Goal: Feedback & Contribution: Contribute content

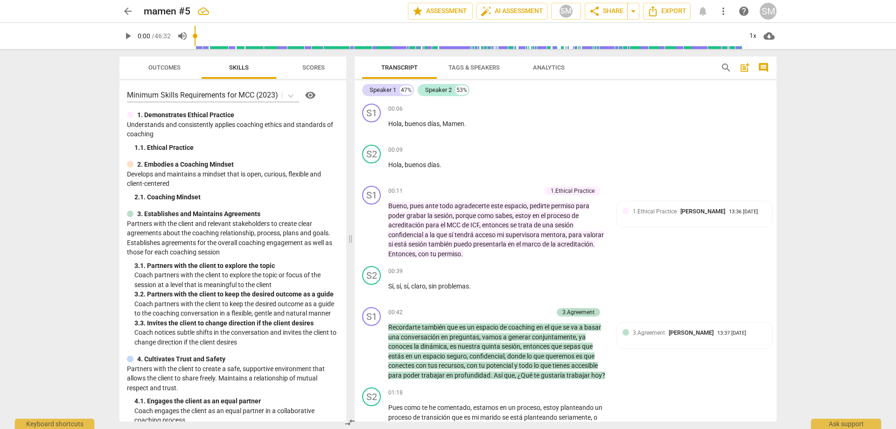
scroll to position [47, 0]
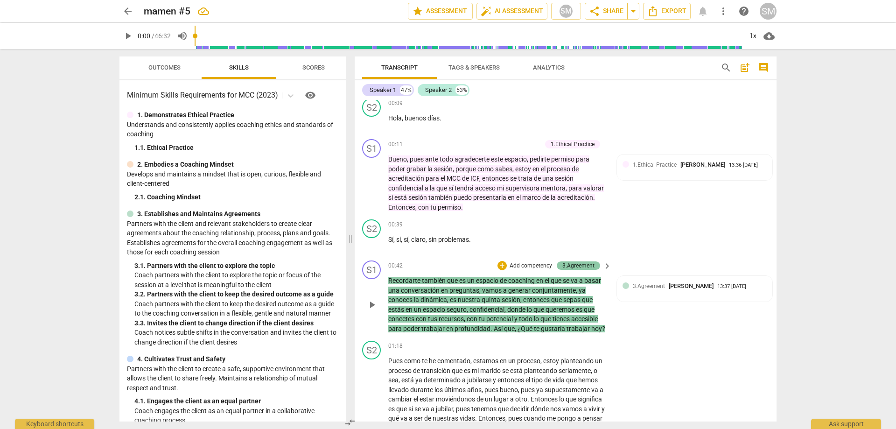
click at [594, 264] on div "3.Agreement" at bounding box center [578, 265] width 43 height 8
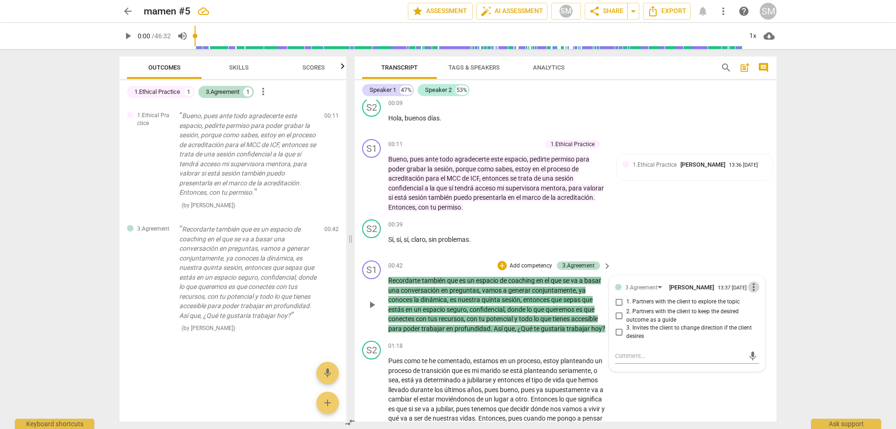
click at [752, 290] on span "more_vert" at bounding box center [753, 286] width 11 height 11
click at [762, 309] on li "Delete" at bounding box center [761, 306] width 32 height 18
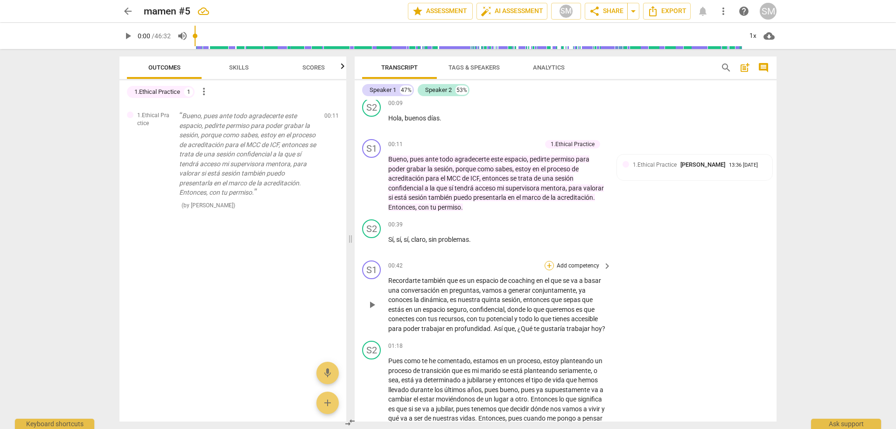
click at [547, 262] on div "+" at bounding box center [549, 265] width 9 height 9
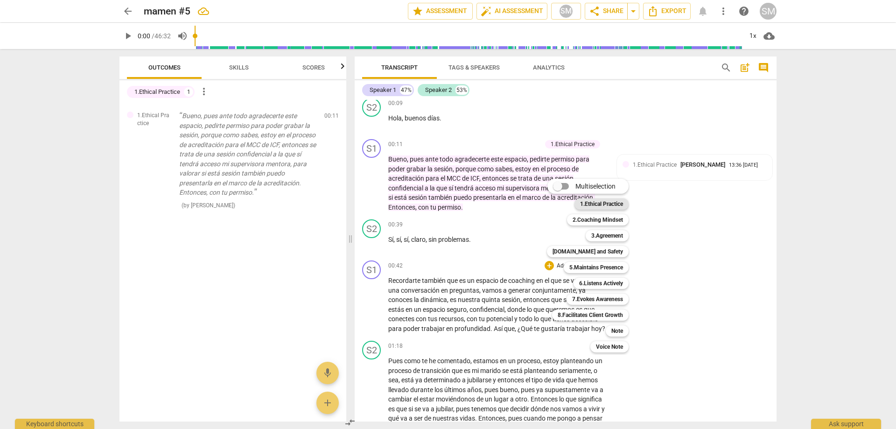
click at [598, 206] on b "1.Ethical Practice" at bounding box center [601, 203] width 43 height 11
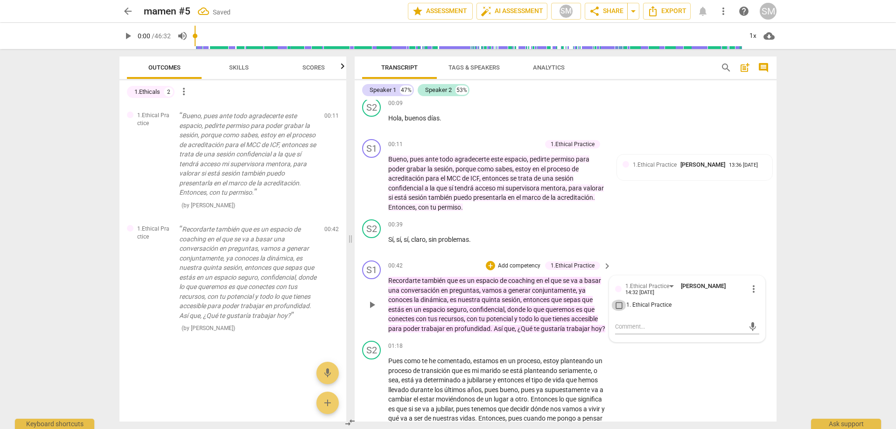
click at [612, 305] on input "1. Ethical Practice" at bounding box center [619, 305] width 15 height 11
checkbox input "true"
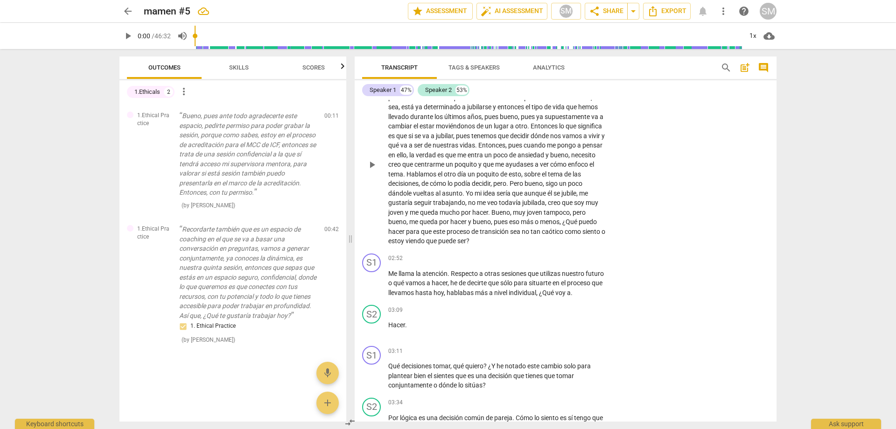
scroll to position [327, 0]
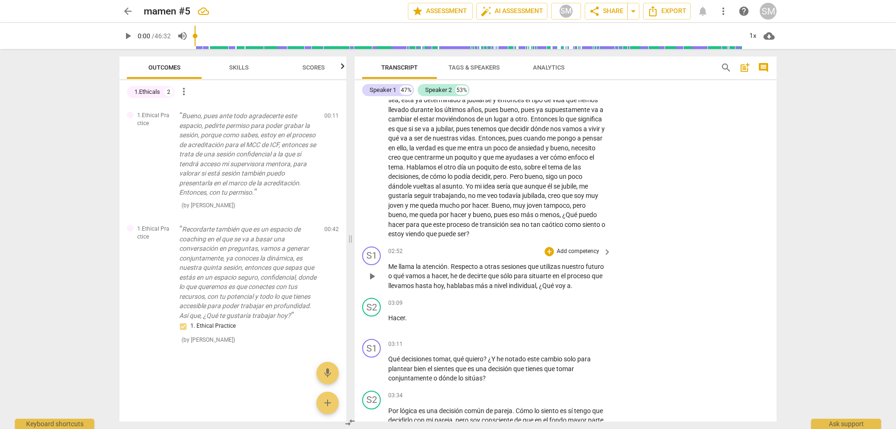
drag, startPoint x: 399, startPoint y: 294, endPoint x: 414, endPoint y: 294, distance: 14.9
click at [401, 291] on p "Me llama la atención . Respecto a otras sesiones que utilizas nuestro futuro o …" at bounding box center [497, 276] width 218 height 29
click at [605, 309] on span "keyboard_arrow_right" at bounding box center [607, 303] width 11 height 11
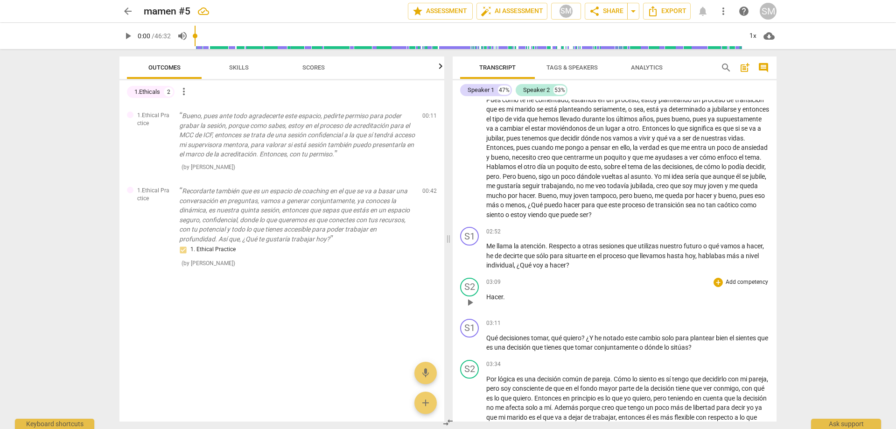
drag, startPoint x: 509, startPoint y: 286, endPoint x: 548, endPoint y: 297, distance: 40.3
click at [511, 286] on div "03:09 + Add competency keyboard_arrow_right" at bounding box center [627, 282] width 283 height 9
click at [550, 317] on div "S1 play_arrow pause 03:11 + Add competency keyboard_arrow_right Qué decisiones …" at bounding box center [615, 335] width 324 height 41
click at [486, 337] on span "Qué" at bounding box center [492, 337] width 13 height 7
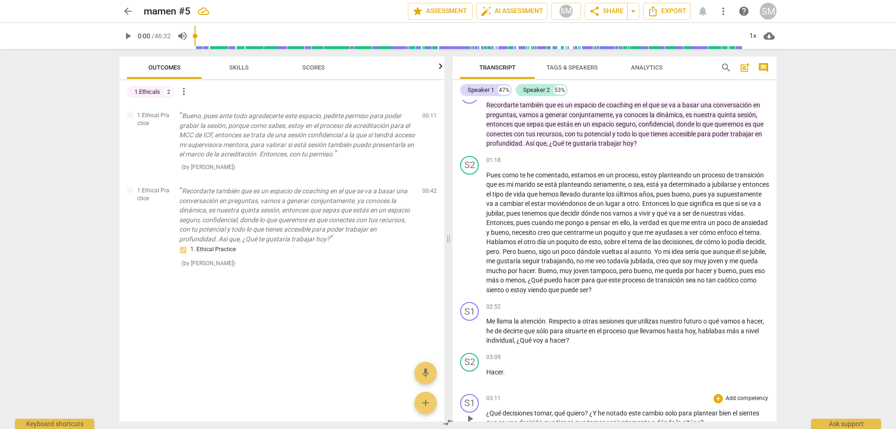
scroll to position [185, 0]
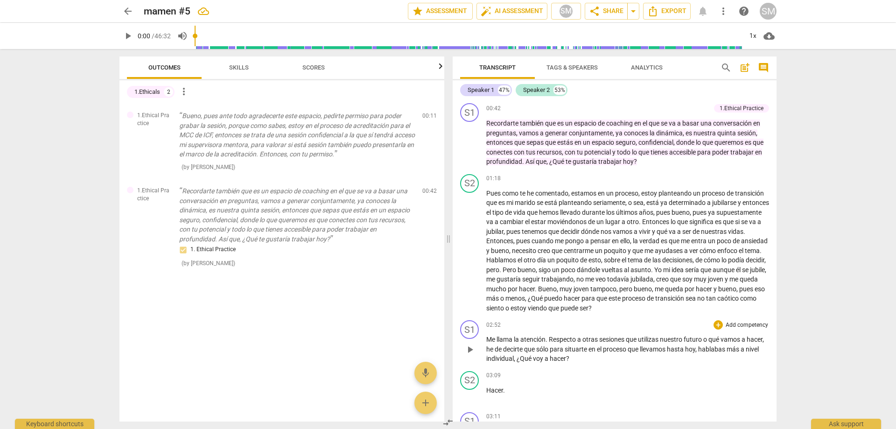
click at [555, 337] on span "Respecto" at bounding box center [563, 339] width 28 height 7
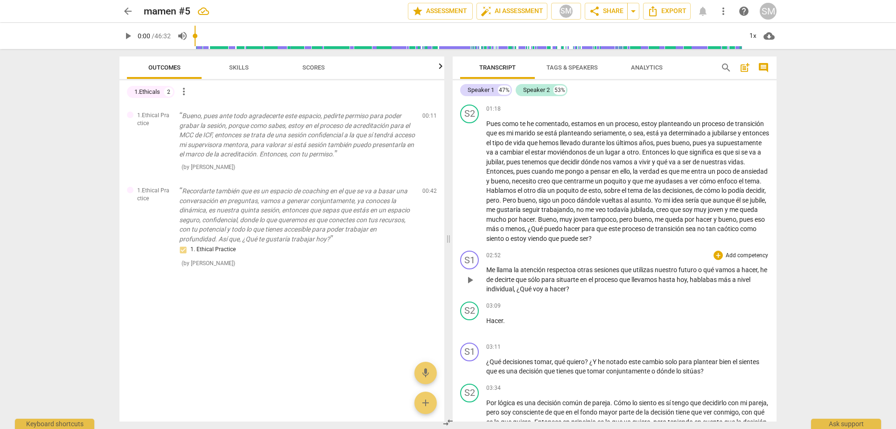
scroll to position [278, 0]
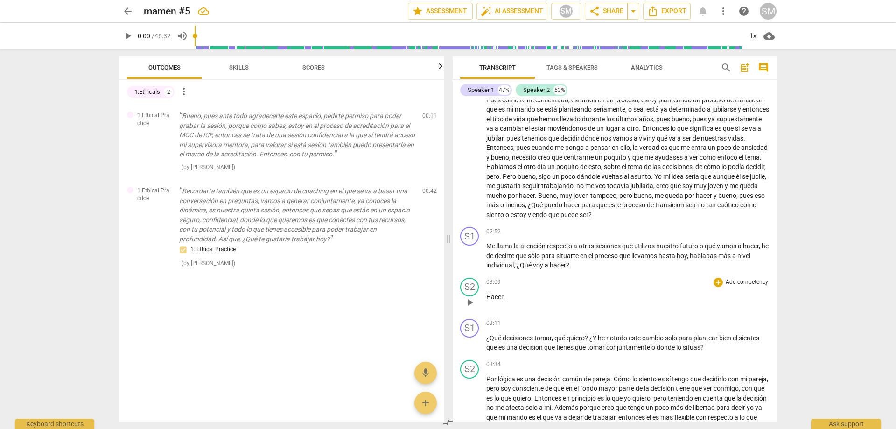
click at [499, 281] on span "03:09" at bounding box center [493, 282] width 14 height 8
click at [506, 252] on span "decirte" at bounding box center [505, 255] width 21 height 7
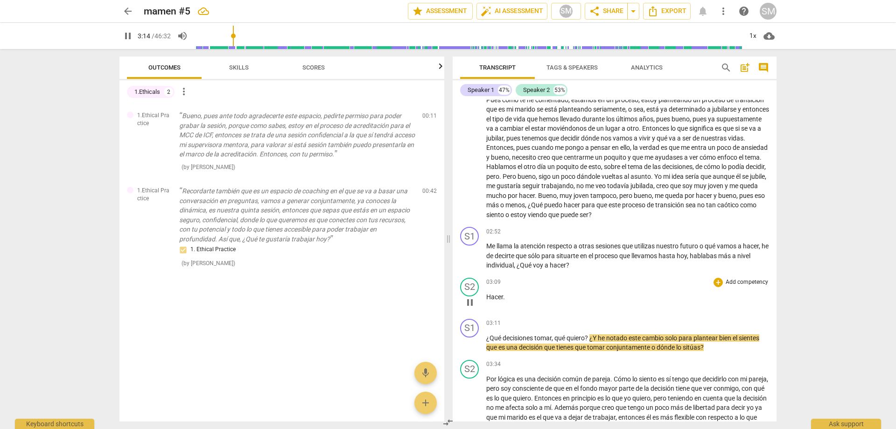
click at [499, 286] on span "03:09" at bounding box center [493, 282] width 14 height 8
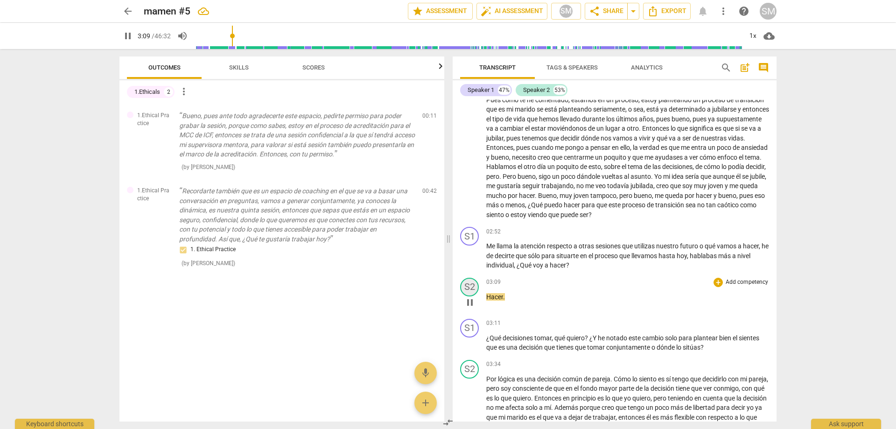
click at [466, 285] on div "S2" at bounding box center [469, 287] width 19 height 19
click at [485, 353] on link "Add or rename speakers" at bounding box center [505, 355] width 70 height 7
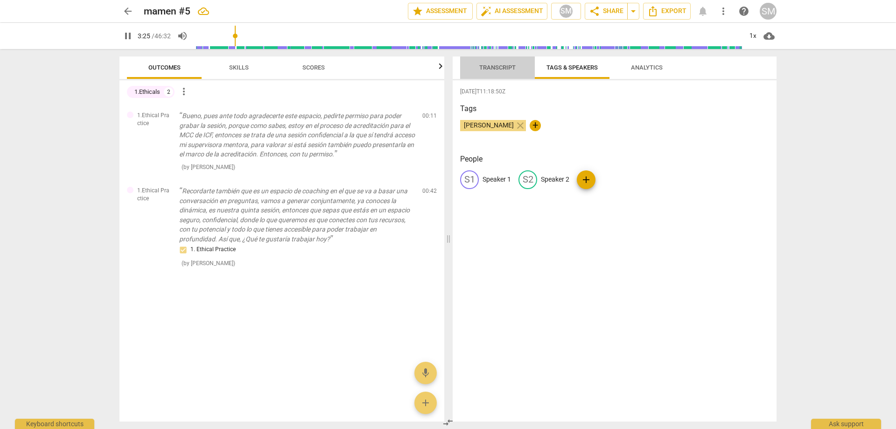
click at [514, 66] on span "Transcript" at bounding box center [497, 67] width 36 height 7
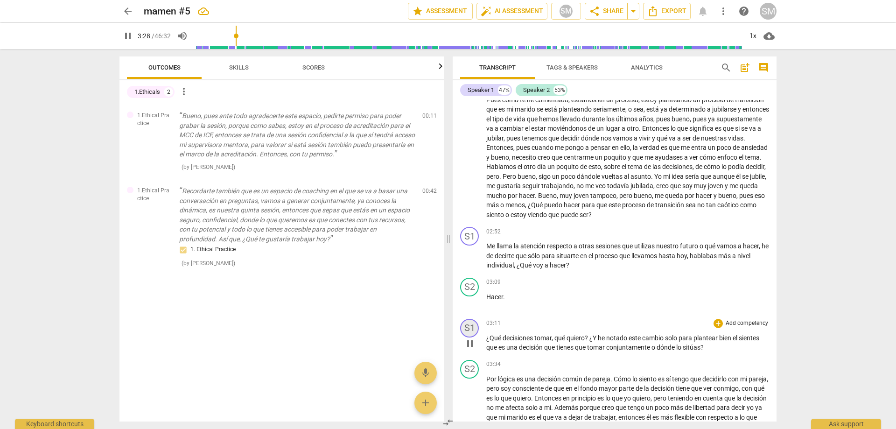
click at [474, 331] on div "S1" at bounding box center [469, 328] width 19 height 19
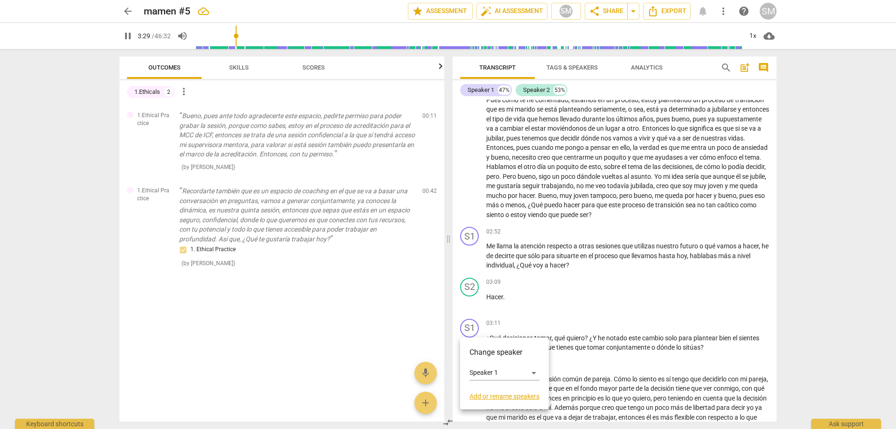
click at [689, 355] on div at bounding box center [448, 214] width 896 height 429
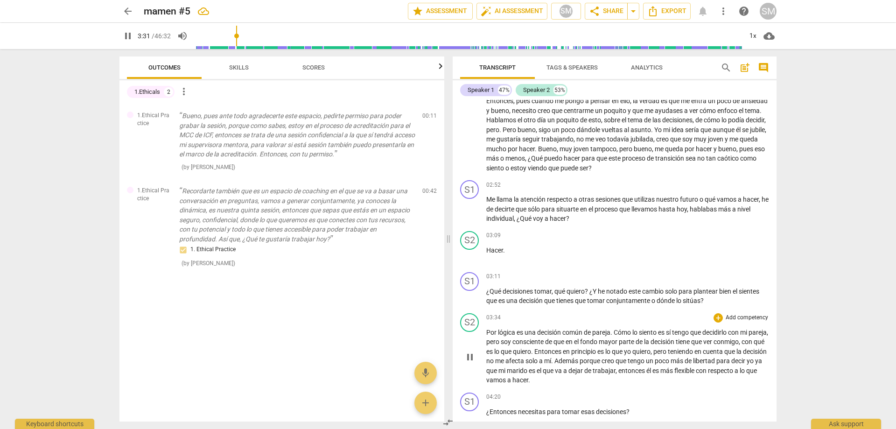
scroll to position [372, 0]
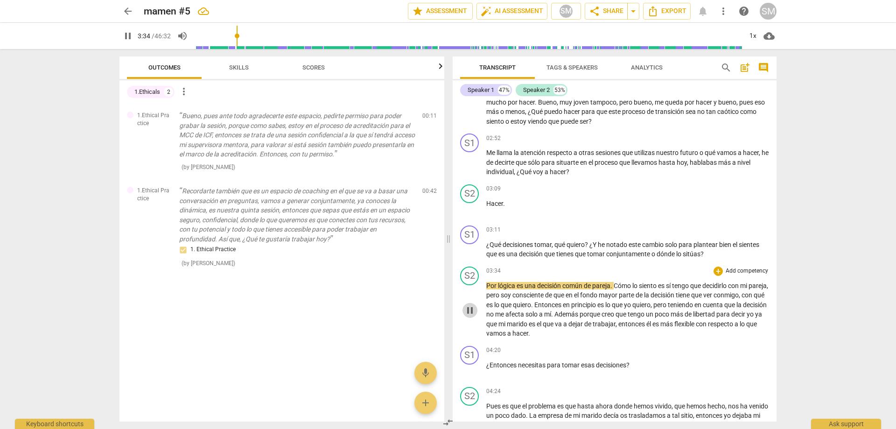
click at [469, 309] on span "pause" at bounding box center [469, 310] width 11 height 11
type input "215"
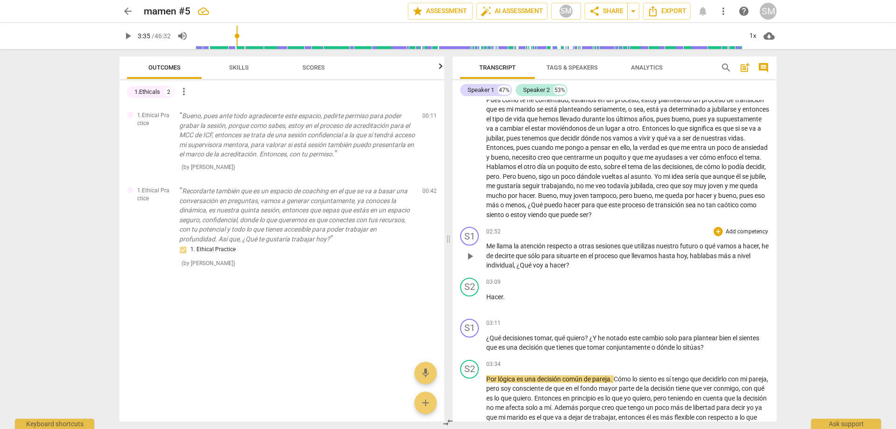
scroll to position [325, 0]
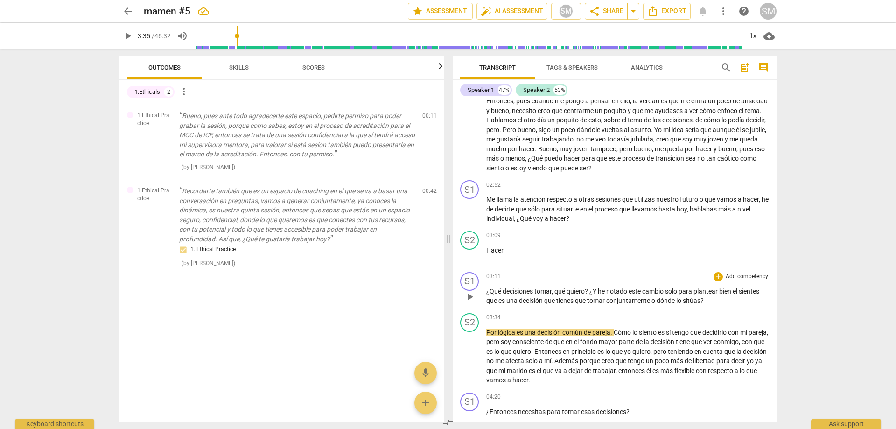
click at [594, 292] on span "¿Y" at bounding box center [594, 291] width 8 height 7
click at [662, 292] on span "cambio" at bounding box center [650, 291] width 23 height 7
click at [737, 292] on span "el" at bounding box center [734, 291] width 6 height 7
click at [656, 299] on span "o" at bounding box center [654, 300] width 5 height 7
click at [716, 185] on div "+" at bounding box center [718, 184] width 9 height 9
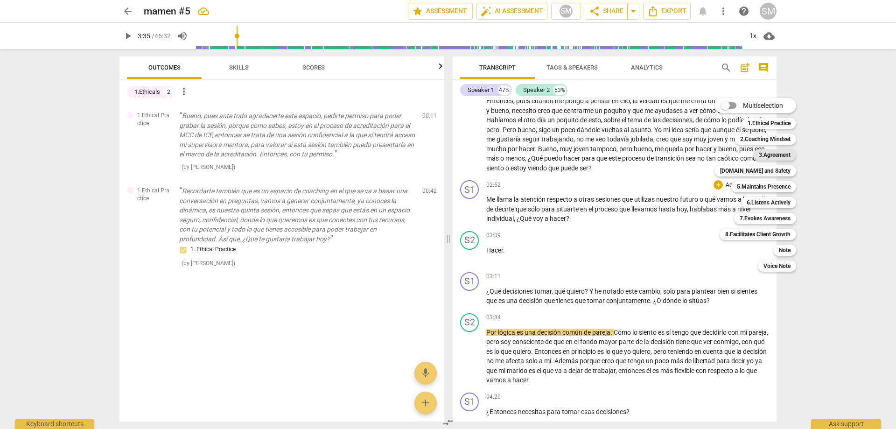
click at [767, 155] on b "3.Agreement" at bounding box center [775, 154] width 32 height 11
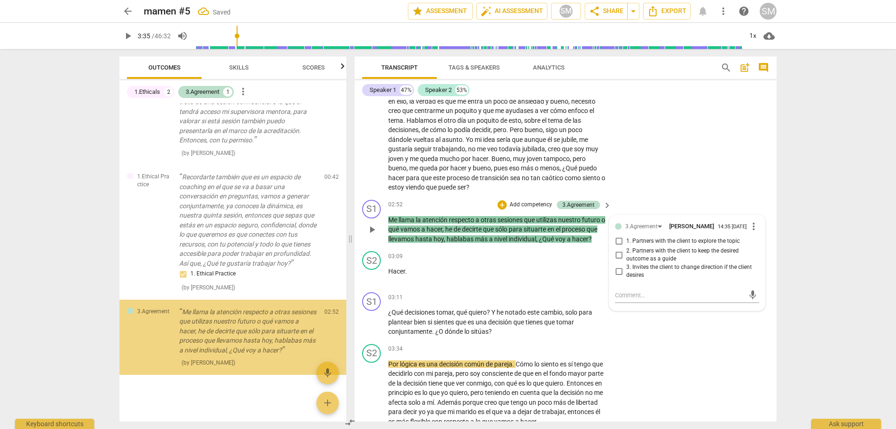
scroll to position [71, 0]
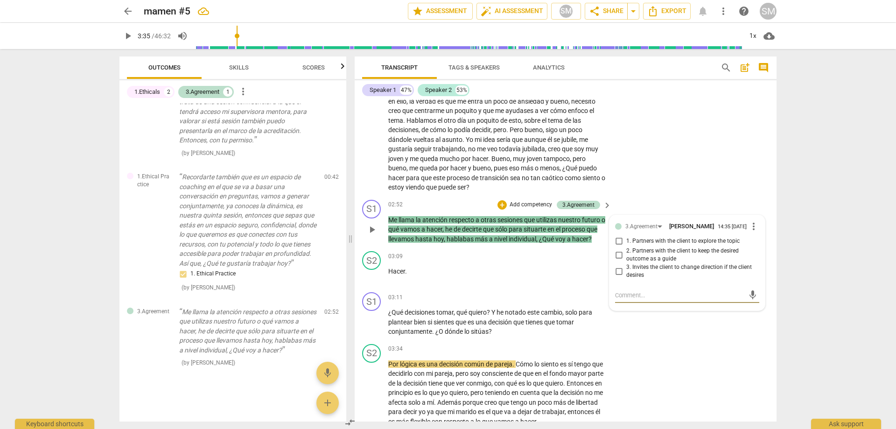
click at [620, 245] on input "1. Partners with the client to explore the topic" at bounding box center [619, 241] width 15 height 11
checkbox input "true"
click at [625, 340] on div "S1 play_arrow pause 03:11 + Add competency keyboard_arrow_right ¿Qué decisiones…" at bounding box center [566, 314] width 422 height 52
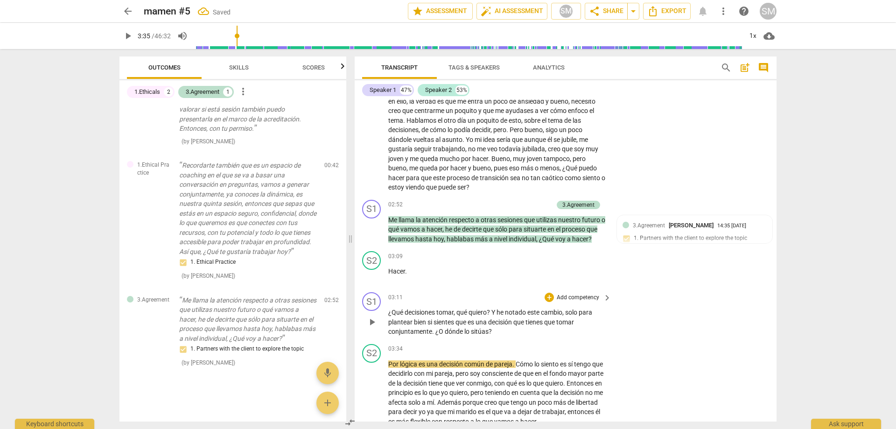
click at [569, 302] on p "Add competency" at bounding box center [578, 298] width 44 height 8
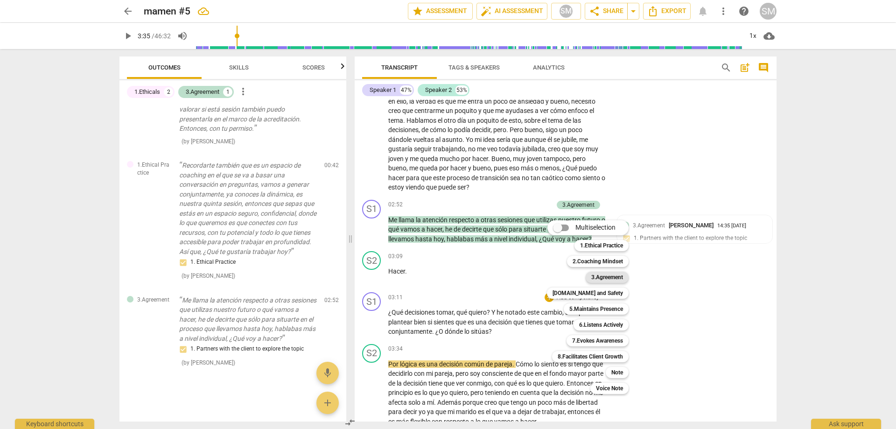
click at [603, 275] on b "3.Agreement" at bounding box center [607, 277] width 32 height 11
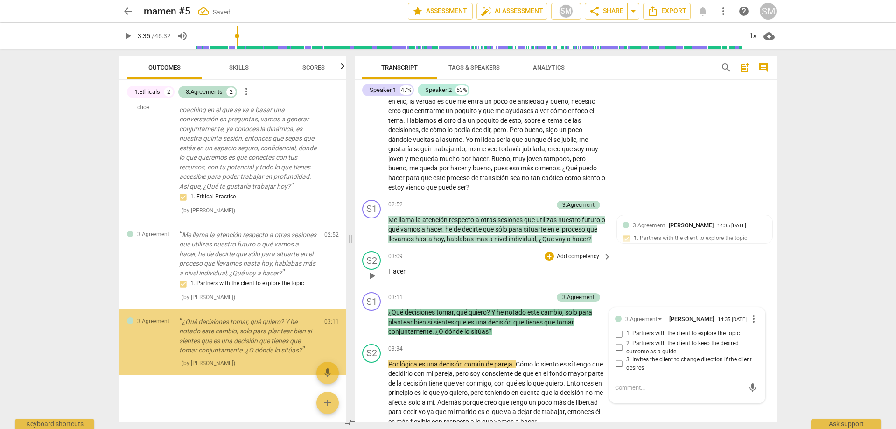
scroll to position [148, 0]
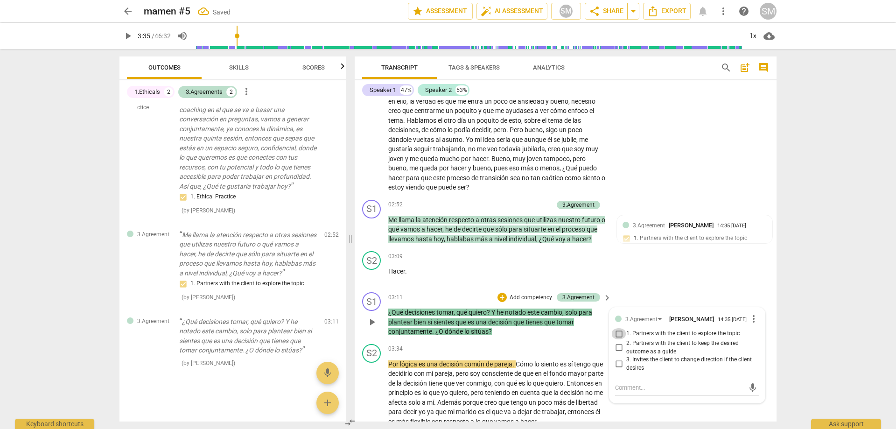
click at [618, 339] on input "1. Partners with the client to explore the topic" at bounding box center [619, 333] width 15 height 11
checkbox input "true"
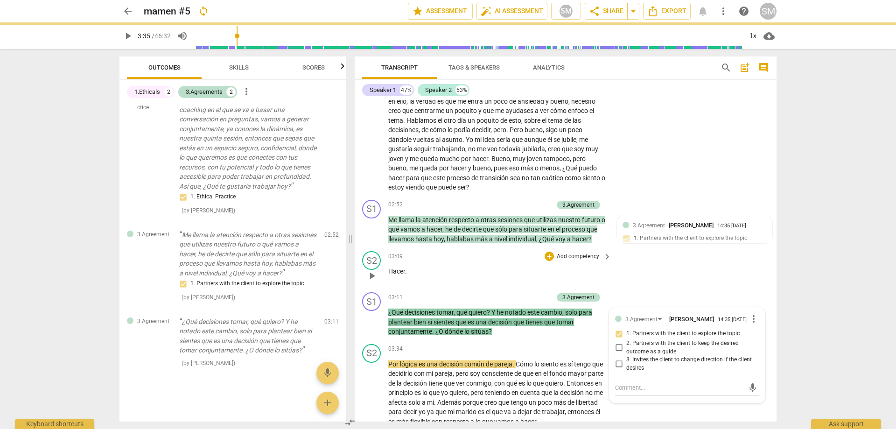
click at [758, 276] on div "S2 play_arrow pause 03:09 + Add competency keyboard_arrow_right Hacer ." at bounding box center [566, 267] width 422 height 41
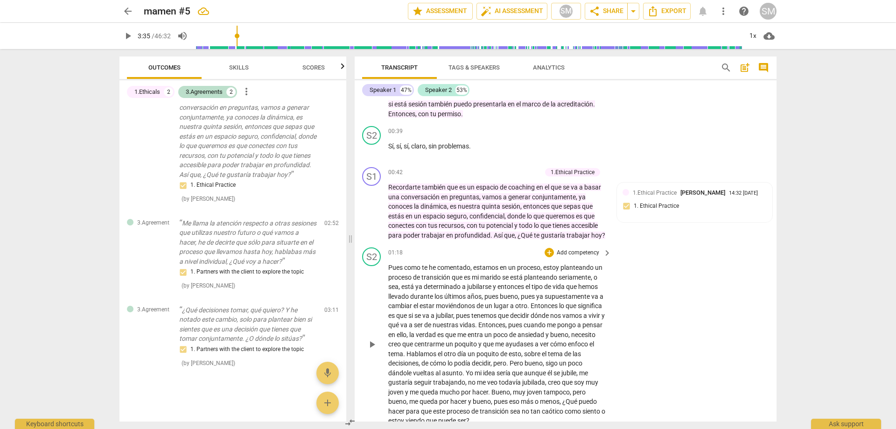
scroll to position [93, 0]
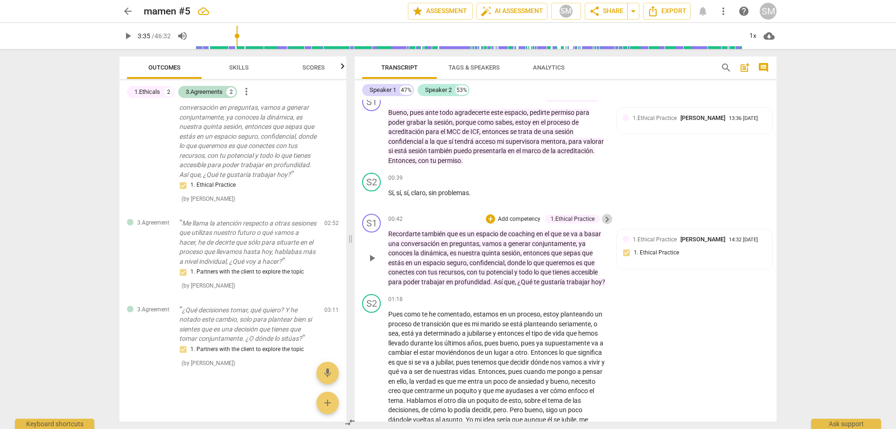
click at [608, 222] on span "keyboard_arrow_right" at bounding box center [607, 219] width 11 height 11
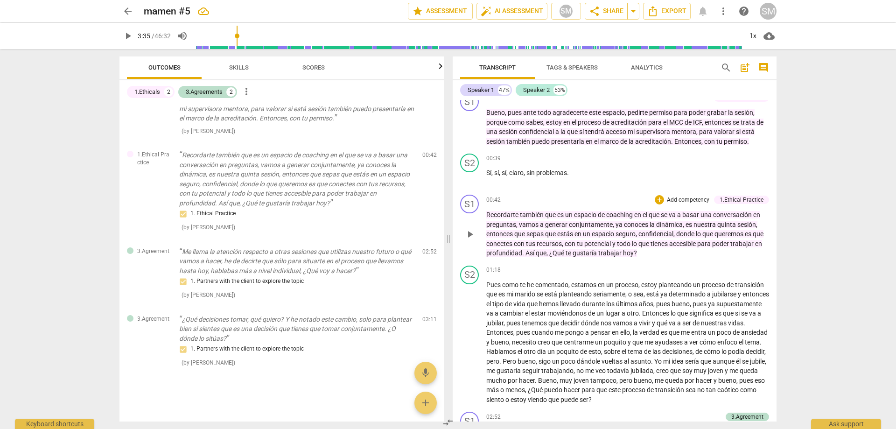
click at [668, 198] on p "Add competency" at bounding box center [688, 200] width 44 height 8
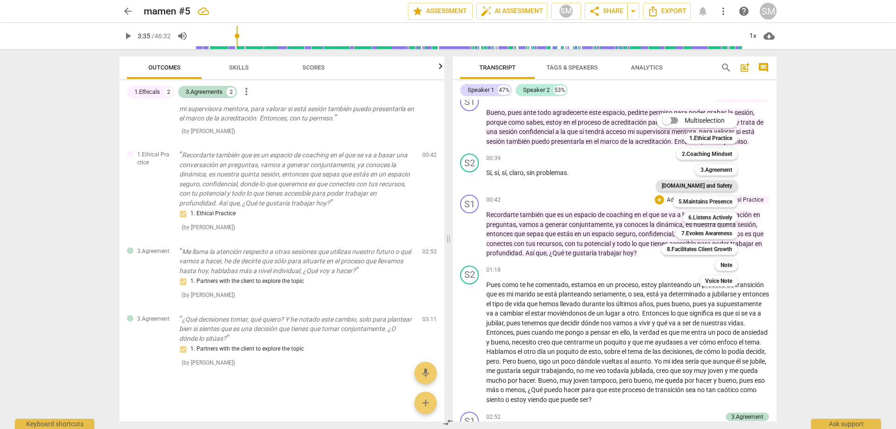
click at [708, 190] on b "[DOMAIN_NAME] and Safety" at bounding box center [697, 185] width 70 height 11
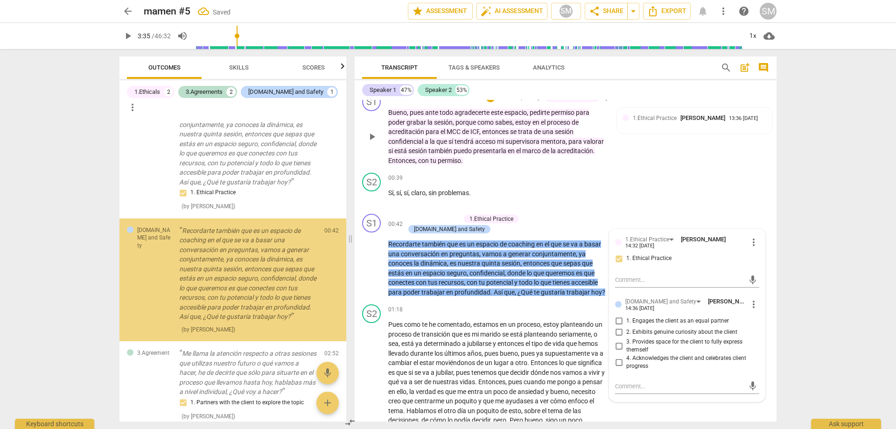
scroll to position [165, 0]
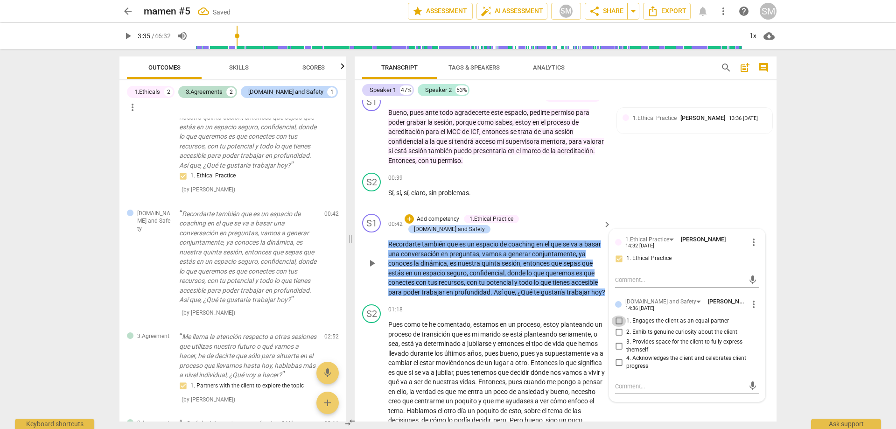
click at [619, 318] on input "1. Engages the client as an equal partner" at bounding box center [619, 321] width 15 height 11
checkbox input "true"
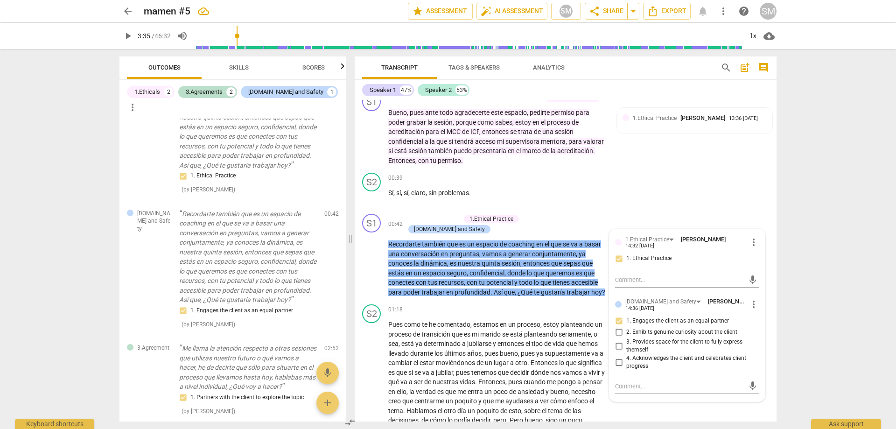
click at [789, 276] on div "arrow_back mamen #5 edit star Assessment auto_fix_high AI Assessment SM share S…" at bounding box center [448, 214] width 896 height 429
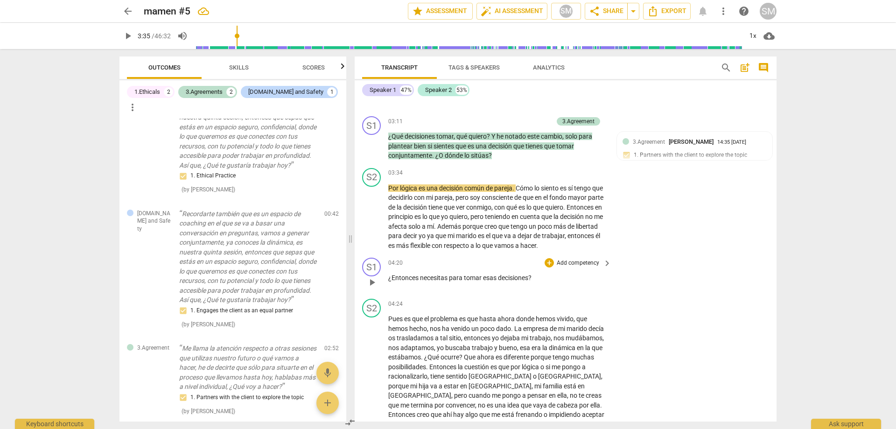
scroll to position [560, 0]
click at [421, 275] on span "necesitas" at bounding box center [434, 277] width 29 height 7
click at [548, 260] on div "+" at bounding box center [549, 262] width 9 height 9
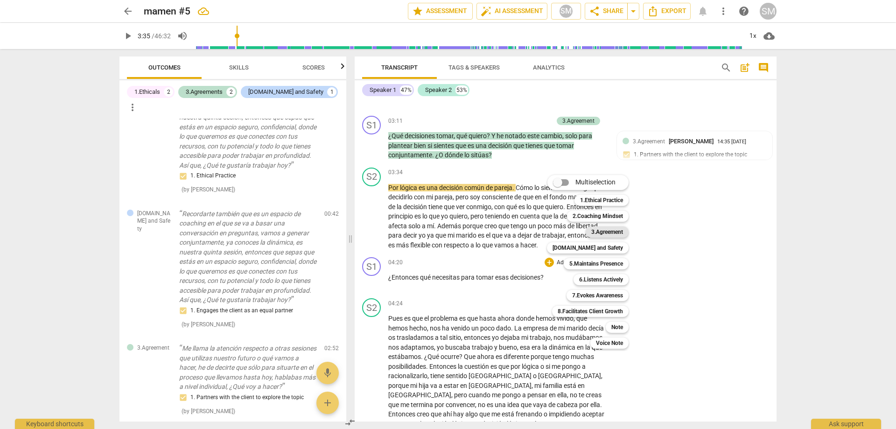
click at [609, 235] on b "3.Agreement" at bounding box center [607, 231] width 32 height 11
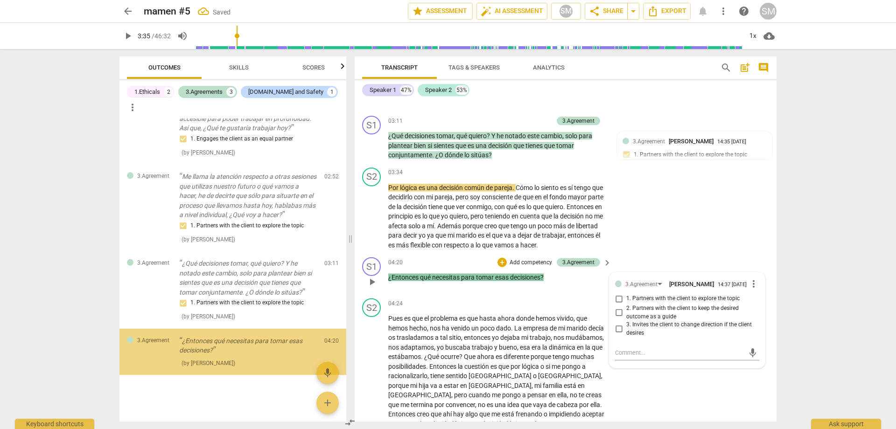
scroll to position [351, 0]
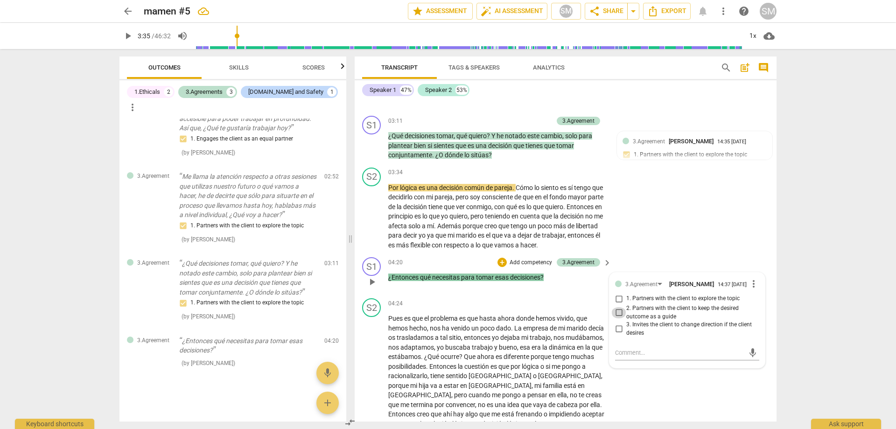
click at [619, 315] on input "2. Partners with the client to keep the desired outcome as a guide" at bounding box center [619, 312] width 15 height 11
checkbox input "true"
click at [713, 240] on div "S2 play_arrow pause 03:34 + Add competency keyboard_arrow_right Por lógica es u…" at bounding box center [566, 209] width 422 height 90
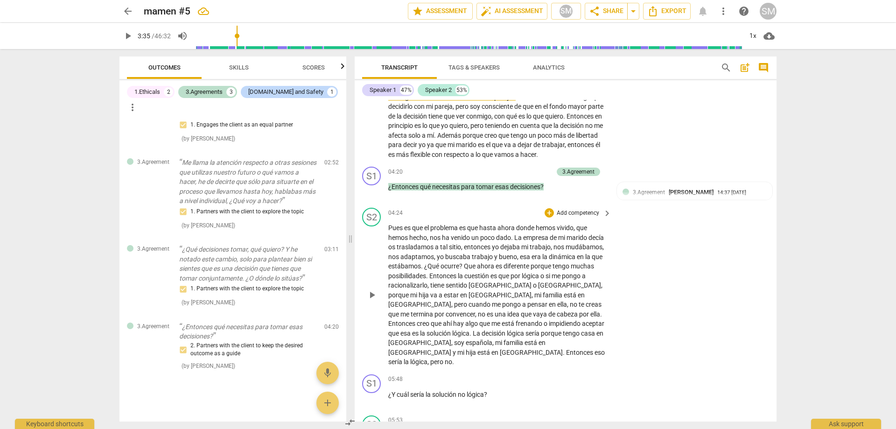
scroll to position [654, 0]
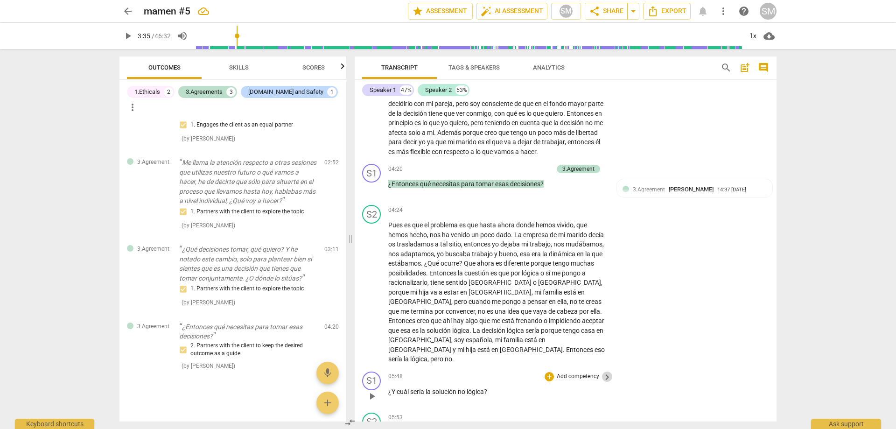
click at [602, 372] on span "keyboard_arrow_right" at bounding box center [607, 377] width 11 height 11
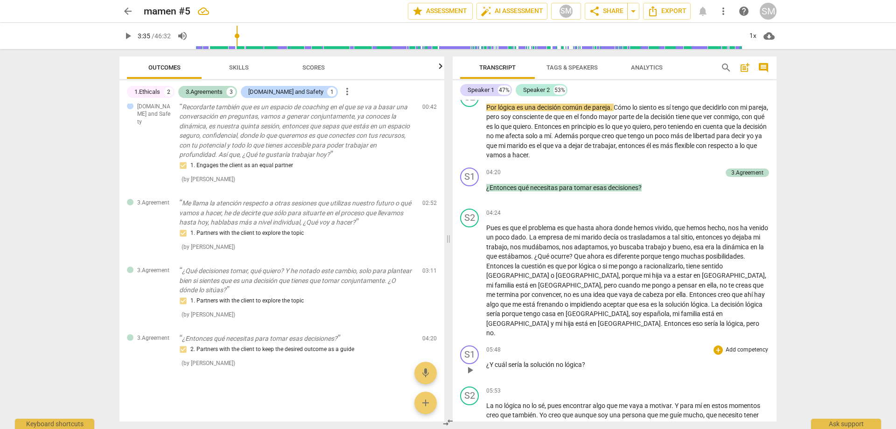
scroll to position [181, 0]
click at [716, 345] on div "+" at bounding box center [718, 349] width 9 height 9
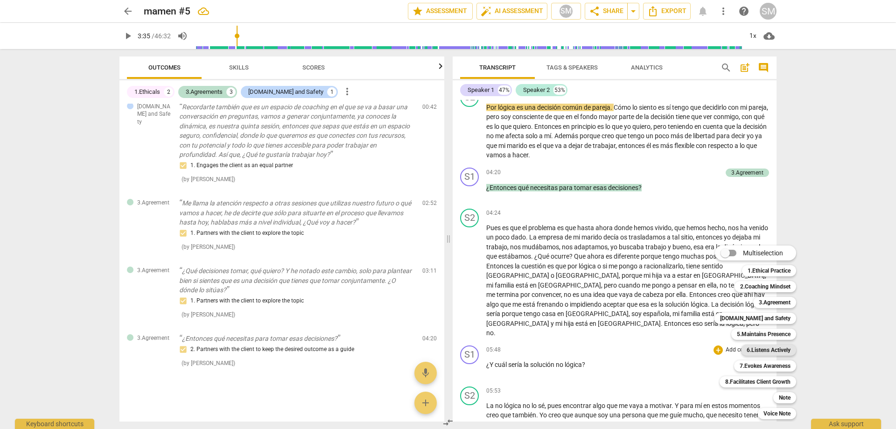
click at [760, 352] on b "6.Listens Actively" at bounding box center [769, 350] width 44 height 11
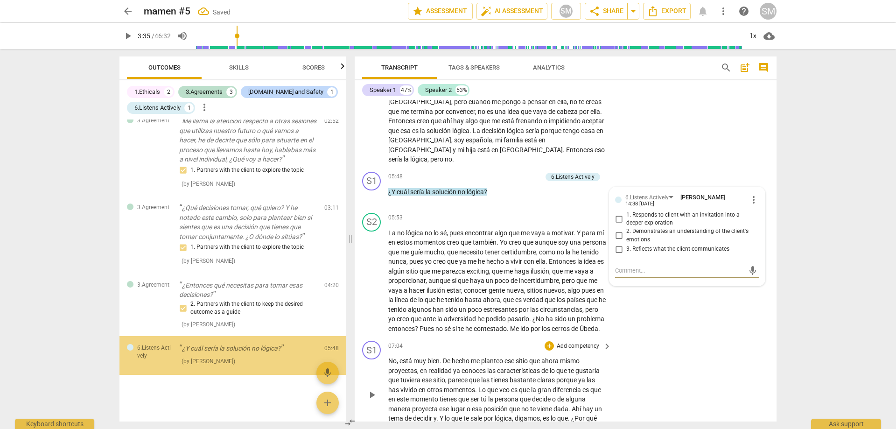
scroll to position [422, 0]
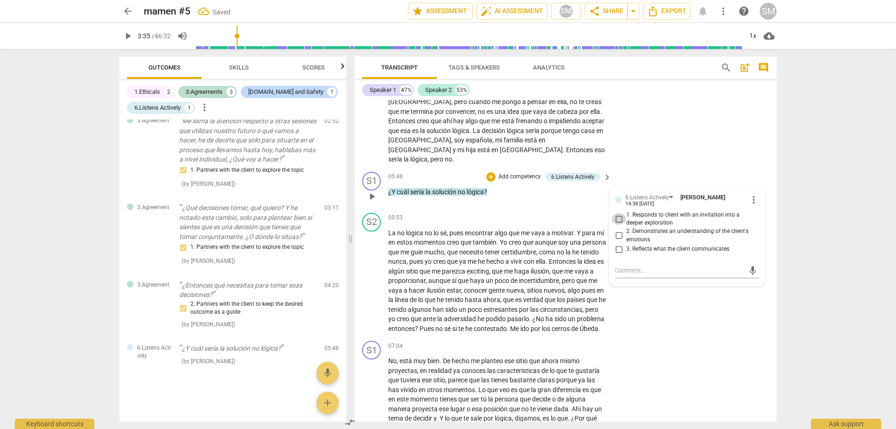
click at [617, 213] on input "1. Responds to client with an invitation into a deeper exploration" at bounding box center [619, 218] width 15 height 11
checkbox input "true"
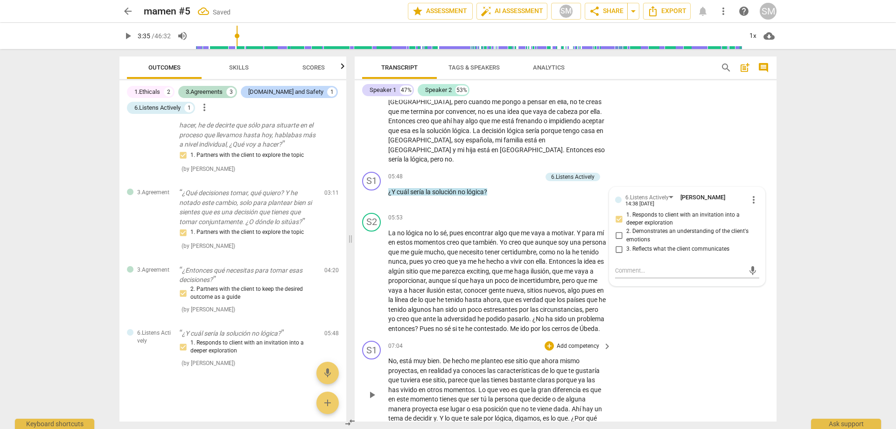
click at [644, 345] on div "S1 play_arrow pause 07:04 + Add competency keyboard_arrow_right No , está muy b…" at bounding box center [566, 386] width 422 height 99
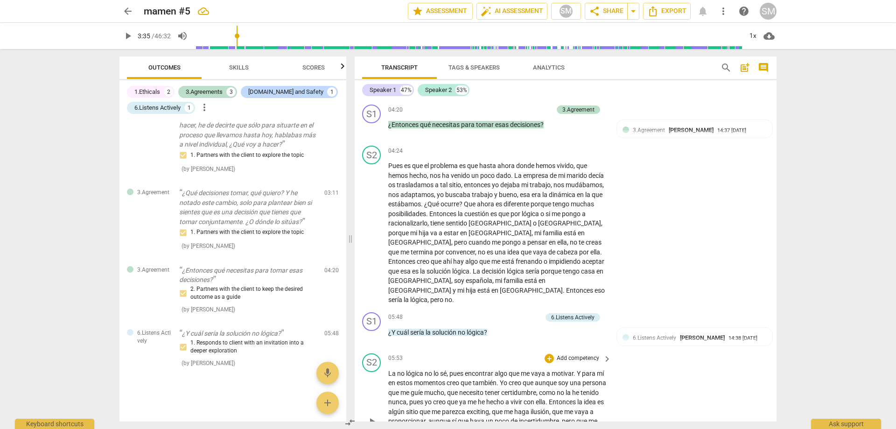
scroll to position [667, 0]
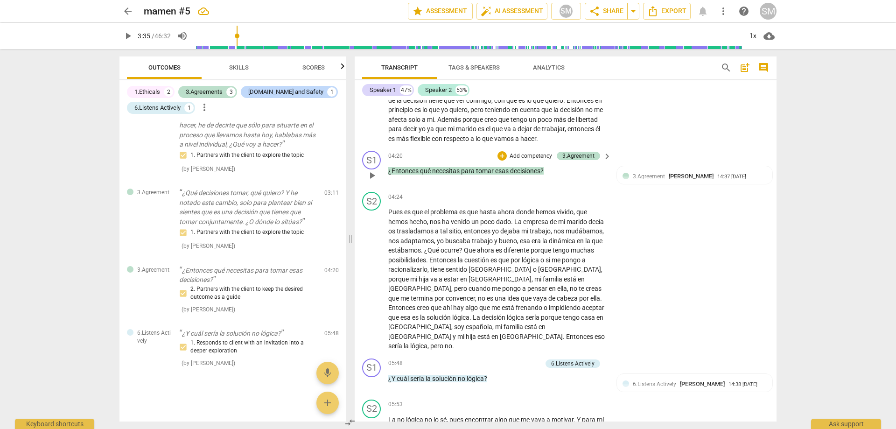
click at [606, 157] on span "keyboard_arrow_right" at bounding box center [607, 156] width 11 height 11
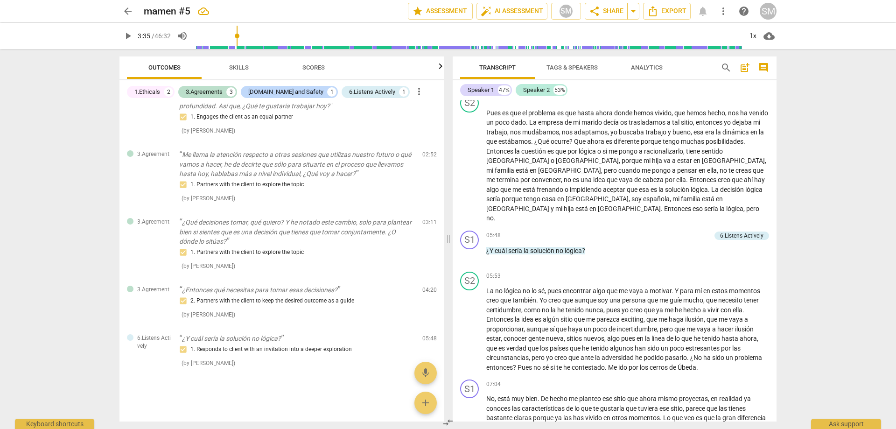
scroll to position [229, 0]
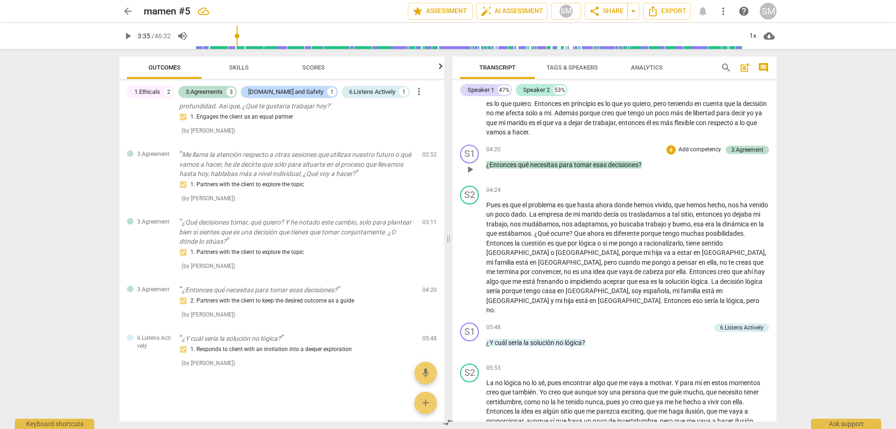
click at [684, 147] on p "Add competency" at bounding box center [700, 150] width 44 height 8
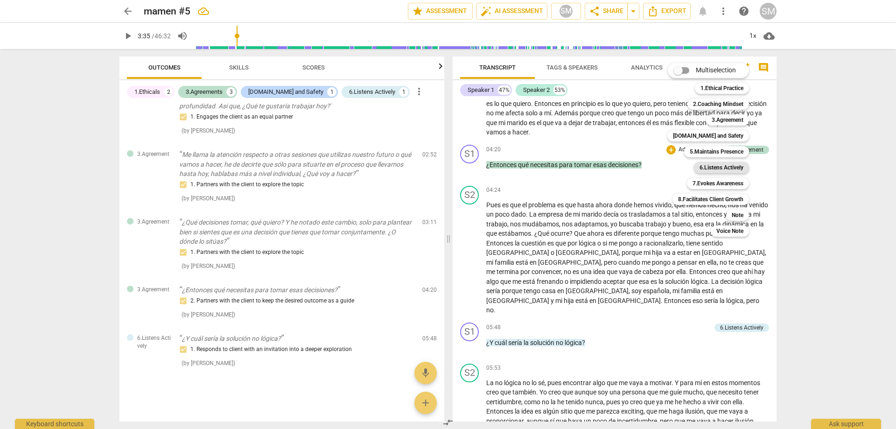
click at [719, 168] on b "6.Listens Actively" at bounding box center [722, 167] width 44 height 11
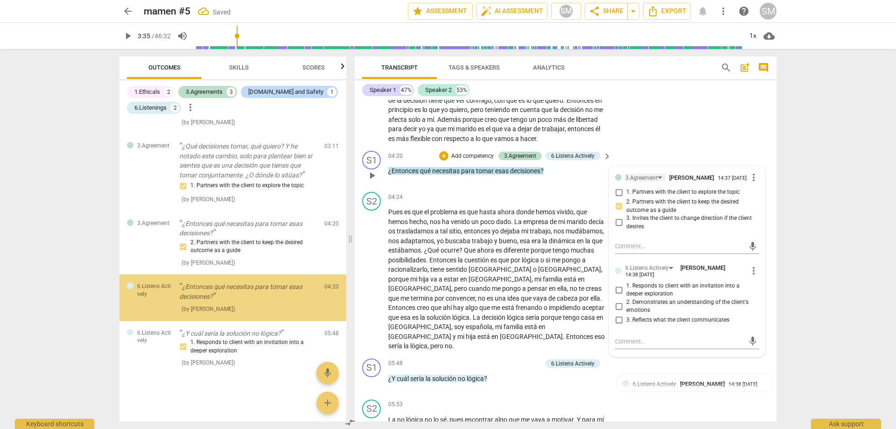
scroll to position [484, 0]
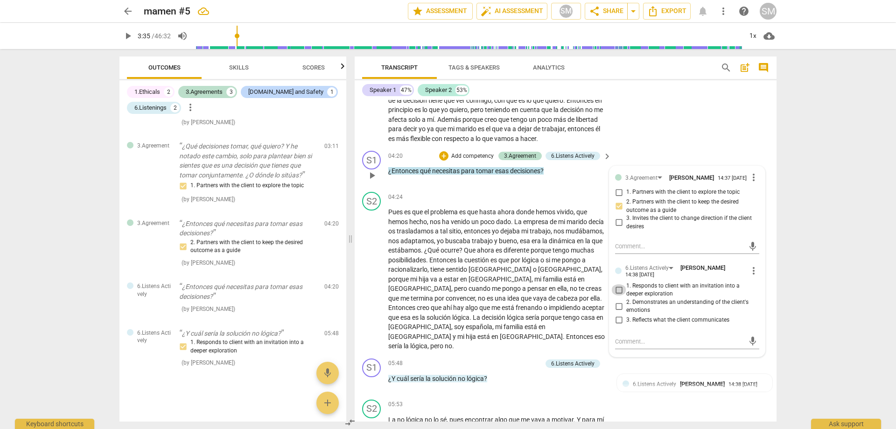
click at [617, 292] on input "1. Responds to client with an invitation into a deeper exploration" at bounding box center [619, 289] width 15 height 11
checkbox input "true"
click at [799, 323] on div "arrow_back mamen #5 edit star Assessment auto_fix_high AI Assessment SM share S…" at bounding box center [448, 214] width 896 height 429
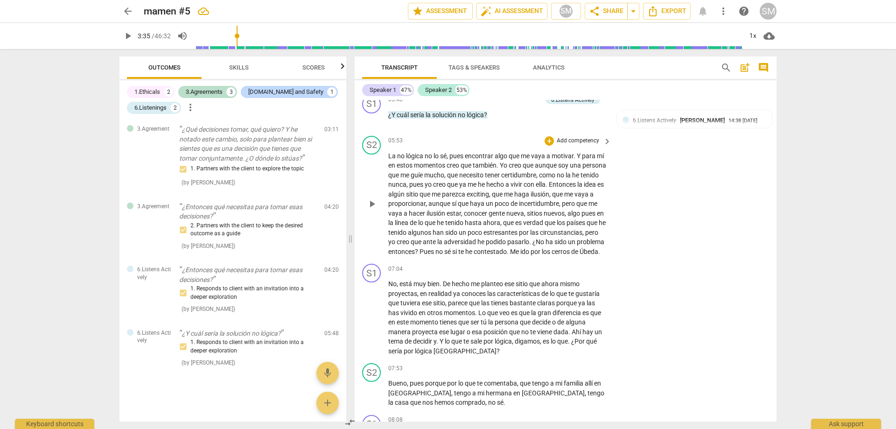
scroll to position [947, 0]
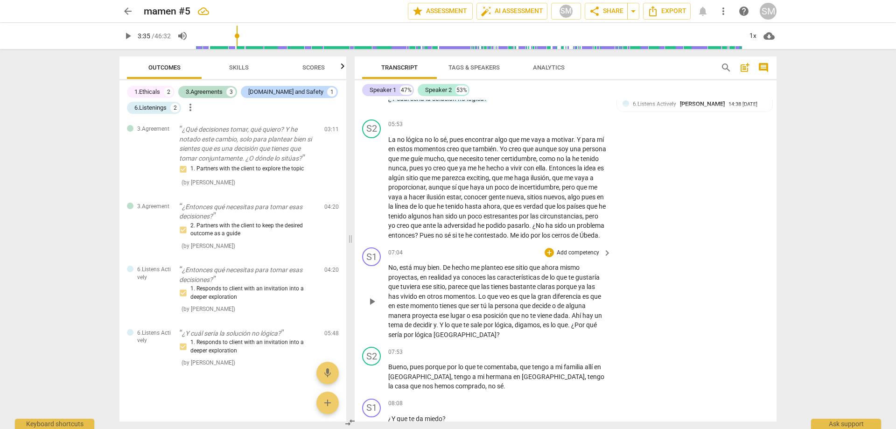
click at [439, 263] on p "No , está muy bien . De hecho me planteo ese sitio que ahora mismo proyectas , …" at bounding box center [497, 301] width 218 height 77
drag, startPoint x: 389, startPoint y: 266, endPoint x: 440, endPoint y: 263, distance: 50.9
click at [440, 263] on p "No , está muy bien . De hecho me planteo ese sitio que ahora mismo proyectas , …" at bounding box center [497, 301] width 218 height 77
click at [599, 252] on div "+ Add competency keyboard_arrow_right" at bounding box center [578, 252] width 70 height 10
click at [602, 251] on span "keyboard_arrow_right" at bounding box center [607, 252] width 11 height 11
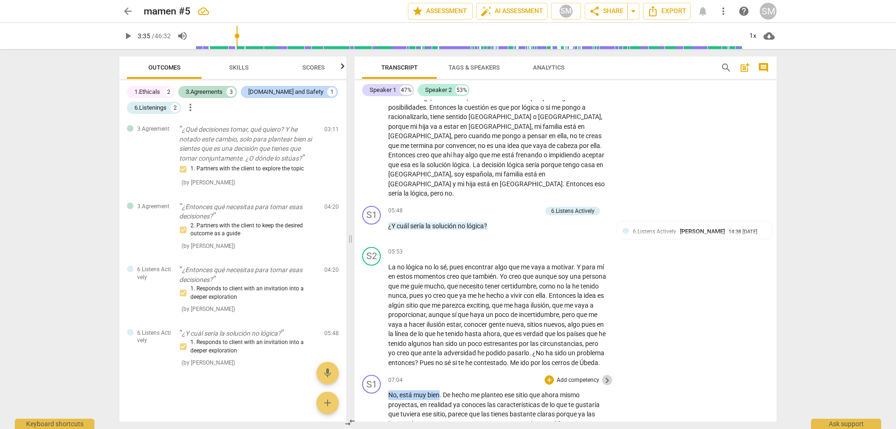
scroll to position [278, 0]
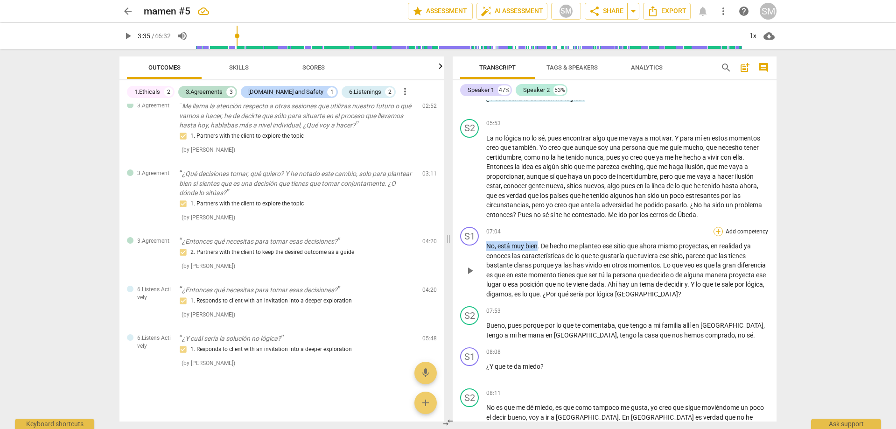
click at [715, 227] on div "+" at bounding box center [718, 231] width 9 height 9
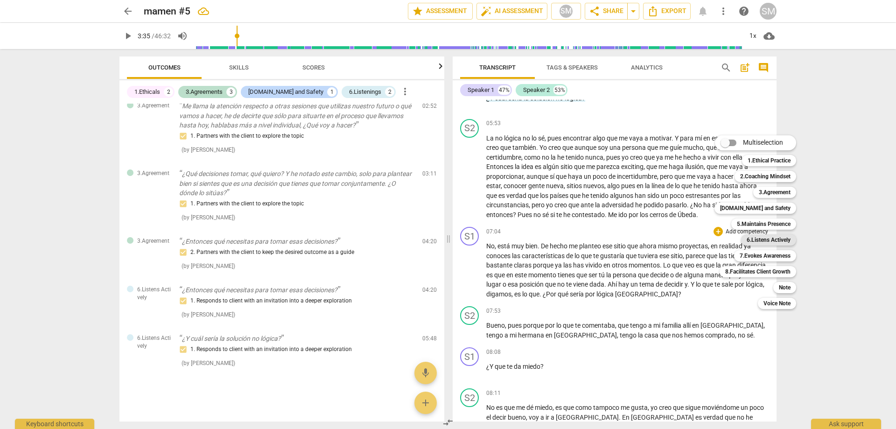
click at [764, 242] on b "6.Listens Actively" at bounding box center [769, 239] width 44 height 11
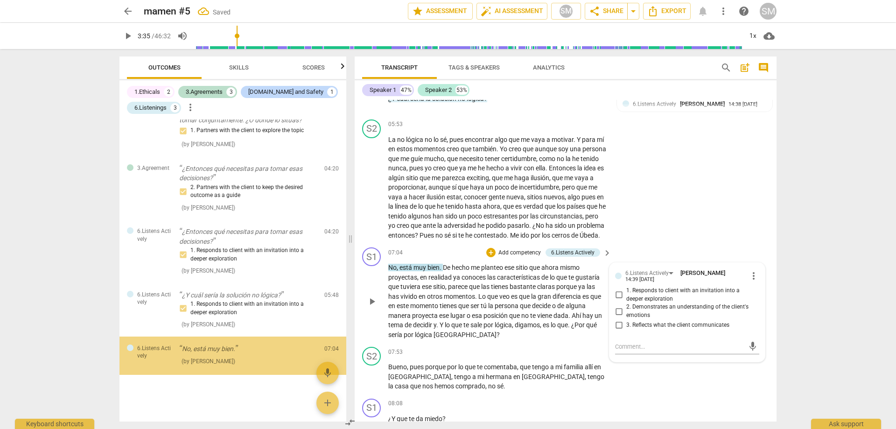
scroll to position [539, 0]
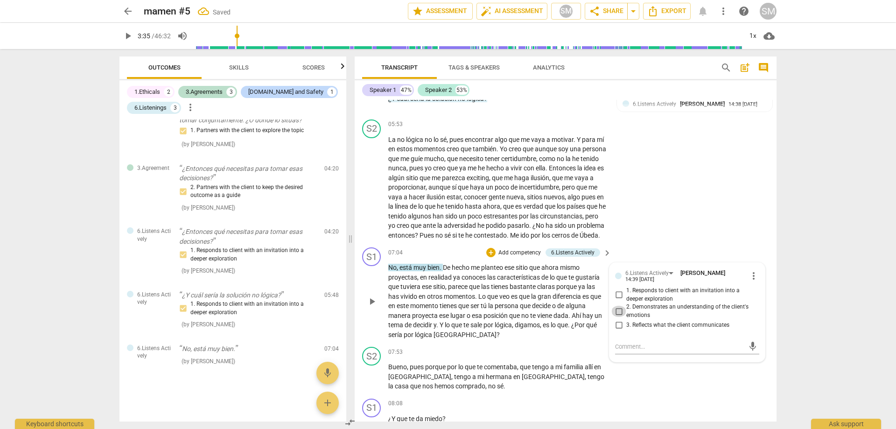
click at [620, 313] on input "2. Demonstrates an understanding of the client's emotions" at bounding box center [619, 311] width 15 height 11
checkbox input "true"
click at [739, 192] on div "S2 play_arrow pause 05:53 + Add competency keyboard_arrow_right La no lógica no…" at bounding box center [566, 180] width 422 height 128
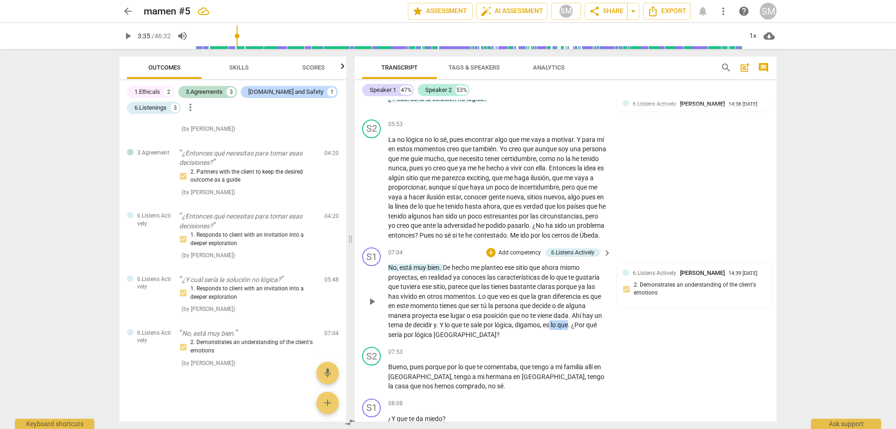
drag, startPoint x: 554, startPoint y: 324, endPoint x: 572, endPoint y: 322, distance: 18.3
click at [572, 322] on p "No , está muy bien . De hecho me planteo ese sitio que ahora mismo proyectas , …" at bounding box center [497, 301] width 218 height 77
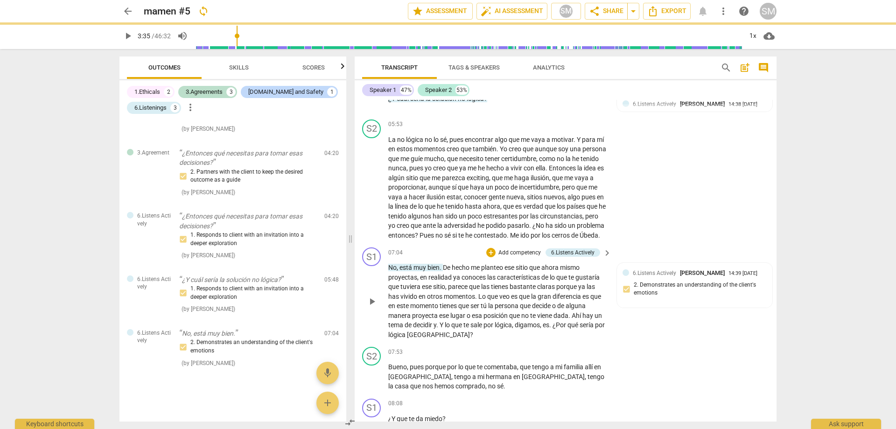
click at [564, 338] on p "No , está muy bien . De hecho me planteo ese sitio que ahora mismo proyectas , …" at bounding box center [497, 301] width 218 height 77
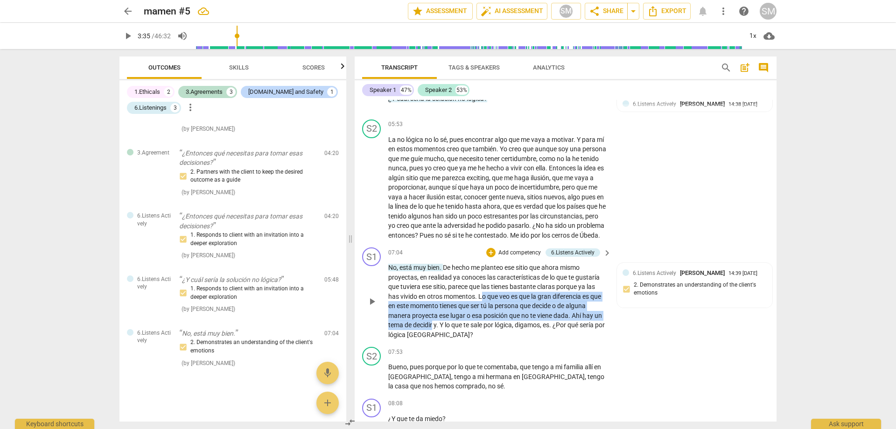
drag, startPoint x: 483, startPoint y: 297, endPoint x: 435, endPoint y: 324, distance: 54.3
click at [434, 323] on p "No , está muy bien . De hecho me planteo ese sitio que ahora mismo proyectas , …" at bounding box center [497, 301] width 218 height 77
click at [520, 249] on p "Add competency" at bounding box center [520, 253] width 44 height 8
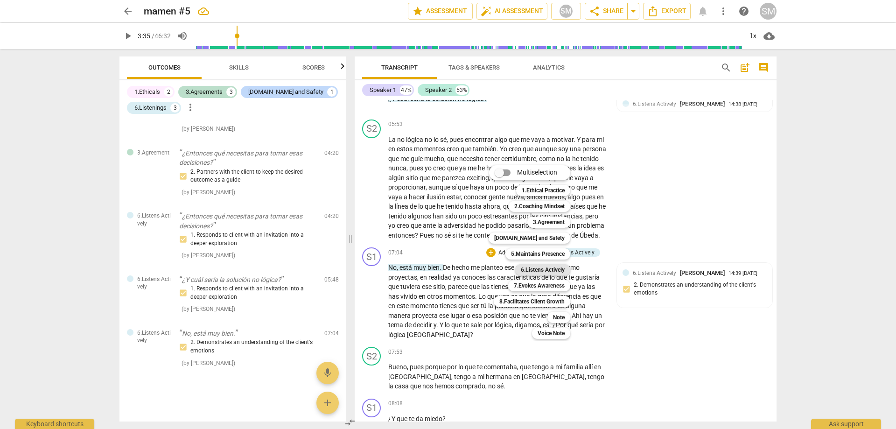
click at [542, 269] on b "6.Listens Actively" at bounding box center [543, 269] width 44 height 11
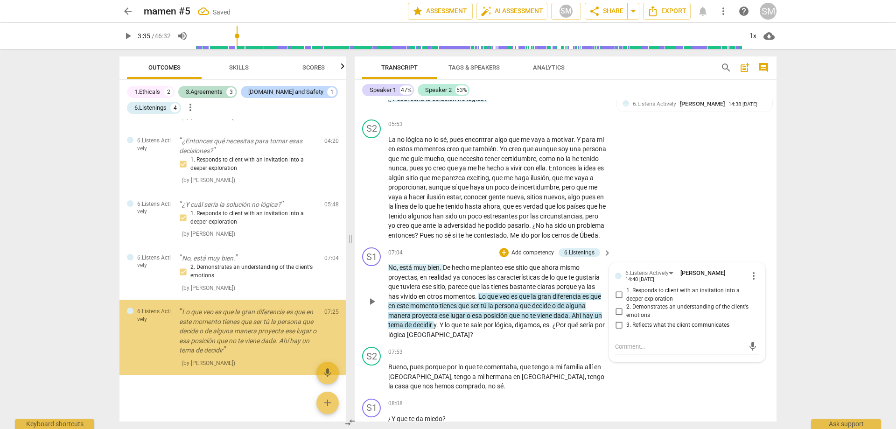
scroll to position [630, 0]
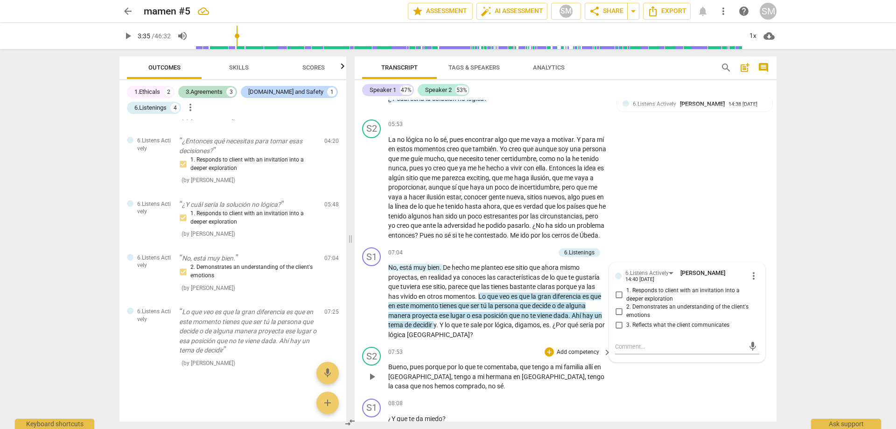
click at [659, 380] on div "S2 play_arrow pause 07:53 + Add competency keyboard_arrow_right Bueno , pues po…" at bounding box center [566, 369] width 422 height 52
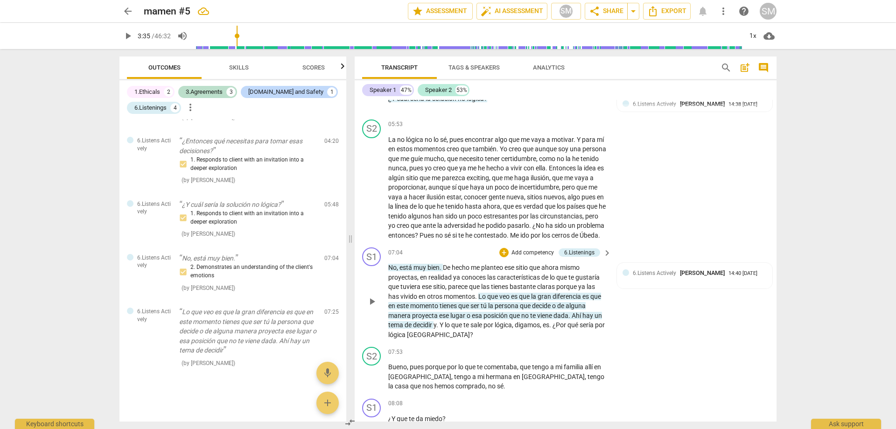
click at [528, 251] on p "Add competency" at bounding box center [533, 253] width 44 height 8
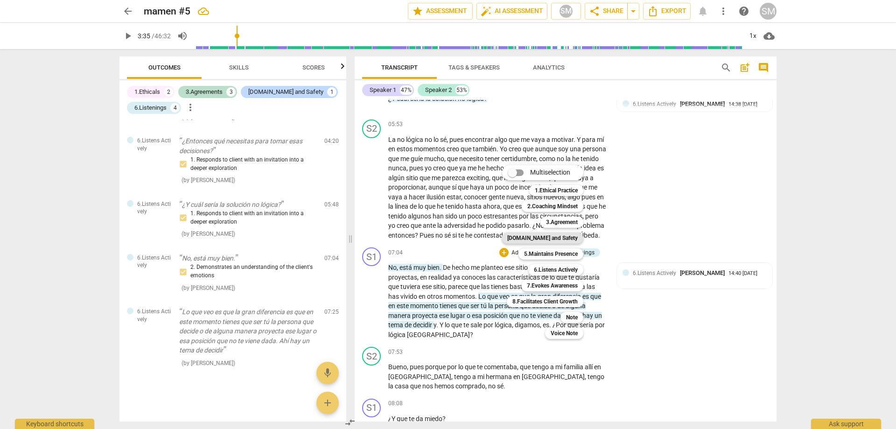
click at [571, 234] on b "[DOMAIN_NAME] and Safety" at bounding box center [542, 237] width 70 height 11
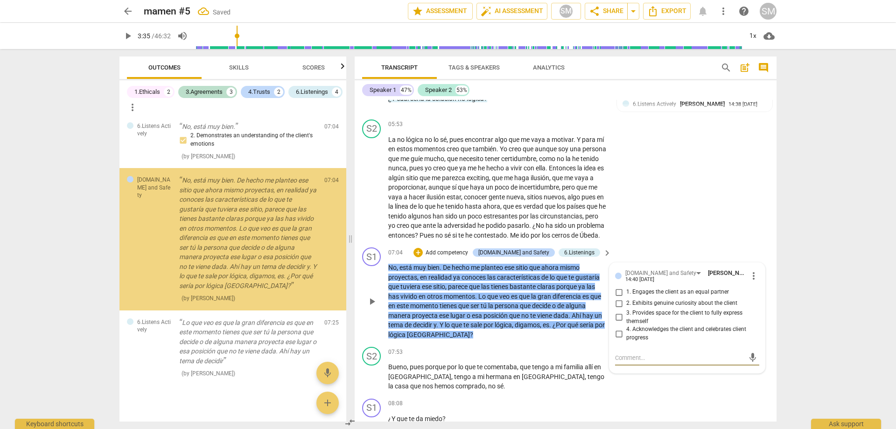
scroll to position [735, 0]
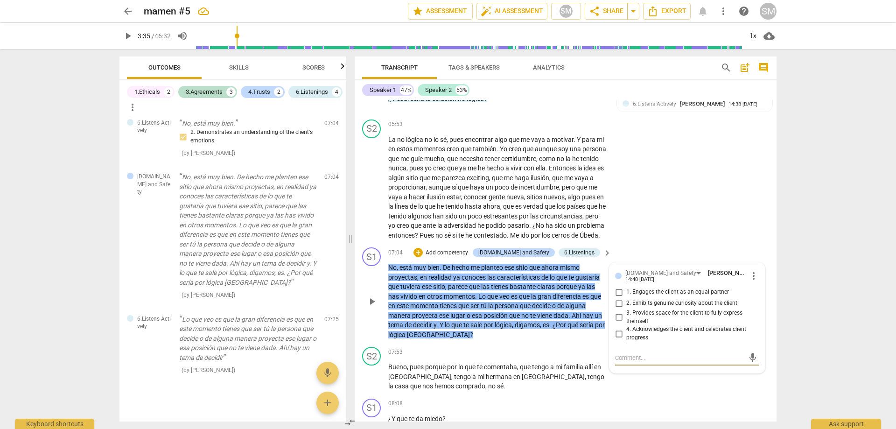
click at [615, 291] on input "1. Engages the client as an equal partner" at bounding box center [619, 292] width 15 height 11
click at [618, 289] on input "1. Engages the client as an equal partner" at bounding box center [619, 292] width 15 height 11
checkbox input "true"
click at [750, 273] on span "more_vert" at bounding box center [753, 275] width 11 height 11
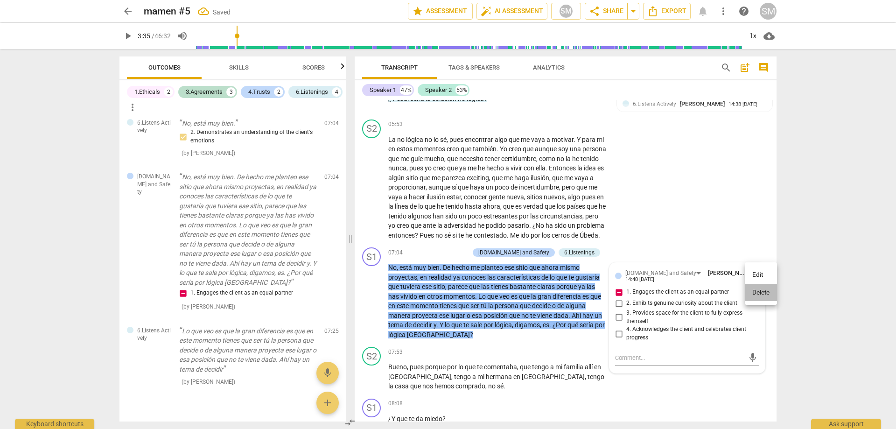
click at [759, 292] on li "Delete" at bounding box center [761, 293] width 32 height 18
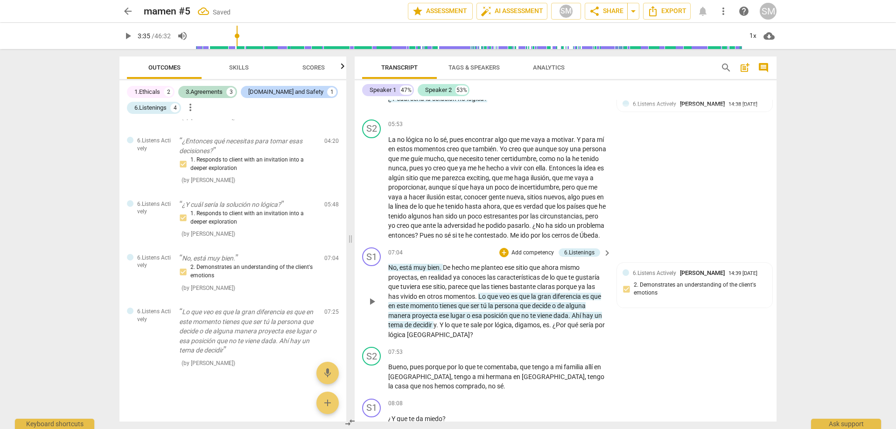
scroll to position [630, 0]
click at [506, 251] on div "+" at bounding box center [503, 252] width 9 height 9
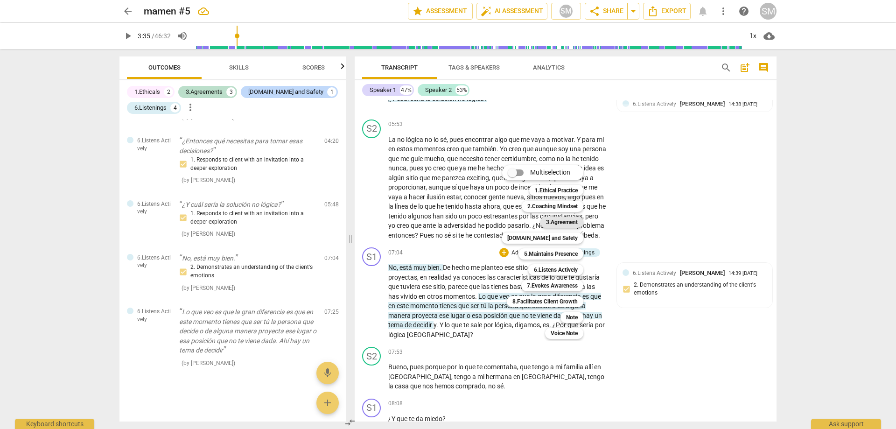
click at [568, 225] on b "3.Agreement" at bounding box center [562, 222] width 32 height 11
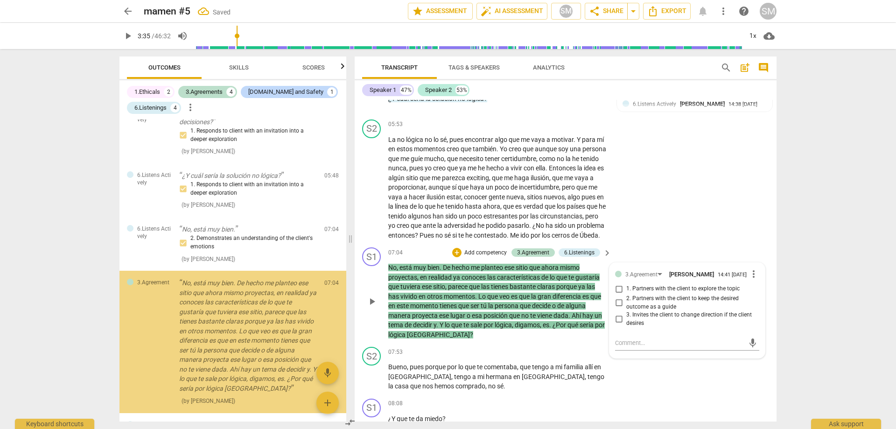
scroll to position [735, 0]
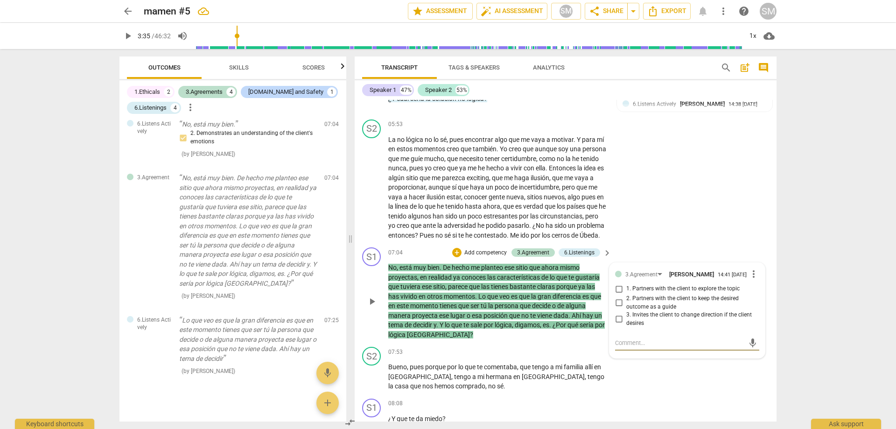
click at [545, 332] on p "No , está muy bien . De hecho me planteo ese sitio que ahora mismo proyectas , …" at bounding box center [497, 301] width 218 height 77
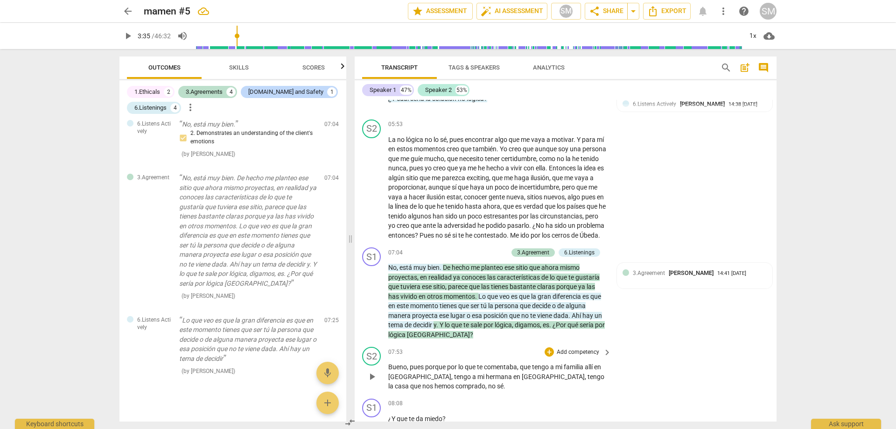
drag, startPoint x: 617, startPoint y: 354, endPoint x: 622, endPoint y: 352, distance: 5.3
click at [617, 354] on div "S2 play_arrow pause 07:53 + Add competency keyboard_arrow_right Bueno , pues po…" at bounding box center [566, 369] width 422 height 52
click at [520, 305] on span "persona" at bounding box center [507, 305] width 25 height 7
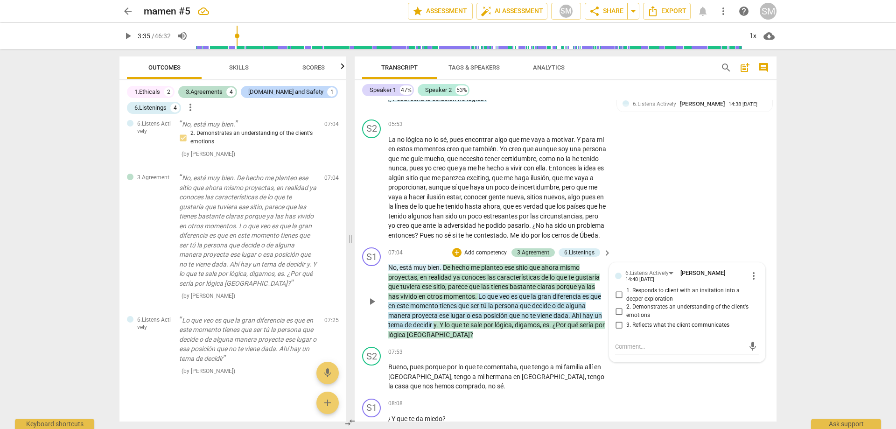
click at [555, 309] on p "No , está muy bien . De hecho me planteo ese sitio que ahora mismo proyectas , …" at bounding box center [497, 301] width 218 height 77
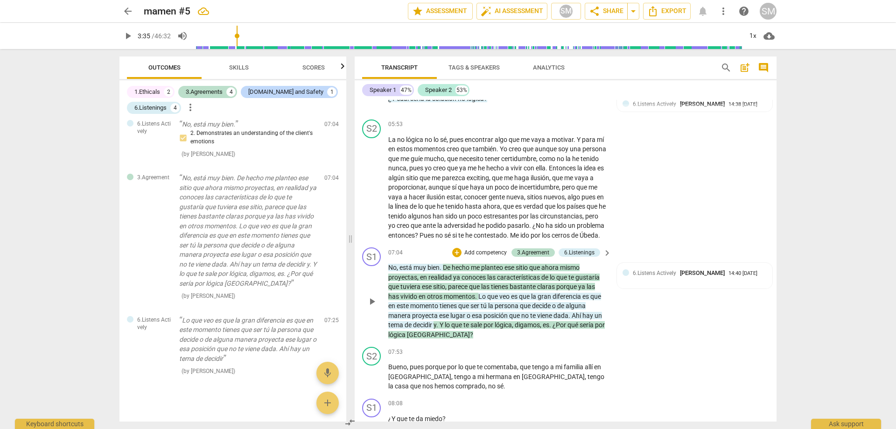
click at [542, 341] on div "S1 play_arrow pause 07:04 + Add competency 3.Agreement 6.Listenings keyboard_ar…" at bounding box center [566, 293] width 422 height 99
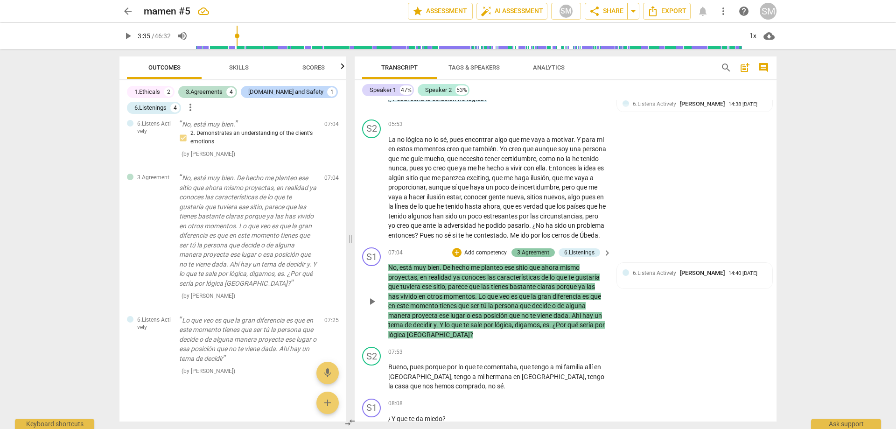
click at [544, 249] on div "3.Agreement" at bounding box center [533, 252] width 32 height 8
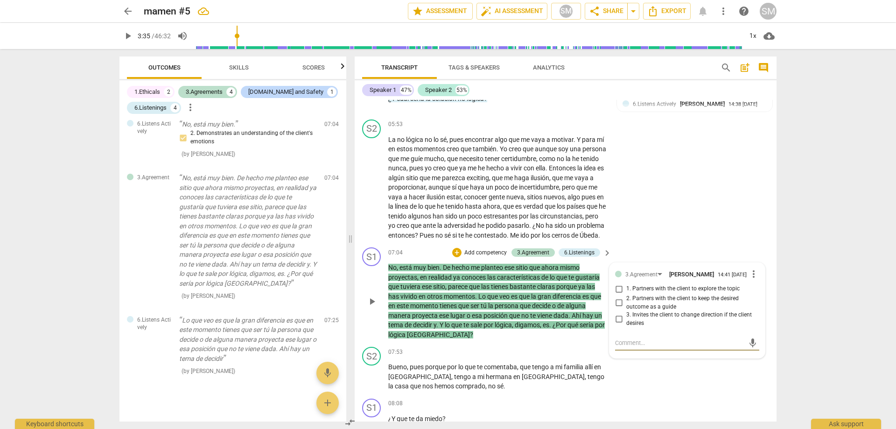
click at [749, 272] on span "more_vert" at bounding box center [753, 273] width 11 height 11
click at [760, 289] on li "Delete" at bounding box center [761, 293] width 32 height 18
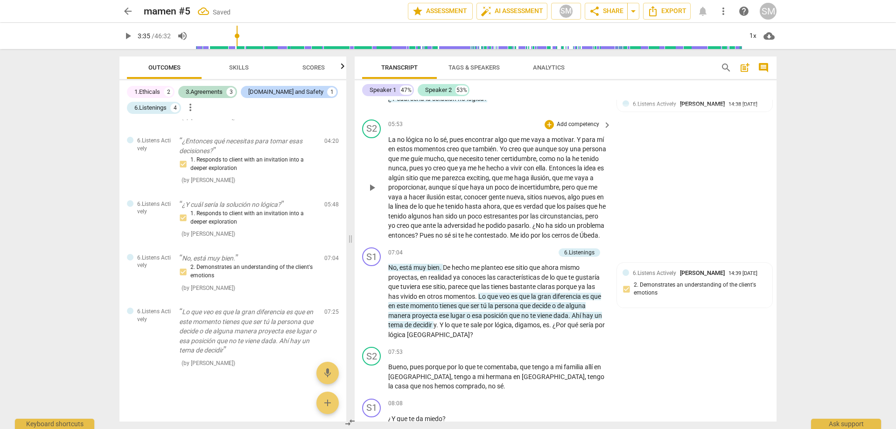
scroll to position [630, 0]
click at [646, 321] on div "S1 play_arrow pause 07:04 + Add competency 6.Listenings keyboard_arrow_right No…" at bounding box center [566, 293] width 422 height 99
click at [450, 326] on span "lo" at bounding box center [448, 324] width 7 height 7
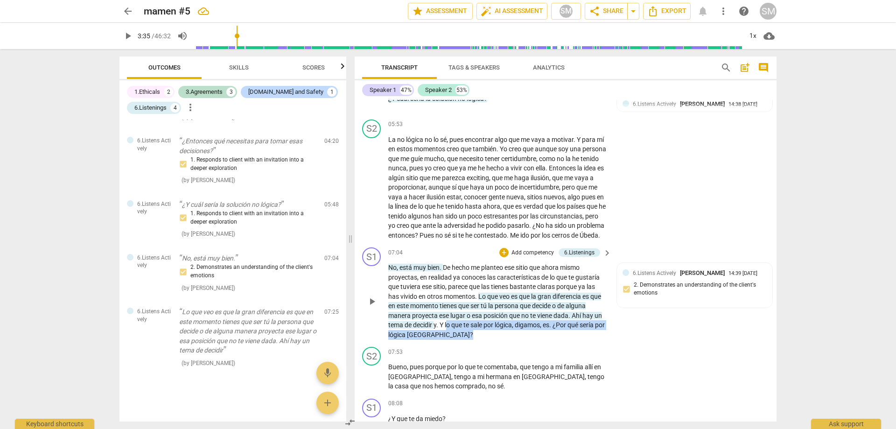
drag, startPoint x: 449, startPoint y: 322, endPoint x: 451, endPoint y: 336, distance: 13.7
click at [451, 336] on p "No , está muy bien . De hecho me planteo ese sitio que ahora mismo proyectas , …" at bounding box center [497, 301] width 218 height 77
click at [546, 249] on p "Add competency" at bounding box center [533, 253] width 44 height 8
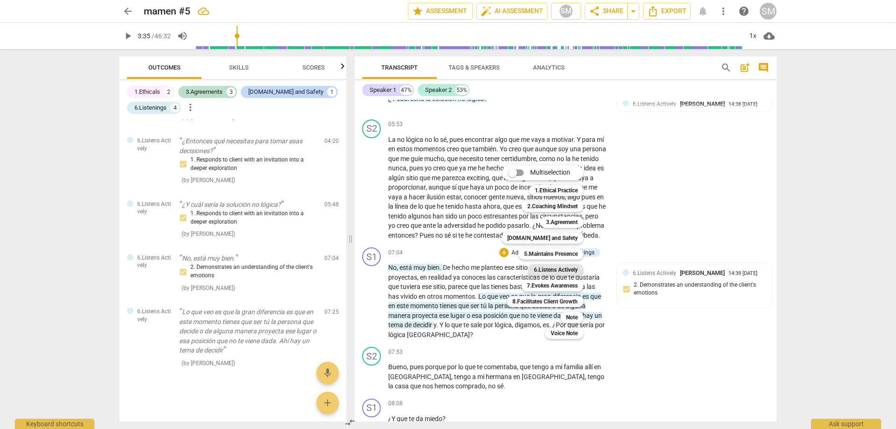
click at [558, 272] on b "6.Listens Actively" at bounding box center [556, 269] width 44 height 11
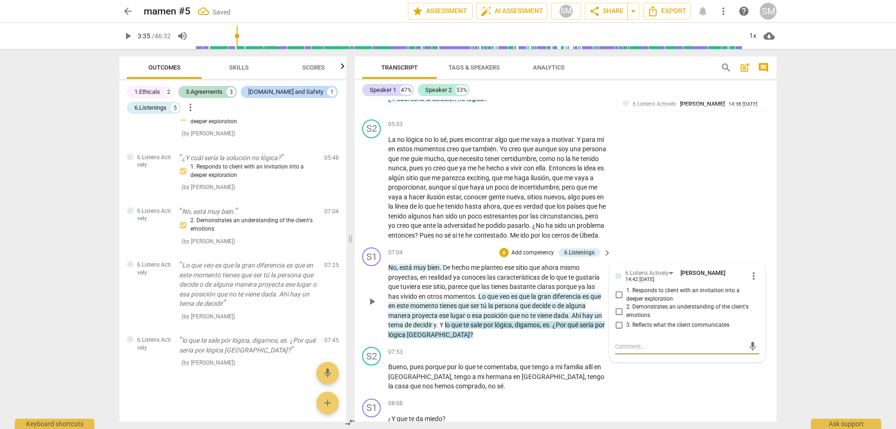
scroll to position [993, 0]
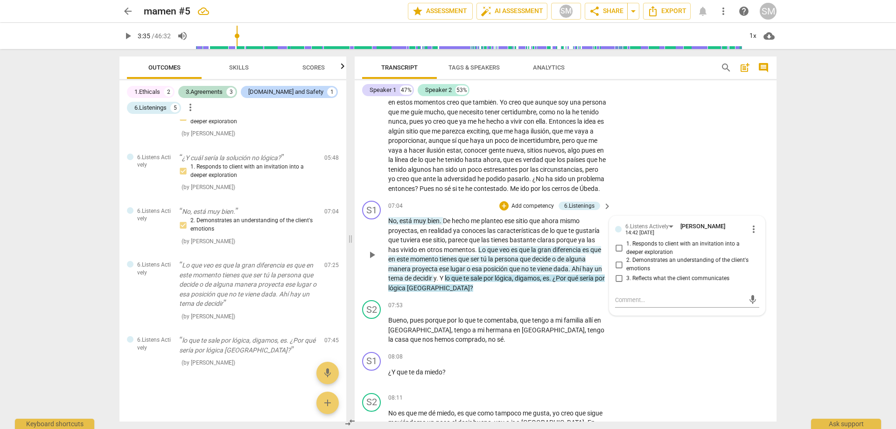
click at [693, 245] on span "1. Responds to client with an invitation into a deeper exploration" at bounding box center [690, 248] width 129 height 16
click at [626, 245] on input "1. Responds to client with an invitation into a deeper exploration" at bounding box center [619, 248] width 15 height 11
checkbox input "true"
click at [658, 363] on div "S1 play_arrow pause 08:08 + Add competency keyboard_arrow_right ¿Y que te da mi…" at bounding box center [566, 368] width 422 height 41
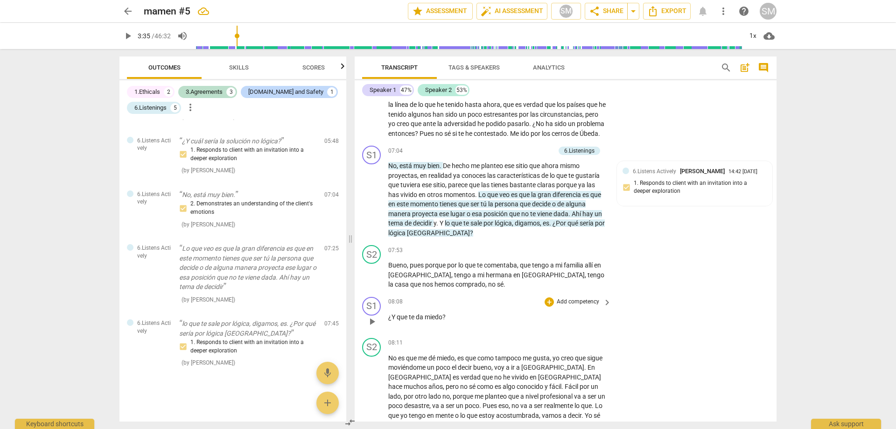
scroll to position [1087, 0]
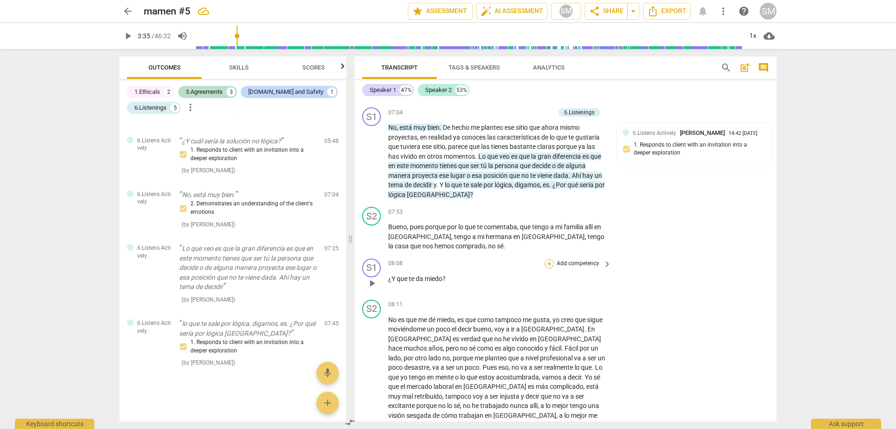
click at [545, 265] on div "+" at bounding box center [549, 263] width 9 height 9
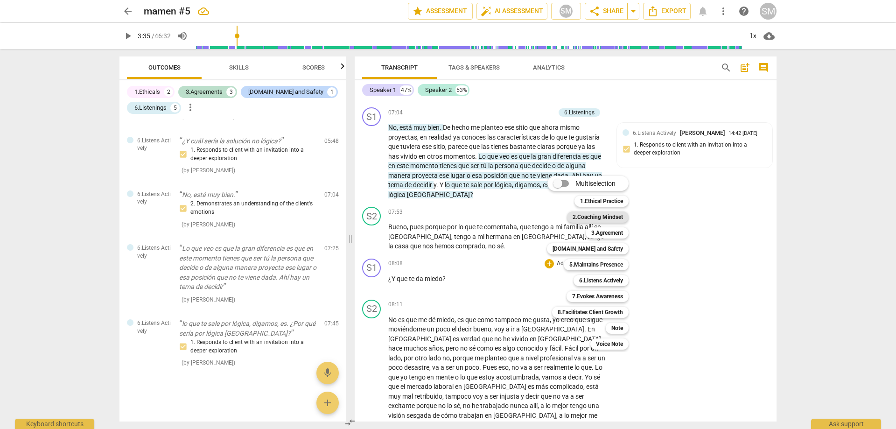
click at [604, 218] on b "2.Coaching Mindset" at bounding box center [598, 216] width 50 height 11
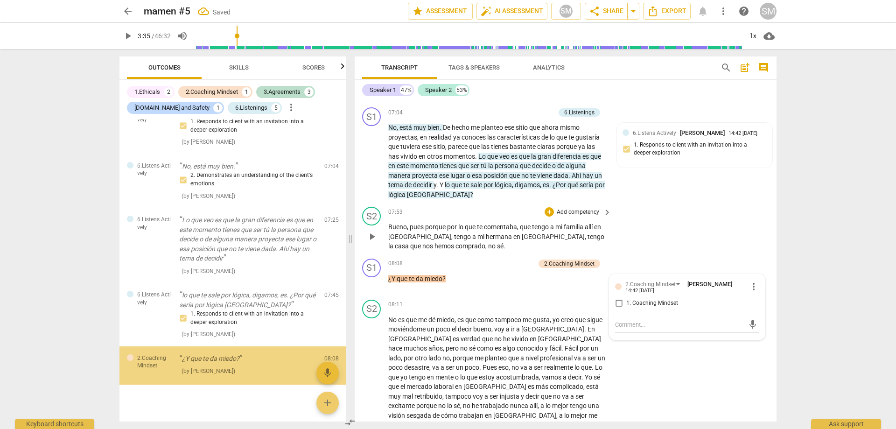
scroll to position [731, 0]
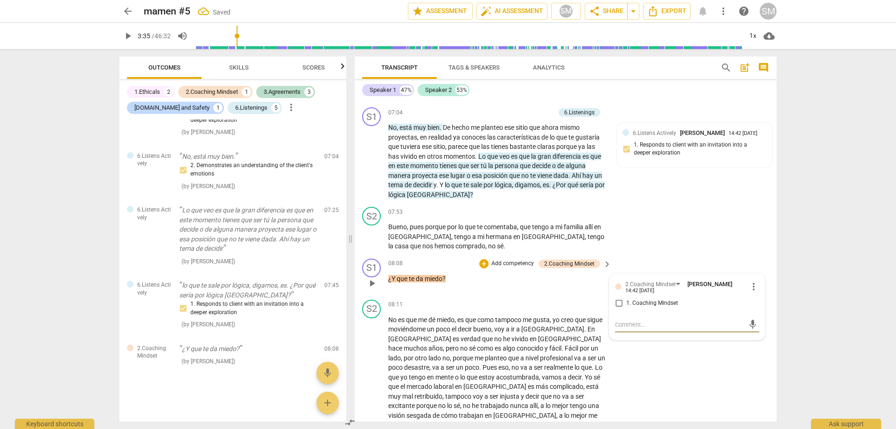
click at [617, 304] on input "1. Coaching Mindset" at bounding box center [619, 303] width 15 height 11
checkbox input "true"
click at [678, 221] on div "S2 play_arrow pause 07:53 + Add competency keyboard_arrow_right Bueno , pues po…" at bounding box center [566, 229] width 422 height 52
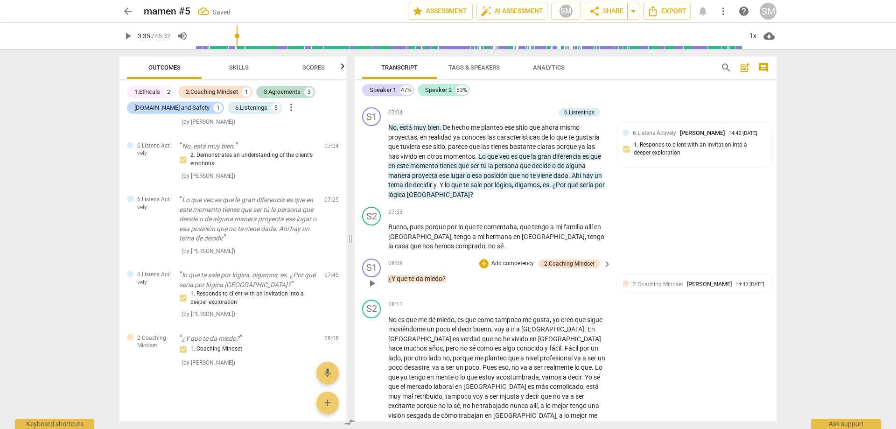
scroll to position [1227, 0]
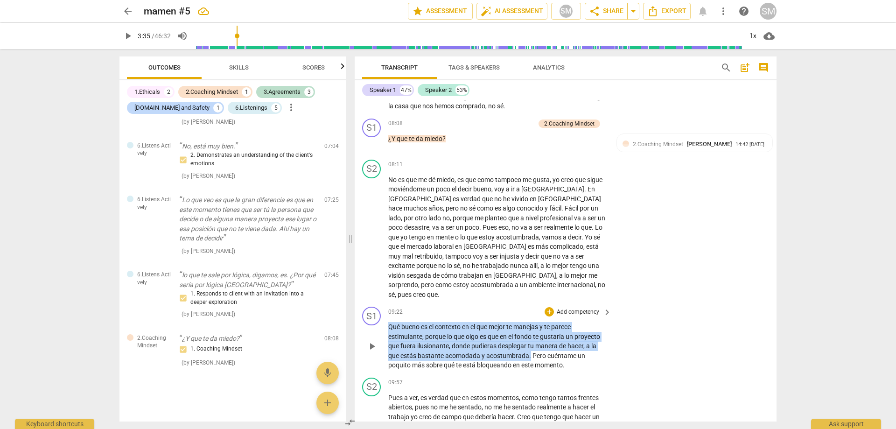
drag, startPoint x: 531, startPoint y: 345, endPoint x: 393, endPoint y: 316, distance: 140.9
click at [387, 311] on div "S1 play_arrow pause 09:22 + Add competency keyboard_arrow_right Qué bueno es el…" at bounding box center [566, 338] width 422 height 71
click at [539, 336] on div "+" at bounding box center [539, 333] width 9 height 9
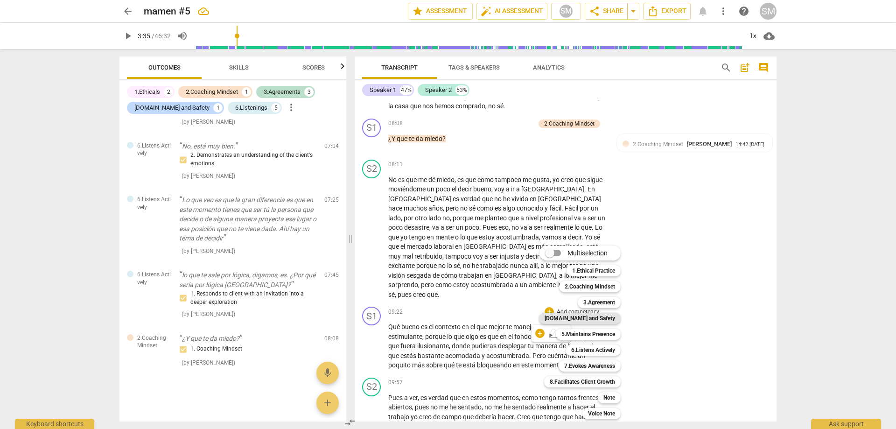
click at [583, 319] on b "[DOMAIN_NAME] and Safety" at bounding box center [580, 318] width 70 height 11
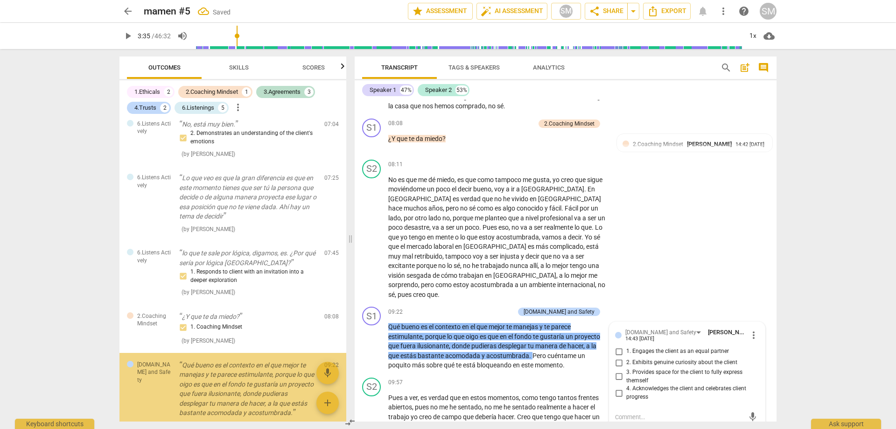
scroll to position [836, 0]
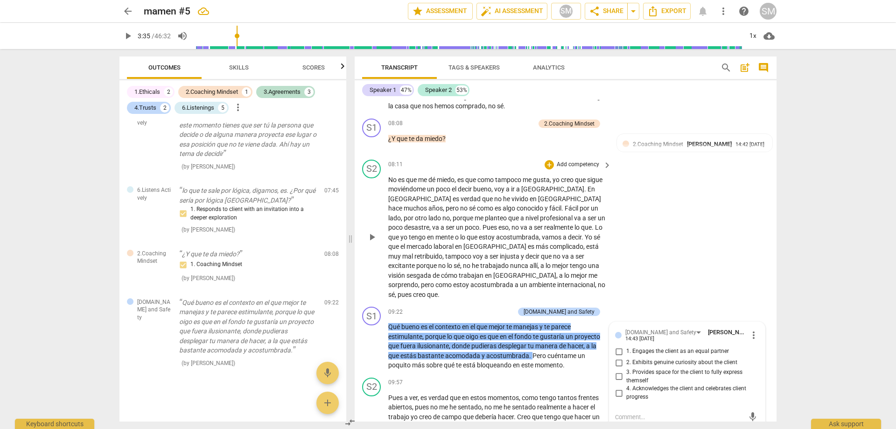
click at [647, 263] on div "S2 play_arrow pause 08:11 + Add competency keyboard_arrow_right No es que me dé…" at bounding box center [566, 230] width 422 height 148
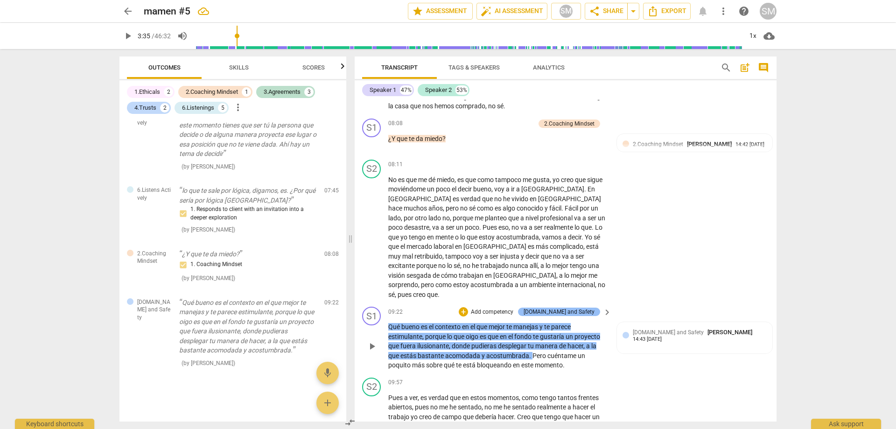
click at [582, 308] on div "[DOMAIN_NAME] and Safety" at bounding box center [559, 312] width 71 height 8
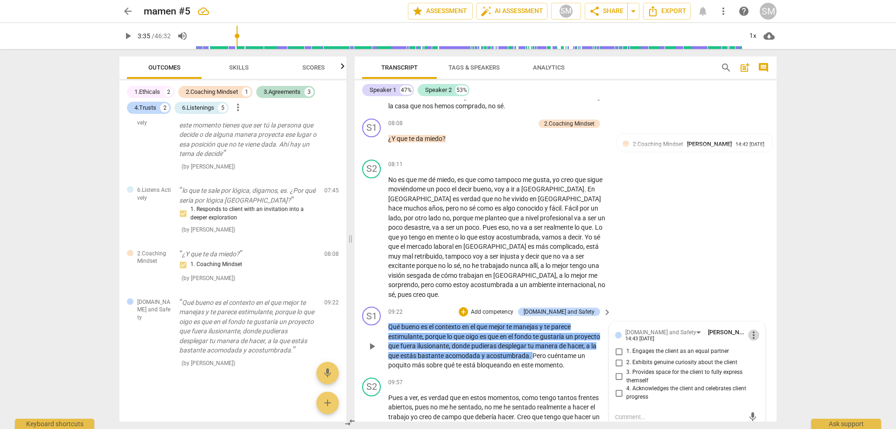
click at [750, 330] on span "more_vert" at bounding box center [753, 335] width 11 height 11
click at [759, 342] on li "Delete" at bounding box center [761, 342] width 32 height 18
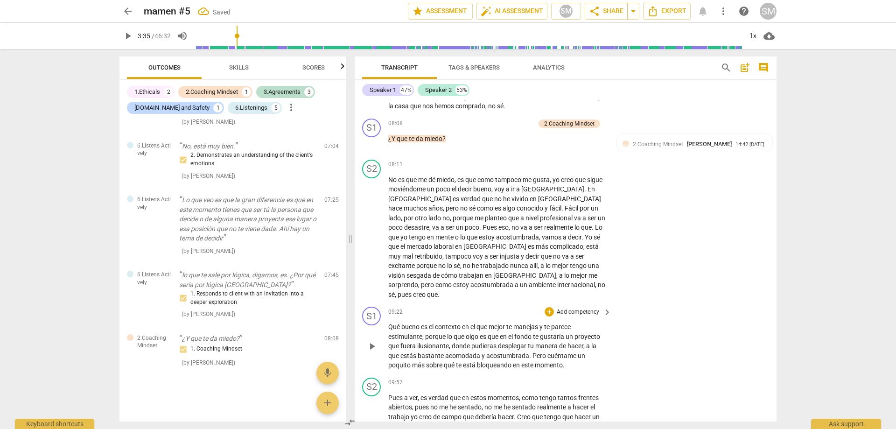
scroll to position [741, 0]
drag, startPoint x: 532, startPoint y: 341, endPoint x: 581, endPoint y: 355, distance: 51.0
click at [581, 355] on p "Qué bueno es el contexto en el que mejor te manejas y te parece estimulante , p…" at bounding box center [497, 346] width 218 height 48
click at [570, 308] on p "Add competency" at bounding box center [578, 312] width 44 height 8
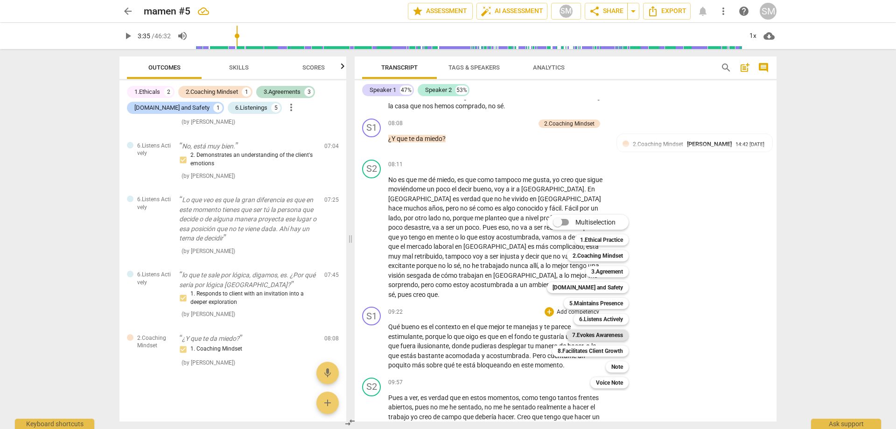
click at [595, 333] on b "7.Evokes Awareness" at bounding box center [597, 335] width 51 height 11
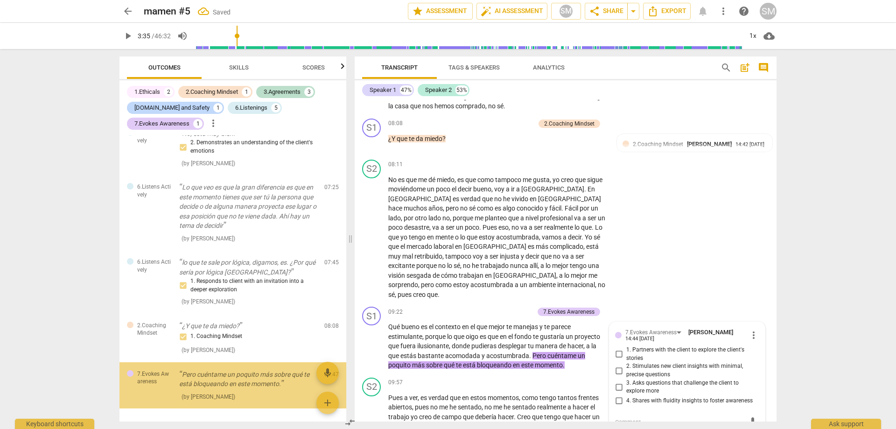
scroll to position [803, 0]
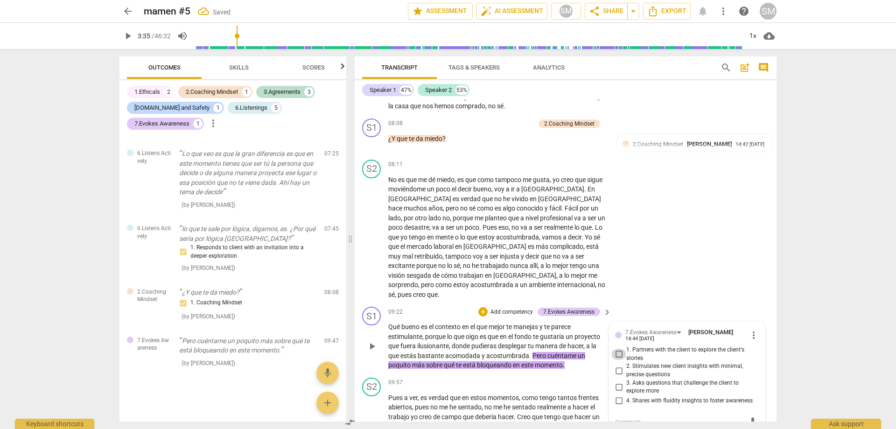
click at [618, 349] on input "1. Partners with the client to explore the client's stories" at bounding box center [619, 354] width 15 height 11
checkbox input "true"
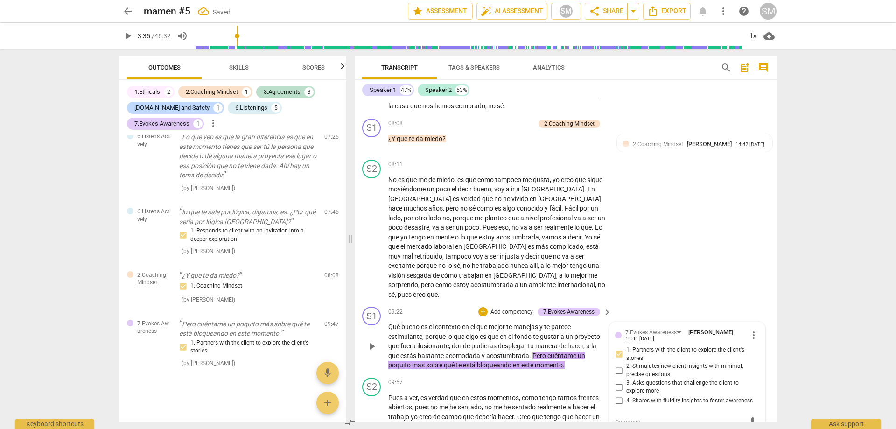
scroll to position [820, 0]
click at [713, 260] on div "S2 play_arrow pause 08:11 + Add competency keyboard_arrow_right No es que me dé…" at bounding box center [566, 230] width 422 height 148
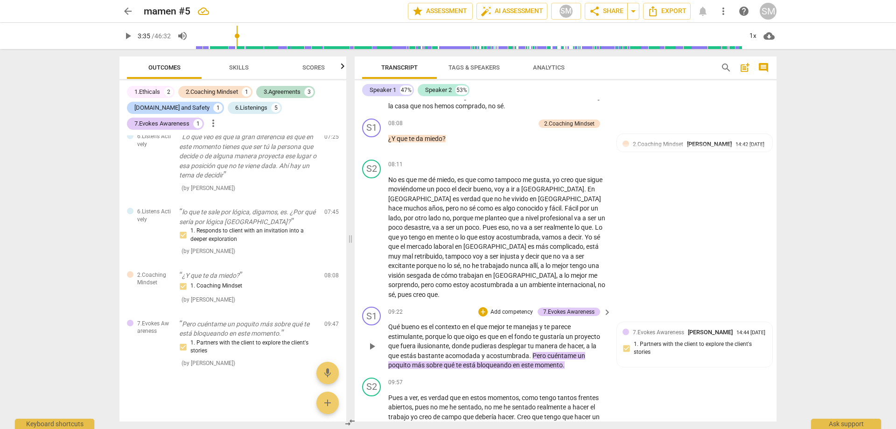
click at [387, 325] on div "play_arrow pause" at bounding box center [377, 346] width 24 height 42
click at [393, 323] on span "Qué" at bounding box center [394, 326] width 13 height 7
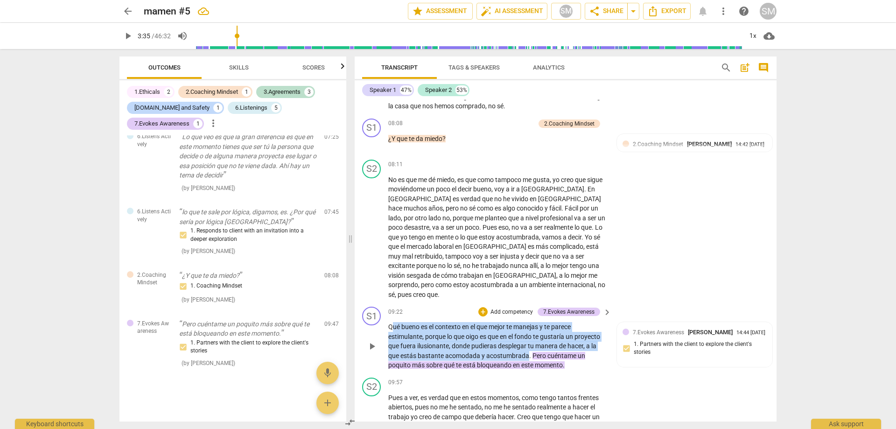
drag, startPoint x: 391, startPoint y: 316, endPoint x: 529, endPoint y: 344, distance: 140.9
click at [529, 344] on p "Qué bueno es el contexto en el que mejor te manejas y te parece estimulante , p…" at bounding box center [497, 346] width 218 height 48
click at [524, 308] on p "Add competency" at bounding box center [512, 312] width 44 height 8
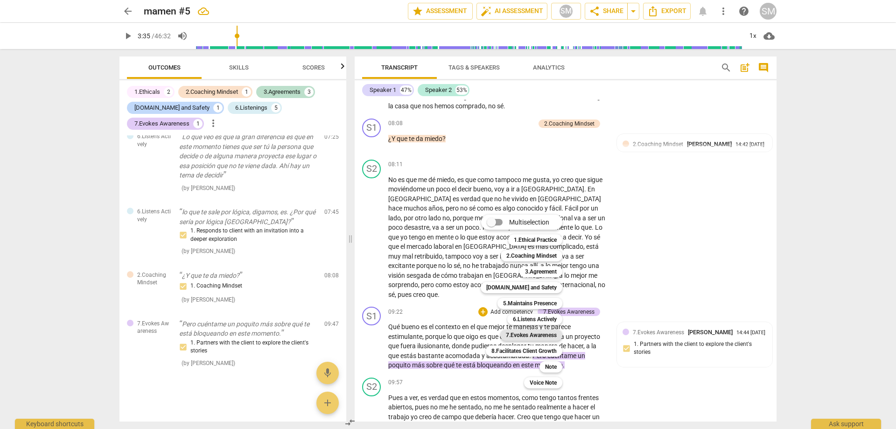
click at [549, 337] on b "7.Evokes Awareness" at bounding box center [531, 335] width 51 height 11
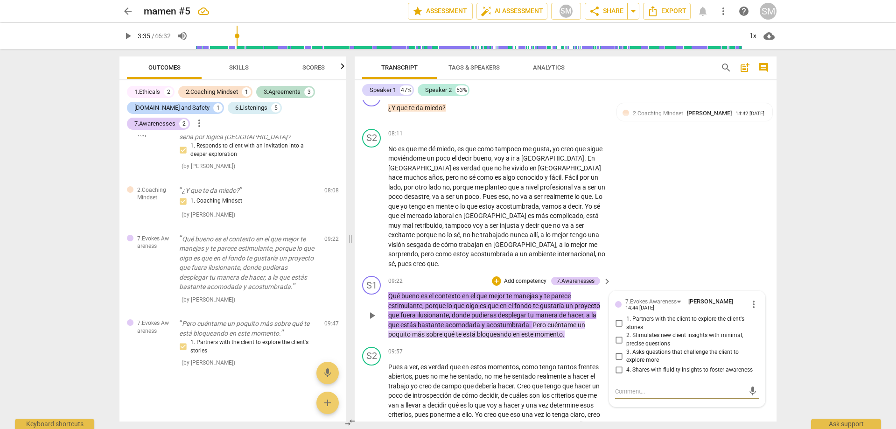
scroll to position [1273, 0]
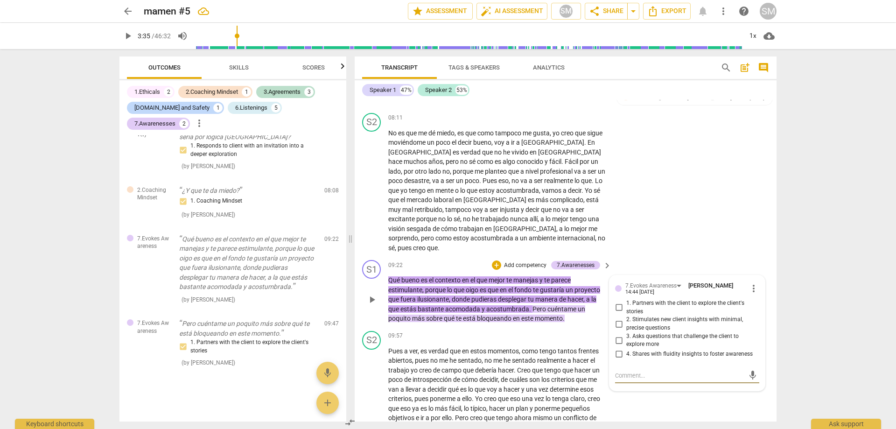
click at [619, 349] on input "4. Shares with fluidity insights to foster awareness" at bounding box center [619, 354] width 15 height 11
checkbox input "true"
click at [706, 397] on div "S2 play_arrow pause 09:57 + Add competency keyboard_arrow_right Pues a ver , es…" at bounding box center [566, 381] width 422 height 109
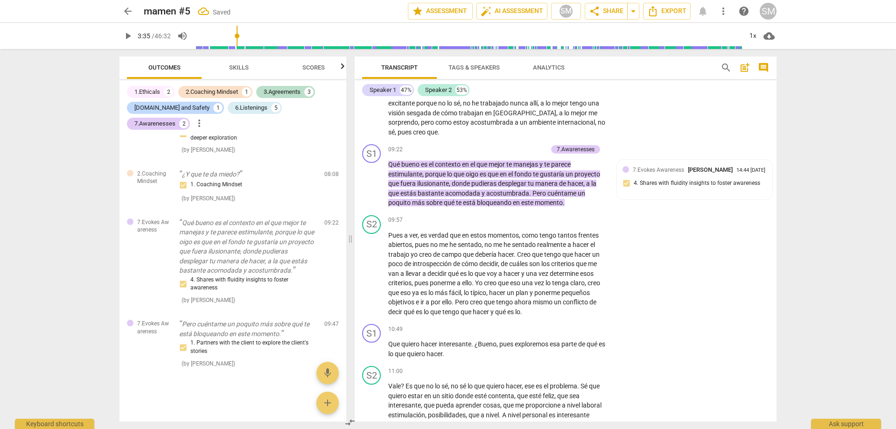
scroll to position [1507, 0]
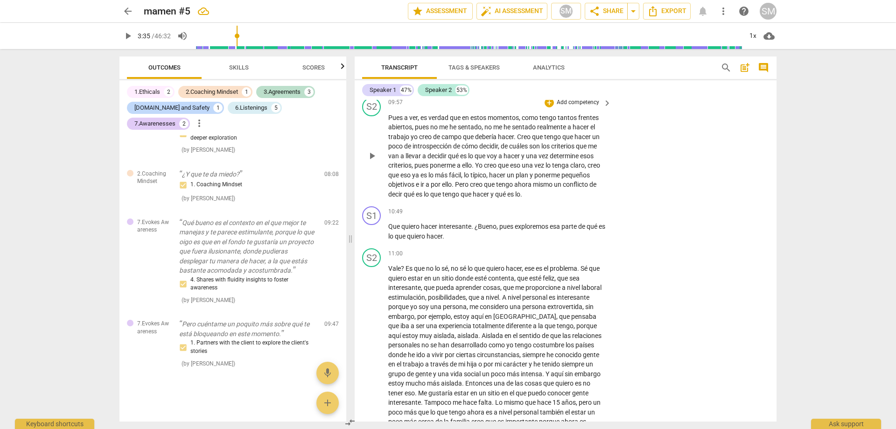
click at [546, 182] on p "Pues a ver , es verdad que en estos momentos , como tengo tantos frentes abiert…" at bounding box center [497, 156] width 218 height 86
drag, startPoint x: 472, startPoint y: 216, endPoint x: 386, endPoint y: 215, distance: 85.9
click at [386, 215] on div "S1 play_arrow pause 10:49 + Add competency keyboard_arrow_right Que quiero hace…" at bounding box center [566, 224] width 422 height 42
drag, startPoint x: 584, startPoint y: 219, endPoint x: 596, endPoint y: 217, distance: 12.4
click at [586, 222] on p "¿Bueno , pues exploremos esa parte de qué es lo que quiero hacer ." at bounding box center [497, 227] width 218 height 10
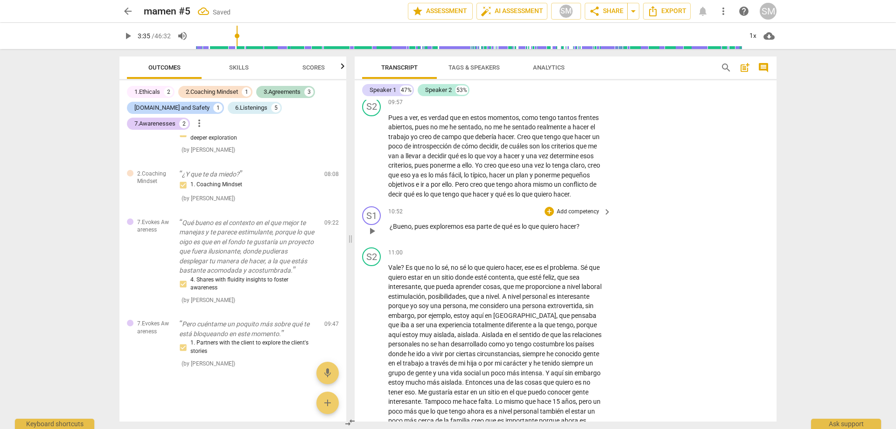
drag, startPoint x: 394, startPoint y: 220, endPoint x: 402, endPoint y: 216, distance: 9.4
click at [394, 222] on p "¿Bueno , pues exploremos esa parte de qué es lo que quiero hacer?" at bounding box center [497, 227] width 218 height 10
click at [585, 222] on p "Bueno , pues exploremos esa parte de qué es lo que quiero hacer?" at bounding box center [497, 227] width 218 height 10
click at [577, 223] on span "hacer? [GEOGRAPHIC_DATA]?" at bounding box center [482, 231] width 188 height 17
click at [404, 265] on span "?" at bounding box center [403, 268] width 5 height 7
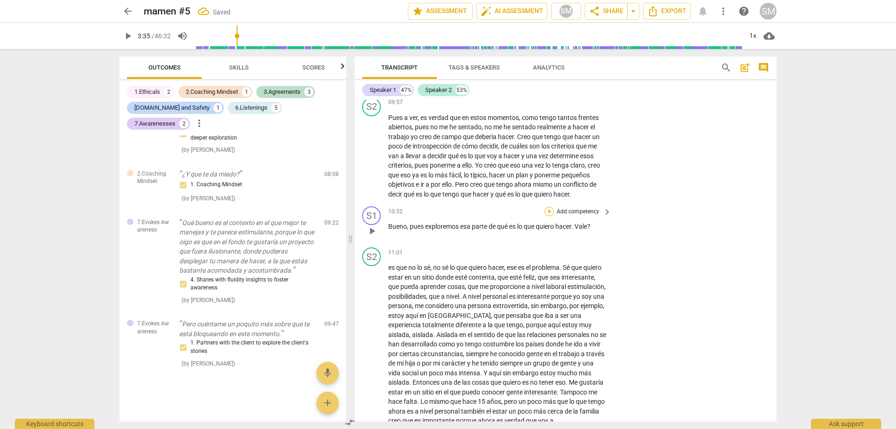
click at [549, 207] on div "+" at bounding box center [549, 211] width 9 height 9
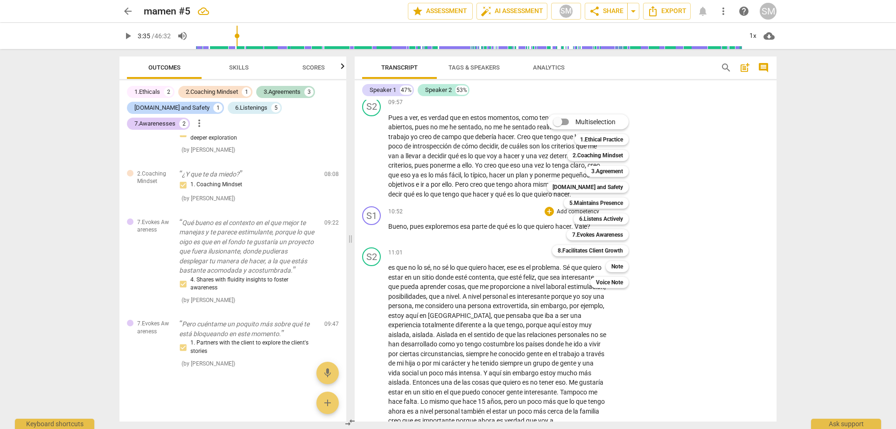
click at [710, 162] on div at bounding box center [448, 214] width 896 height 429
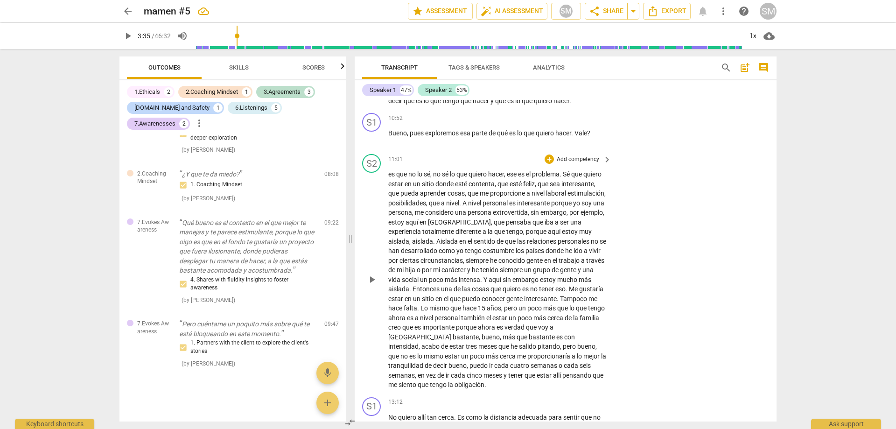
scroll to position [1647, 0]
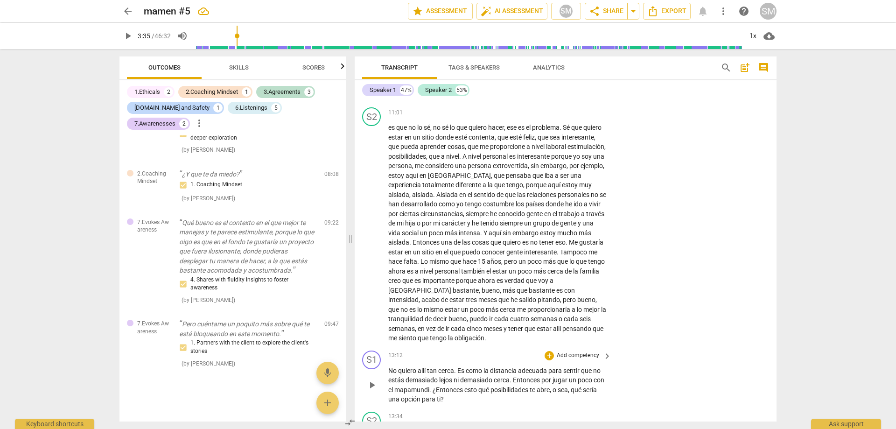
click at [444, 395] on span "?" at bounding box center [442, 398] width 3 height 7
drag, startPoint x: 465, startPoint y: 390, endPoint x: 446, endPoint y: 380, distance: 21.5
click at [446, 380] on p "No quiero allí tan cerca . Es como la distancia adecuada para sentir que no est…" at bounding box center [497, 385] width 218 height 38
click at [545, 351] on div "+" at bounding box center [549, 355] width 9 height 9
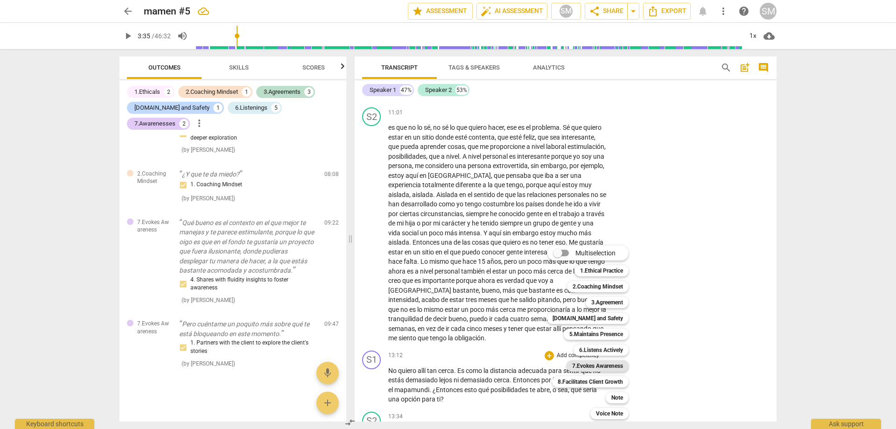
click at [598, 365] on b "7.Evokes Awareness" at bounding box center [597, 365] width 51 height 11
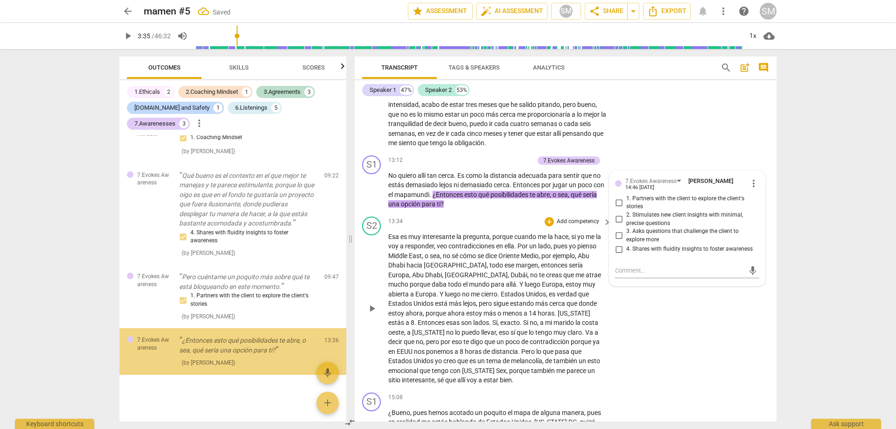
scroll to position [963, 0]
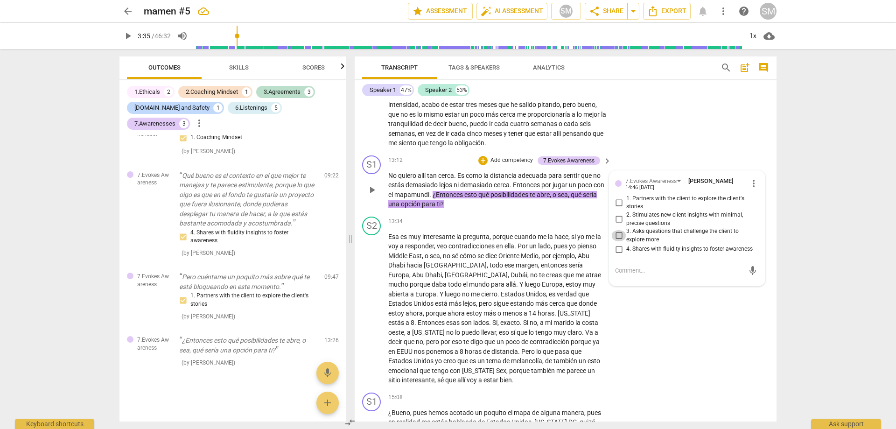
click at [619, 230] on input "3. Asks questions that challenge the client to explore more" at bounding box center [619, 235] width 15 height 11
checkbox input "true"
click at [651, 389] on div "S1 play_arrow pause 15:08 + Add competency keyboard_arrow_right ¿Bueno , pues h…" at bounding box center [566, 419] width 422 height 61
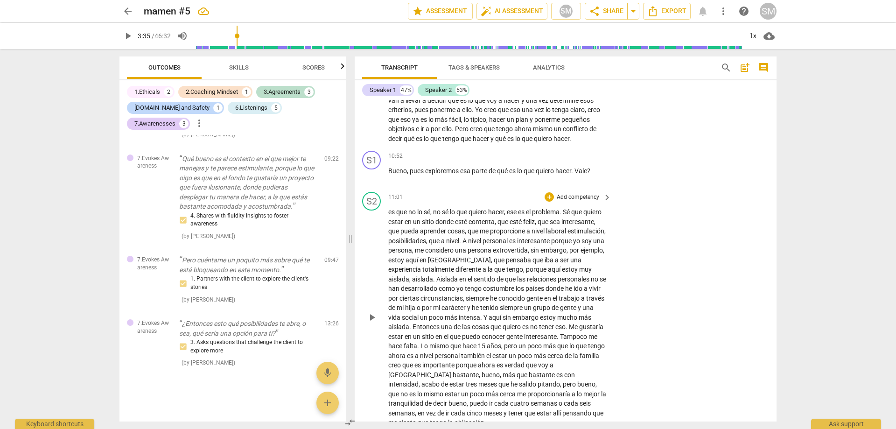
scroll to position [1562, 0]
click at [547, 193] on div "+" at bounding box center [549, 197] width 9 height 9
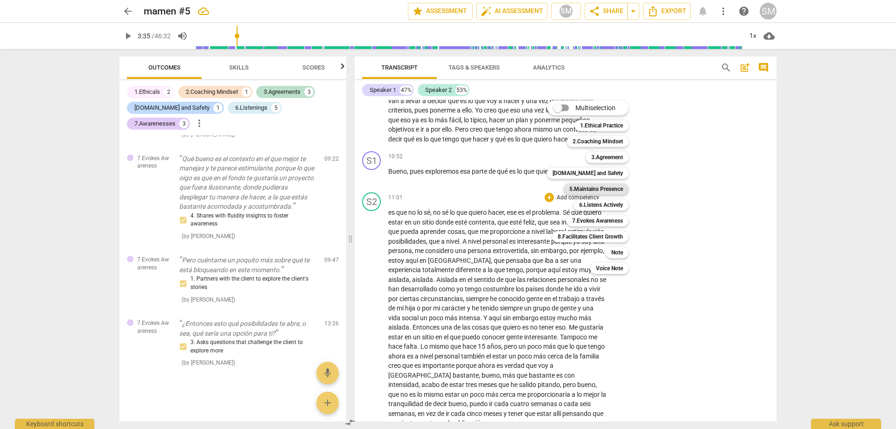
click at [604, 189] on b "5.Maintains Presence" at bounding box center [597, 188] width 54 height 11
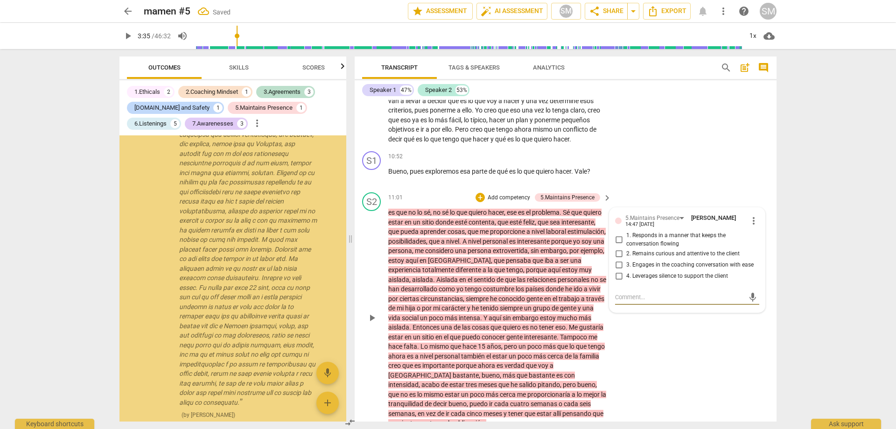
scroll to position [1219, 0]
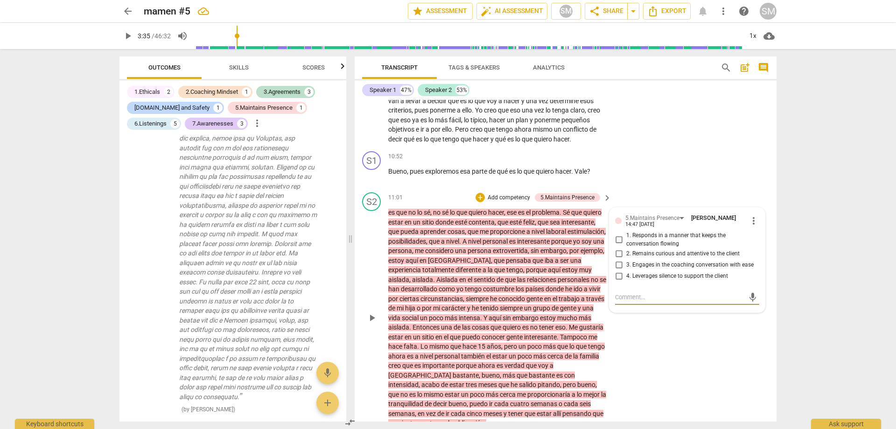
click at [620, 270] on input "4. Leverages silence to support the client" at bounding box center [619, 275] width 15 height 11
checkbox input "true"
click at [664, 339] on div "S2 play_arrow pause 11:01 + Add competency 5.Maintains Presence keyboard_arrow_…" at bounding box center [566, 310] width 422 height 243
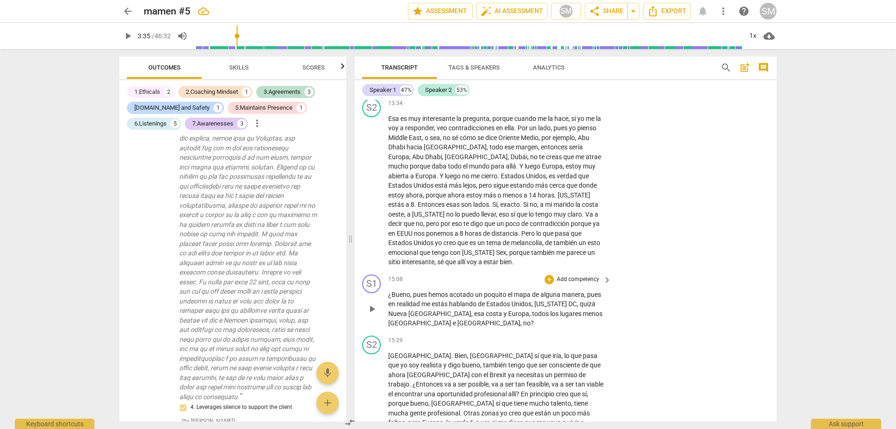
scroll to position [1982, 0]
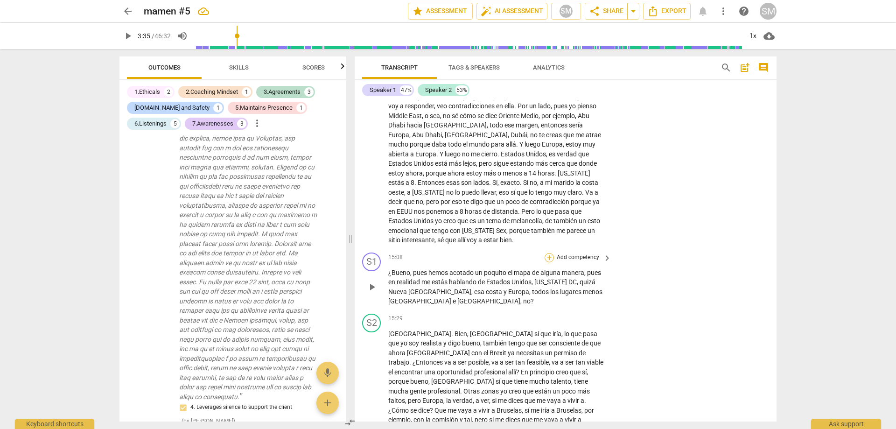
click at [551, 253] on div "+" at bounding box center [549, 257] width 9 height 9
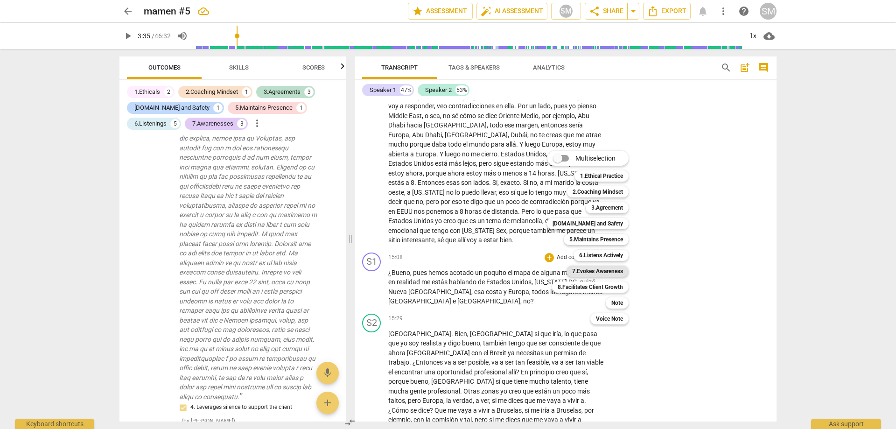
click at [589, 270] on b "7.Evokes Awareness" at bounding box center [597, 271] width 51 height 11
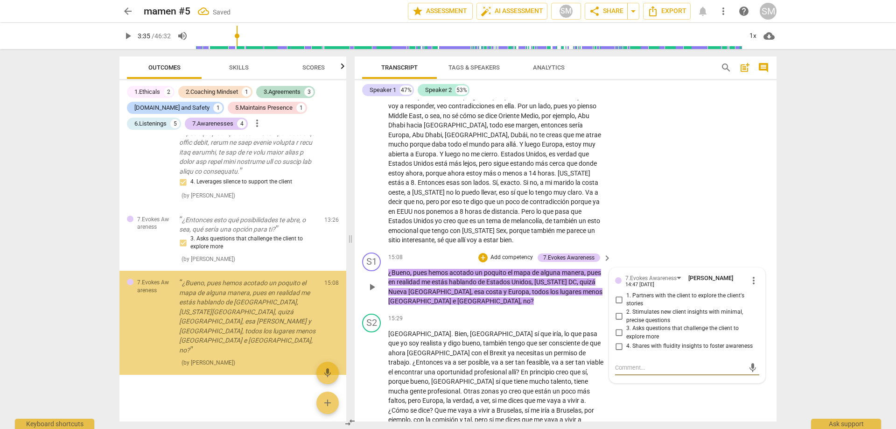
scroll to position [1473, 0]
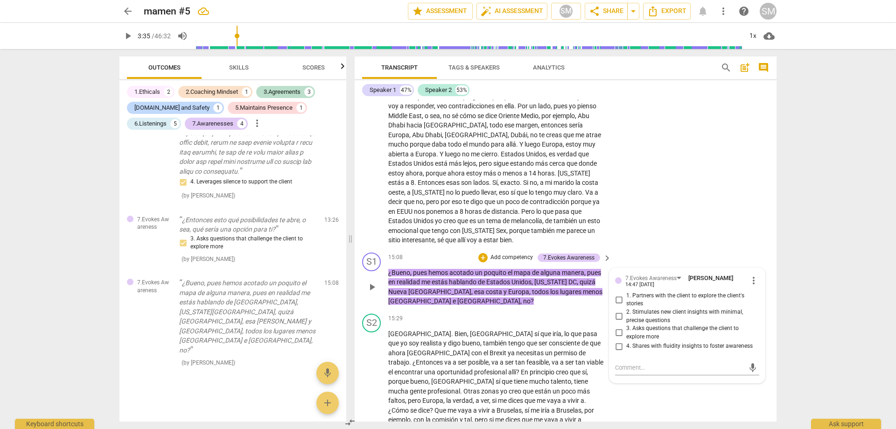
click at [641, 324] on span "3. Asks questions that challenge the client to explore more" at bounding box center [690, 332] width 129 height 16
click at [626, 327] on input "3. Asks questions that challenge the client to explore more" at bounding box center [619, 332] width 15 height 11
checkbox input "true"
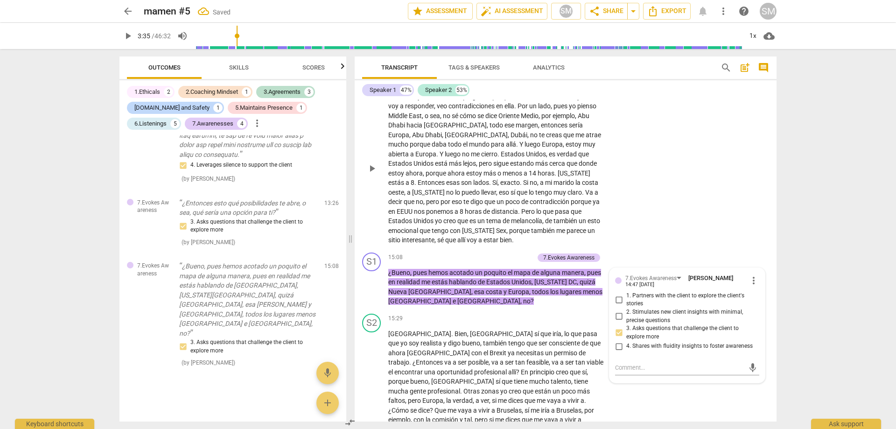
click at [654, 184] on div "S2 play_arrow pause 13:34 + Add competency keyboard_arrow_right Esa es muy inte…" at bounding box center [566, 161] width 422 height 176
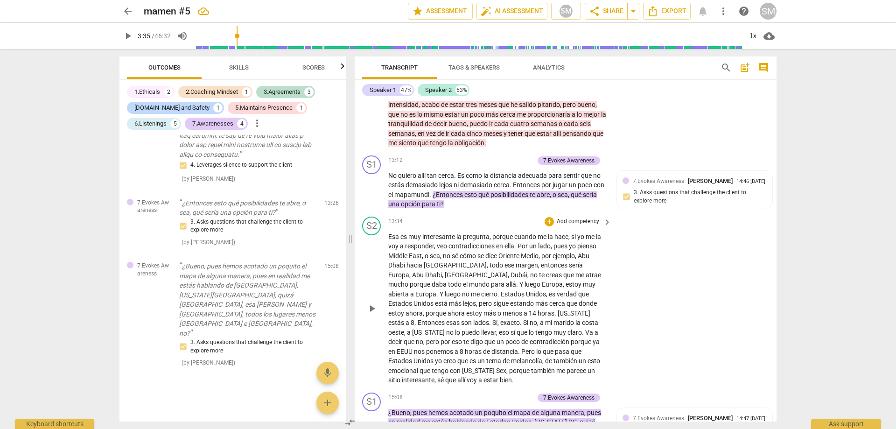
scroll to position [1795, 0]
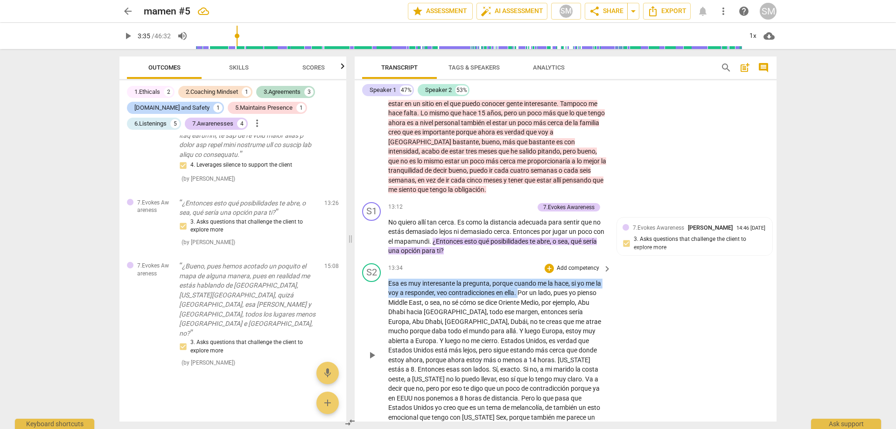
drag, startPoint x: 388, startPoint y: 273, endPoint x: 520, endPoint y: 284, distance: 131.7
click at [520, 284] on p "[PERSON_NAME] es muy interesante la pregunta , porque cuando me la hace , si yo…" at bounding box center [497, 355] width 218 height 153
click at [588, 264] on p "Add competency" at bounding box center [578, 268] width 44 height 8
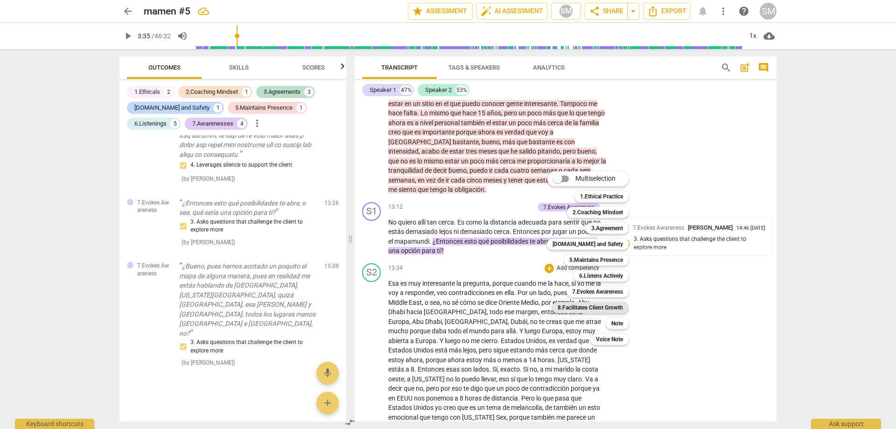
click at [607, 308] on b "8.Facilitates Client Growth" at bounding box center [590, 307] width 65 height 11
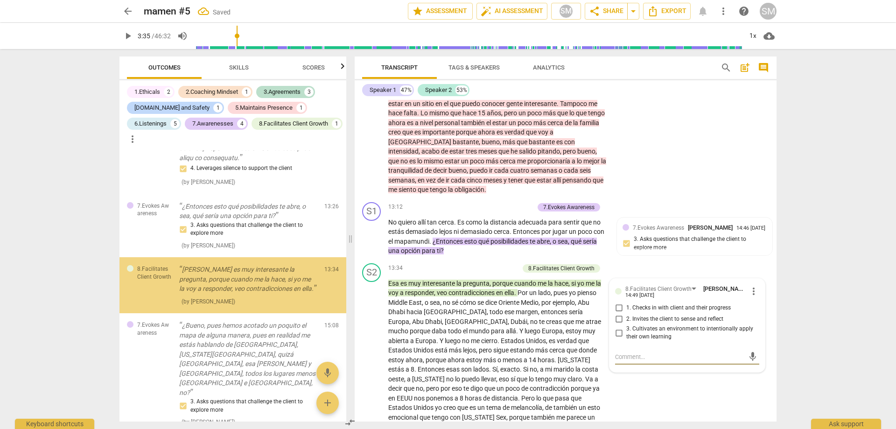
scroll to position [1512, 0]
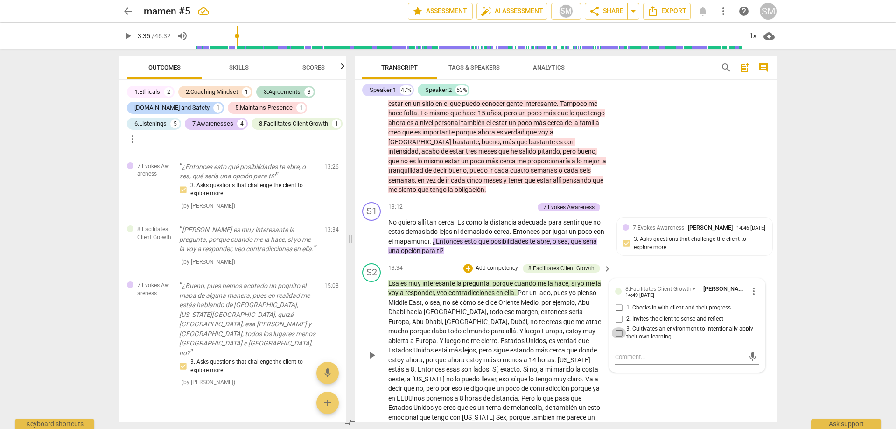
click at [619, 327] on input "3. Cultivates an environment to intentionally apply their own learning" at bounding box center [619, 332] width 15 height 11
checkbox input "true"
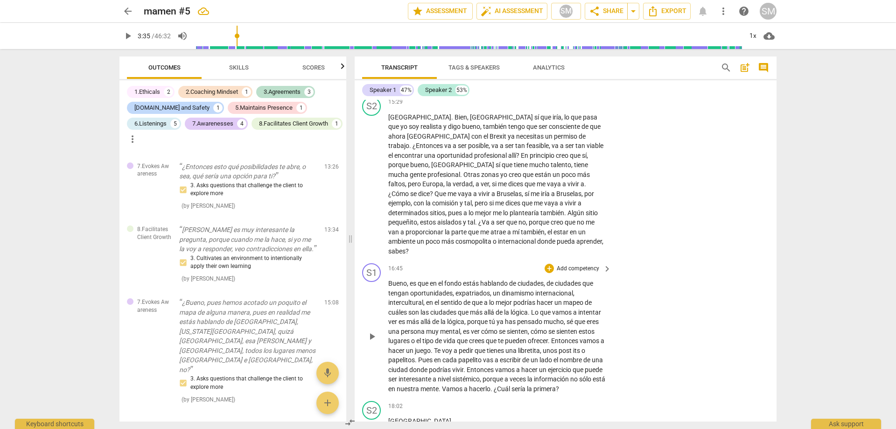
scroll to position [2215, 0]
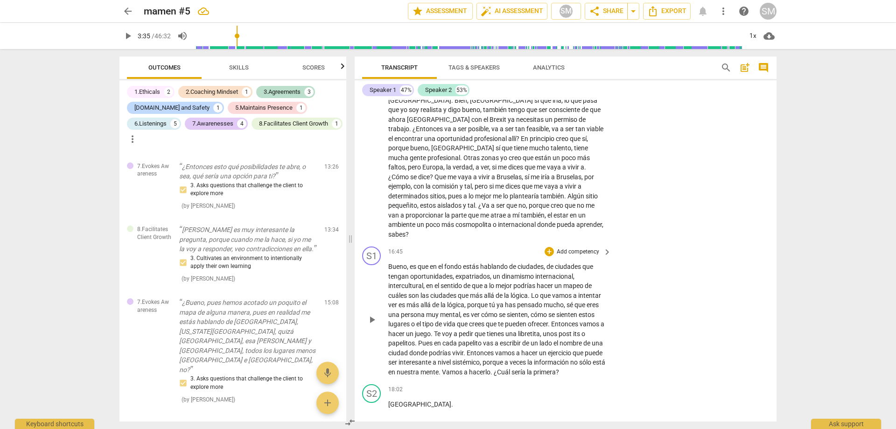
click at [551, 320] on span "." at bounding box center [549, 323] width 3 height 7
click at [551, 247] on div "+" at bounding box center [549, 251] width 9 height 9
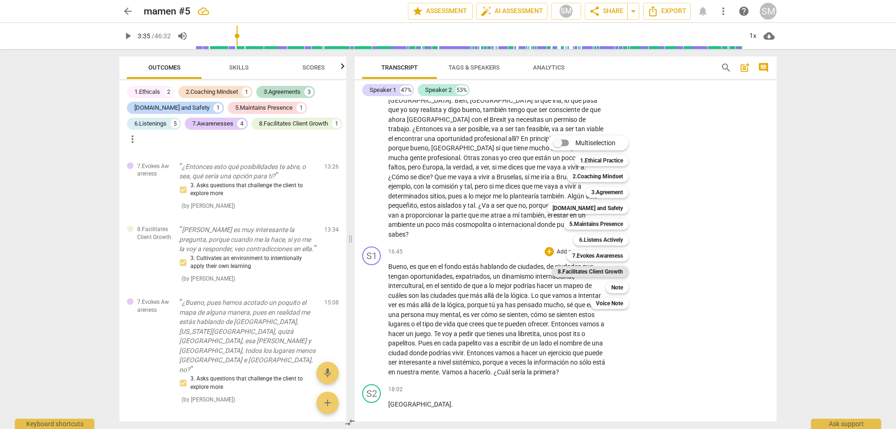
click at [595, 272] on b "8.Facilitates Client Growth" at bounding box center [590, 271] width 65 height 11
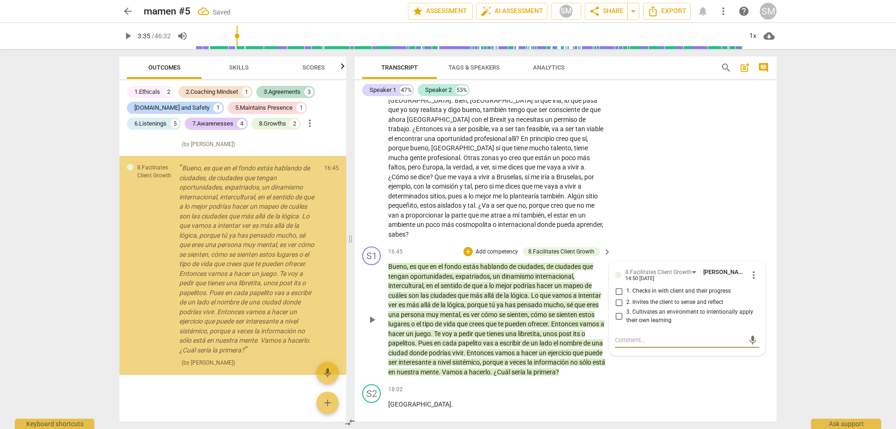
scroll to position [1768, 0]
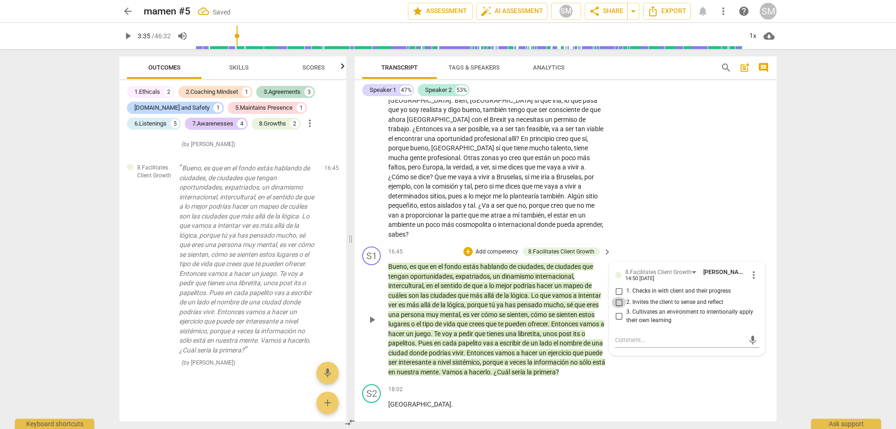
click at [618, 297] on input "2. Invites the client to sense and reflect" at bounding box center [619, 302] width 15 height 11
checkbox input "true"
click at [615, 311] on input "3. Cultivates an environment to intentionally apply their own learning" at bounding box center [619, 316] width 15 height 11
checkbox input "true"
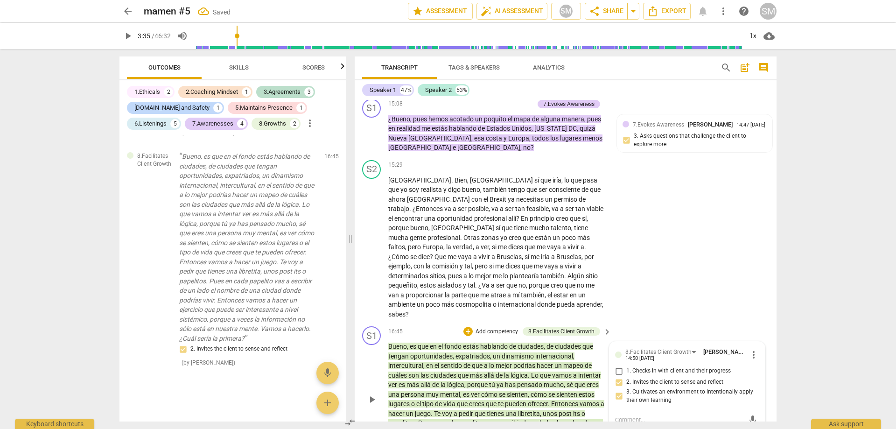
scroll to position [2122, 0]
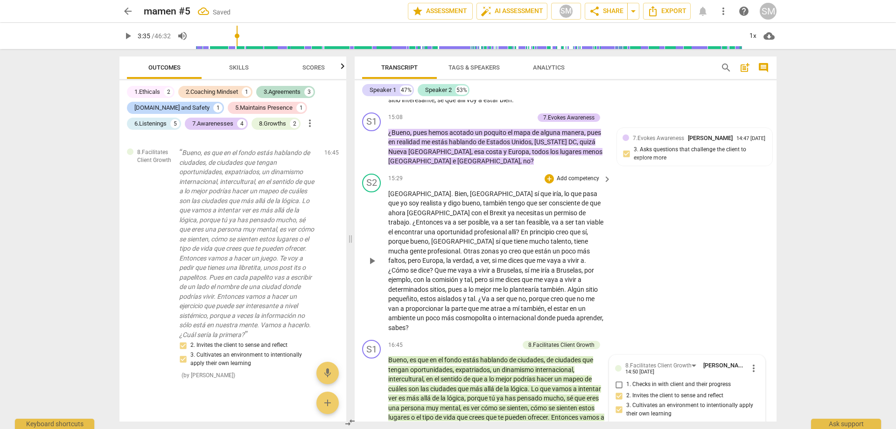
click at [687, 280] on div "S2 play_arrow pause 15:29 + Add competency keyboard_arrow_right [GEOGRAPHIC_DAT…" at bounding box center [566, 253] width 422 height 167
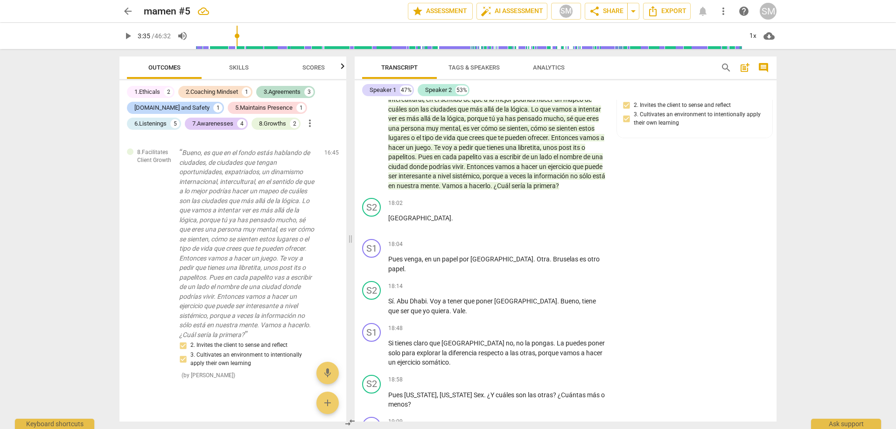
scroll to position [2402, 0]
click at [487, 391] on span "." at bounding box center [485, 394] width 3 height 7
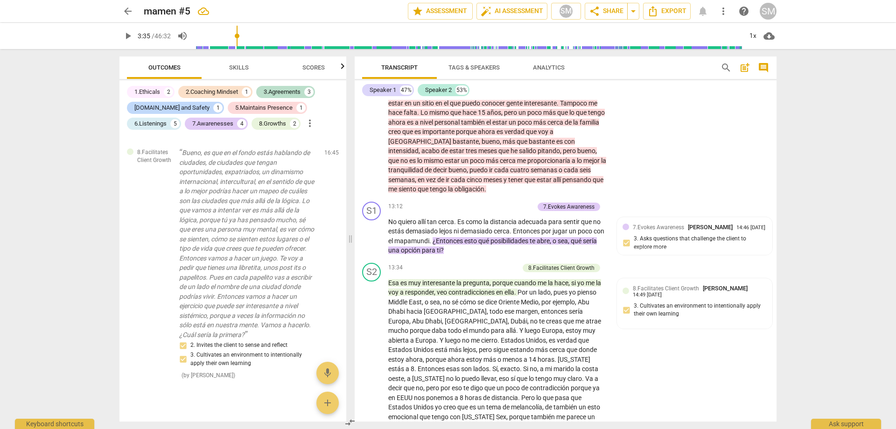
scroll to position [1795, 0]
click at [516, 228] on span "Entonces" at bounding box center [527, 231] width 28 height 7
drag, startPoint x: 516, startPoint y: 219, endPoint x: 443, endPoint y: 231, distance: 74.2
click at [443, 231] on p "No quiero allí tan cerca . Es como la distancia adecuada para sentir que no est…" at bounding box center [497, 237] width 218 height 38
click at [484, 203] on div "+" at bounding box center [482, 207] width 9 height 9
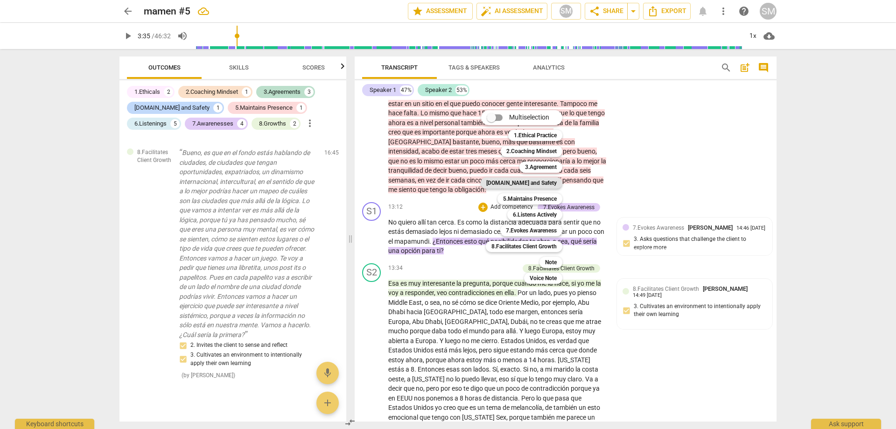
click at [537, 186] on b "[DOMAIN_NAME] and Safety" at bounding box center [521, 182] width 70 height 11
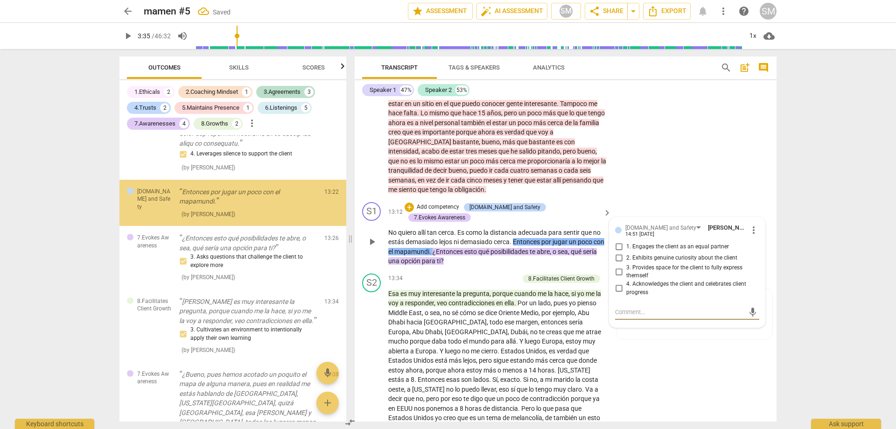
scroll to position [1444, 0]
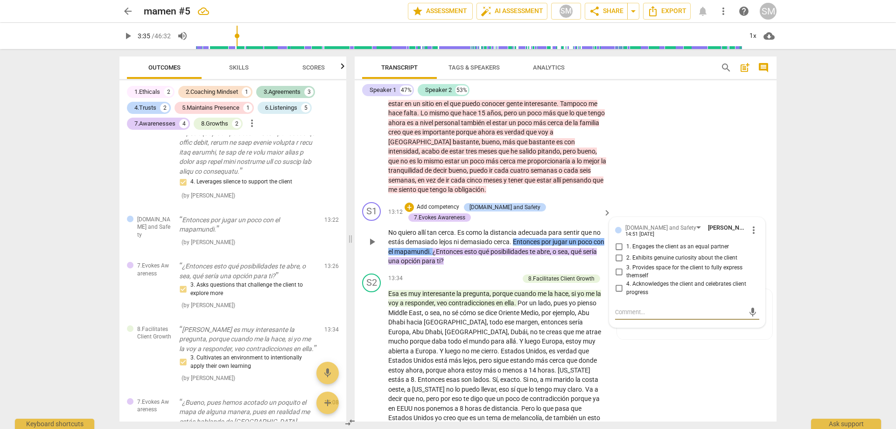
click at [619, 266] on input "3. Provides space for the client to fully express themself" at bounding box center [619, 271] width 15 height 11
checkbox input "true"
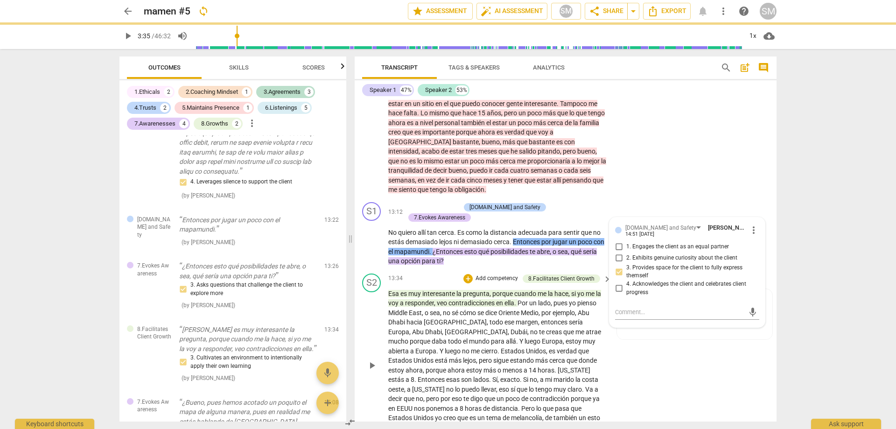
click at [652, 357] on div "S2 play_arrow pause 13:34 + Add competency 8.Facilitates Client Growth keyboard…" at bounding box center [566, 358] width 422 height 176
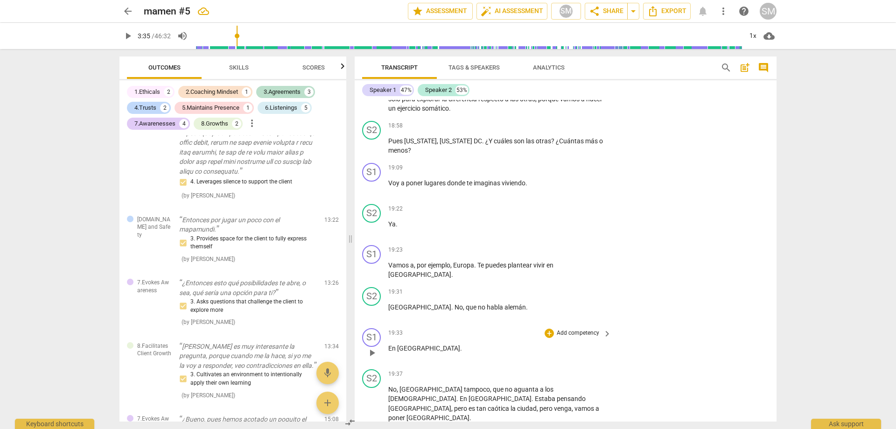
scroll to position [2682, 0]
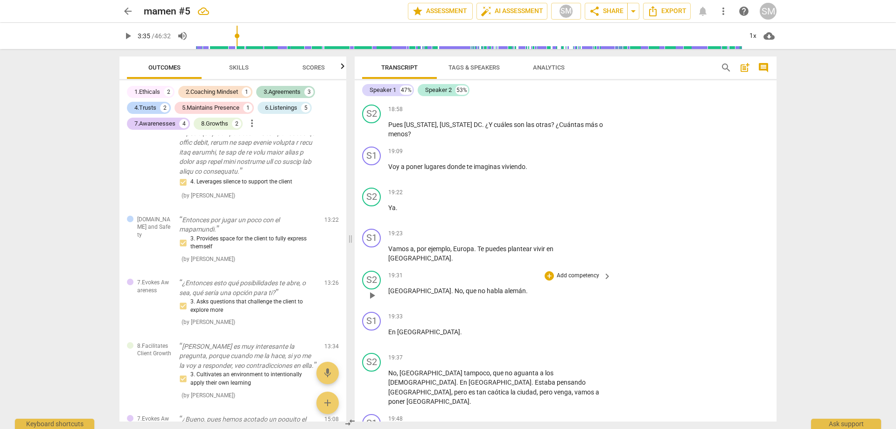
click at [487, 287] on span "habla" at bounding box center [496, 290] width 18 height 7
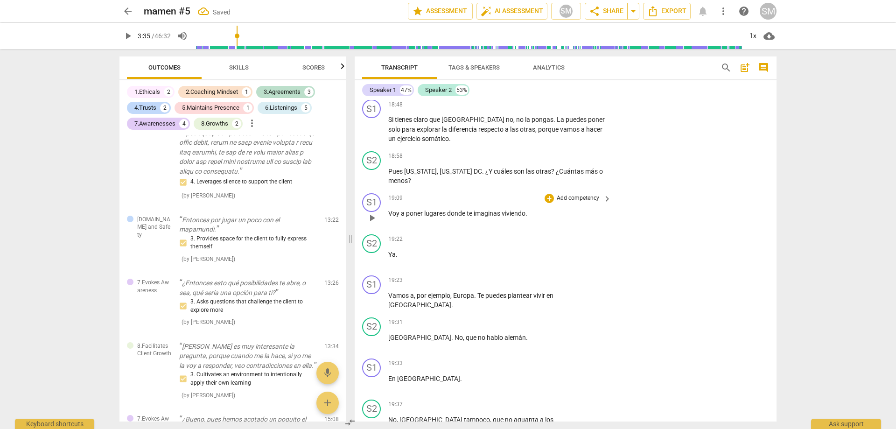
click at [470, 210] on span "te" at bounding box center [470, 213] width 7 height 7
click at [577, 291] on p "Vamos a , por ejemplo , [GEOGRAPHIC_DATA] . Te puedes plantear vivir en [GEOGRA…" at bounding box center [497, 300] width 218 height 19
click at [547, 276] on div "+" at bounding box center [549, 280] width 9 height 9
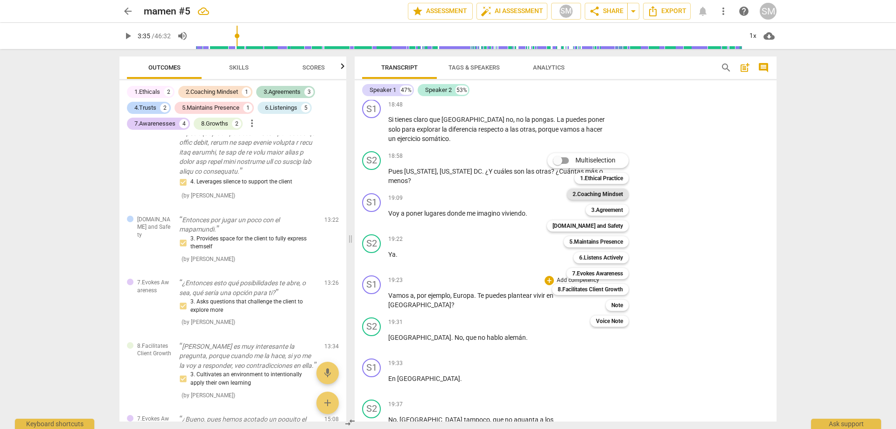
click at [612, 196] on b "2.Coaching Mindset" at bounding box center [598, 194] width 50 height 11
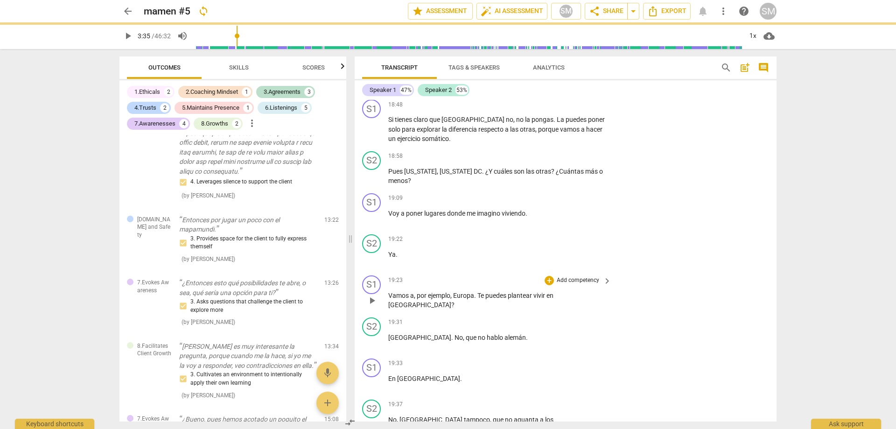
click at [598, 275] on div "+ Add competency keyboard_arrow_right" at bounding box center [578, 280] width 70 height 10
click at [581, 276] on p "Add competency" at bounding box center [578, 280] width 44 height 8
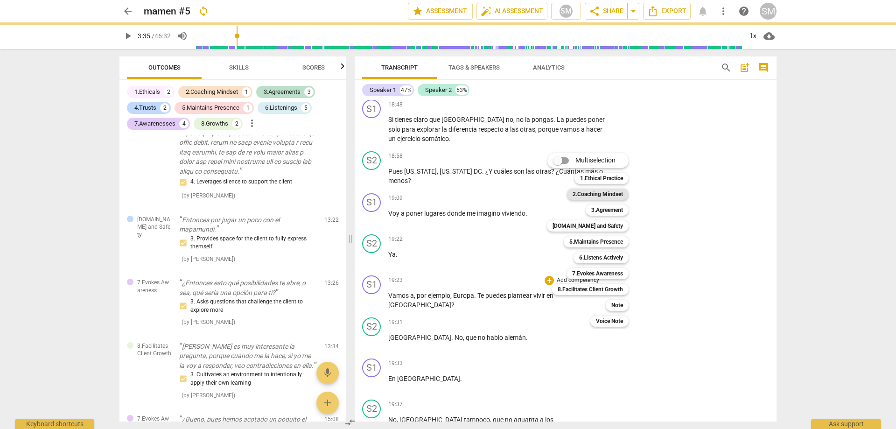
click at [601, 189] on b "2.Coaching Mindset" at bounding box center [598, 194] width 50 height 11
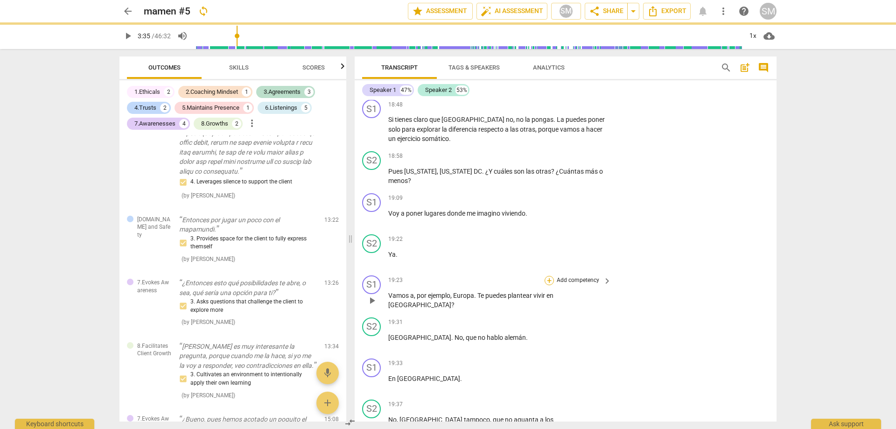
click at [550, 276] on div "+" at bounding box center [549, 280] width 9 height 9
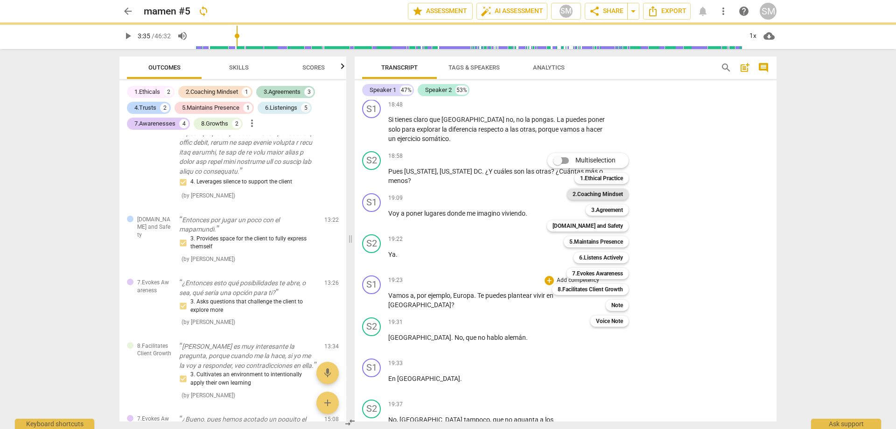
click at [574, 191] on b "2.Coaching Mindset" at bounding box center [598, 194] width 50 height 11
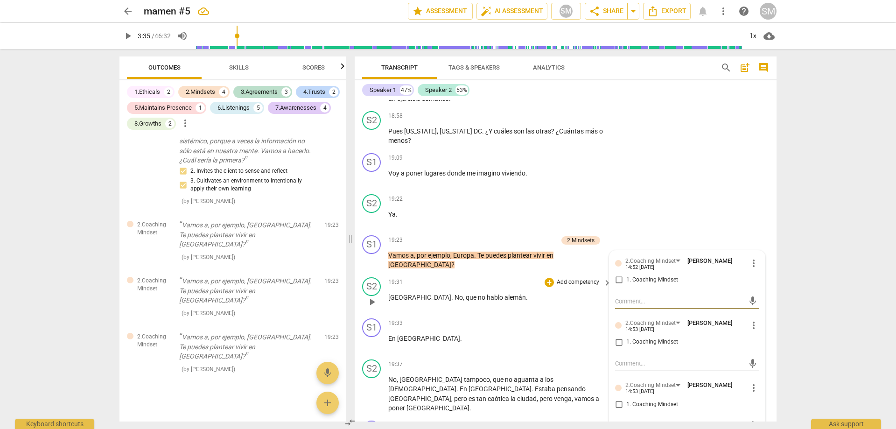
scroll to position [2012, 0]
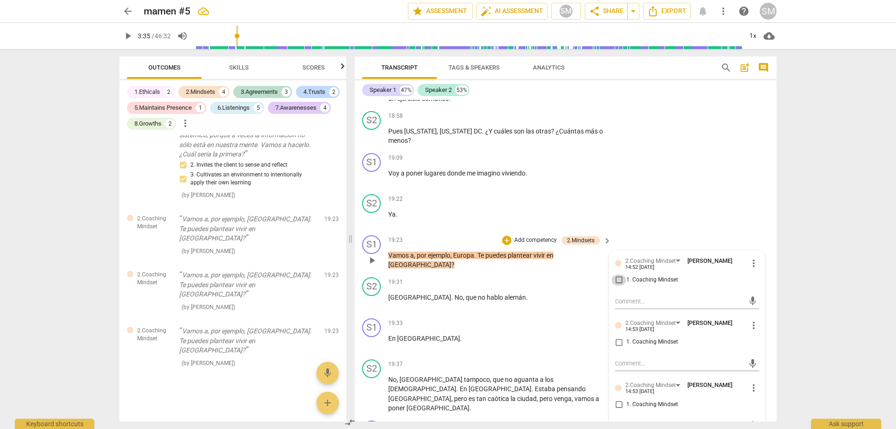
click at [619, 274] on input "1. Coaching Mindset" at bounding box center [619, 279] width 15 height 11
checkbox input "true"
click at [753, 320] on span "more_vert" at bounding box center [753, 325] width 11 height 11
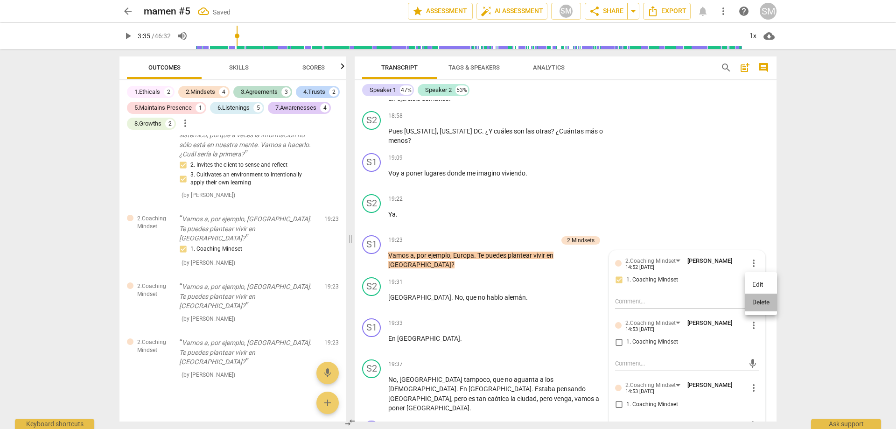
click at [759, 302] on li "Delete" at bounding box center [761, 303] width 32 height 18
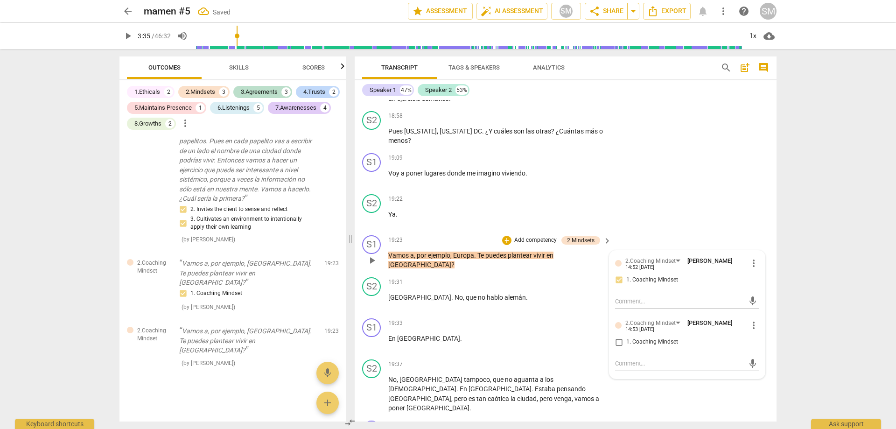
scroll to position [1977, 0]
click at [753, 320] on span "more_vert" at bounding box center [753, 325] width 11 height 11
click at [760, 303] on li "Delete" at bounding box center [761, 303] width 32 height 18
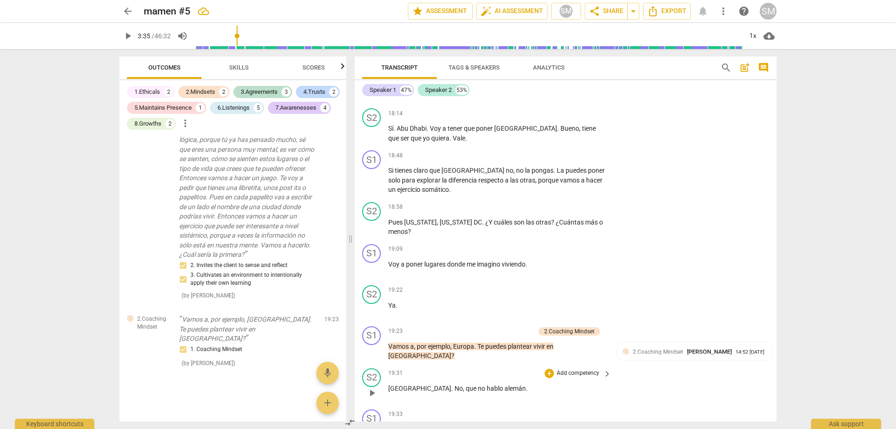
scroll to position [2582, 0]
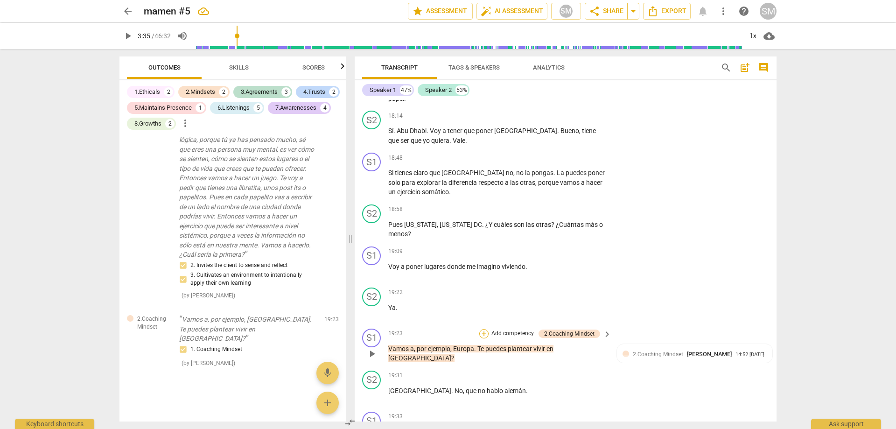
click at [483, 329] on div "+" at bounding box center [483, 333] width 9 height 9
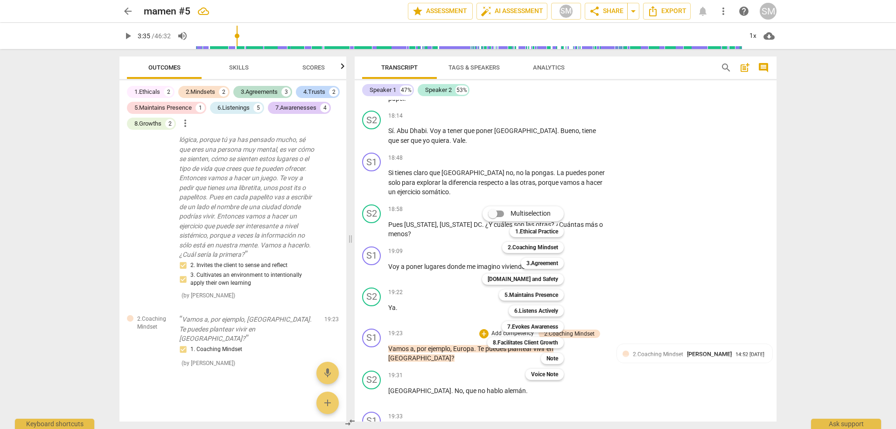
drag, startPoint x: 603, startPoint y: 359, endPoint x: 591, endPoint y: 355, distance: 12.8
click at [604, 359] on div at bounding box center [448, 214] width 896 height 429
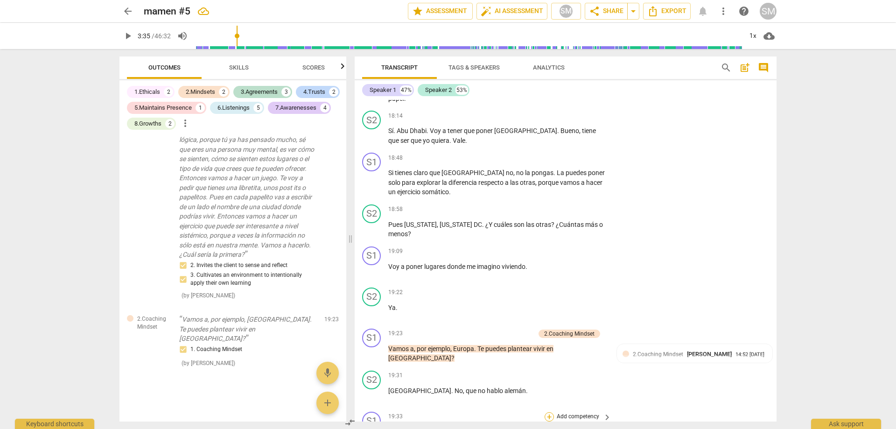
click at [551, 412] on div "+" at bounding box center [549, 416] width 9 height 9
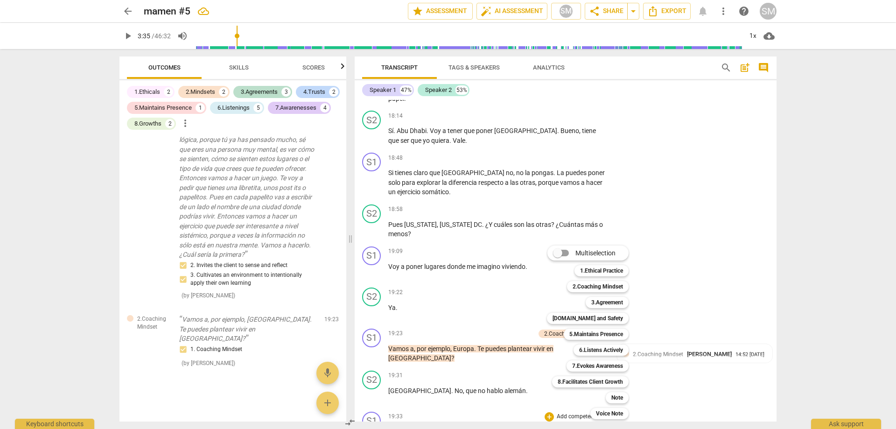
click at [477, 363] on div at bounding box center [448, 214] width 896 height 429
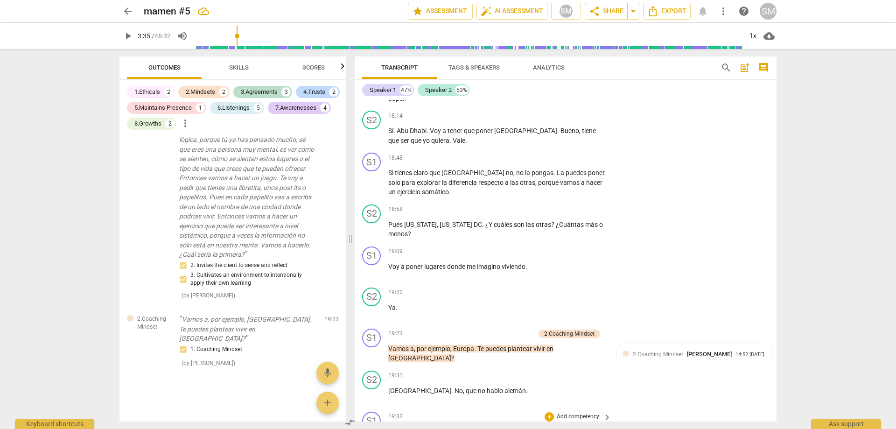
click at [422, 427] on p "En [GEOGRAPHIC_DATA] ." at bounding box center [497, 432] width 218 height 10
click at [551, 412] on div "+" at bounding box center [549, 416] width 9 height 9
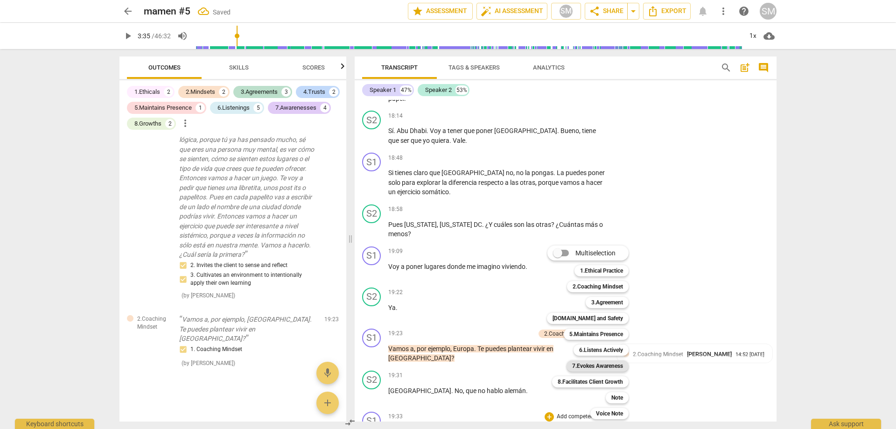
click at [610, 369] on b "7.Evokes Awareness" at bounding box center [597, 365] width 51 height 11
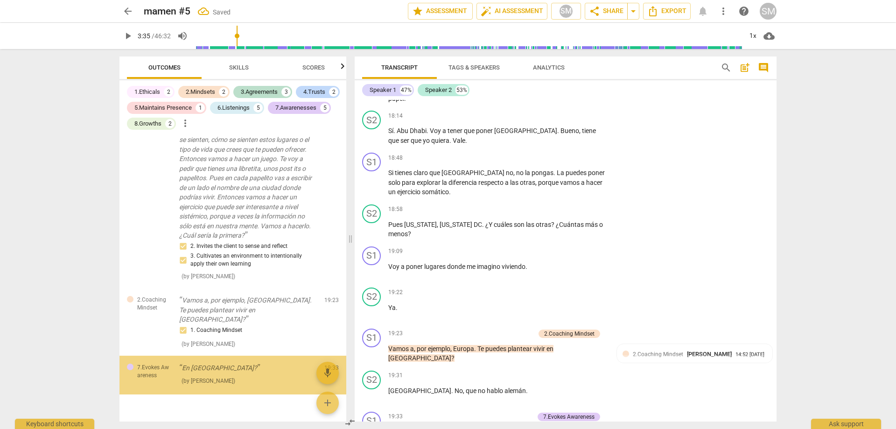
scroll to position [1969, 0]
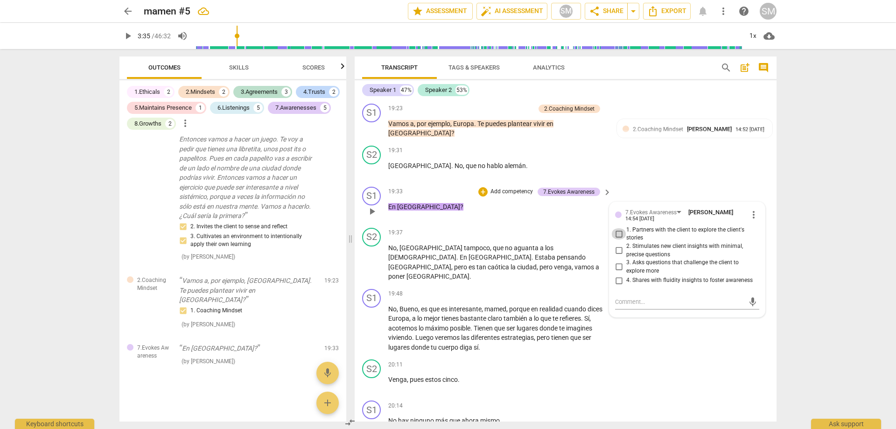
click at [621, 228] on input "1. Partners with the client to explore the client's stories" at bounding box center [619, 233] width 15 height 11
checkbox input "true"
click at [674, 356] on div "S2 play_arrow pause 20:11 + Add competency keyboard_arrow_right Venga , pues es…" at bounding box center [566, 376] width 422 height 41
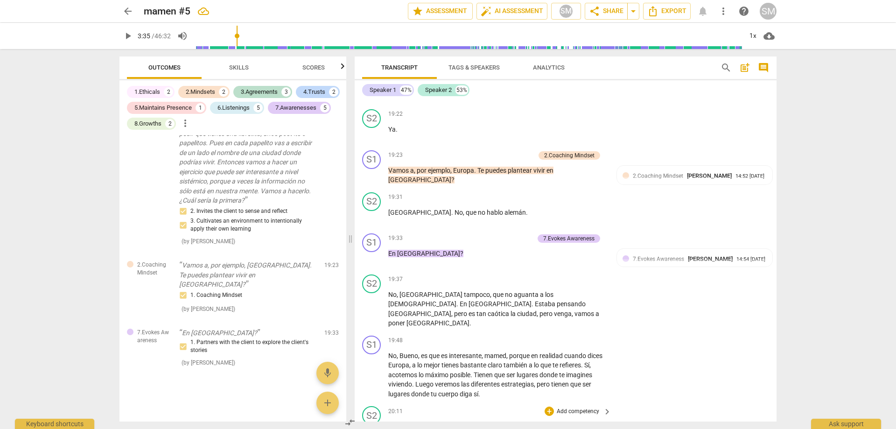
scroll to position [2807, 0]
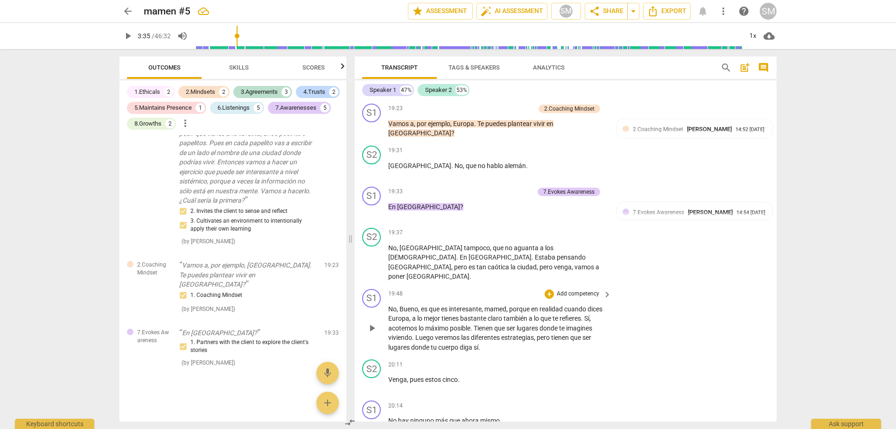
click at [509, 305] on span "," at bounding box center [507, 308] width 3 height 7
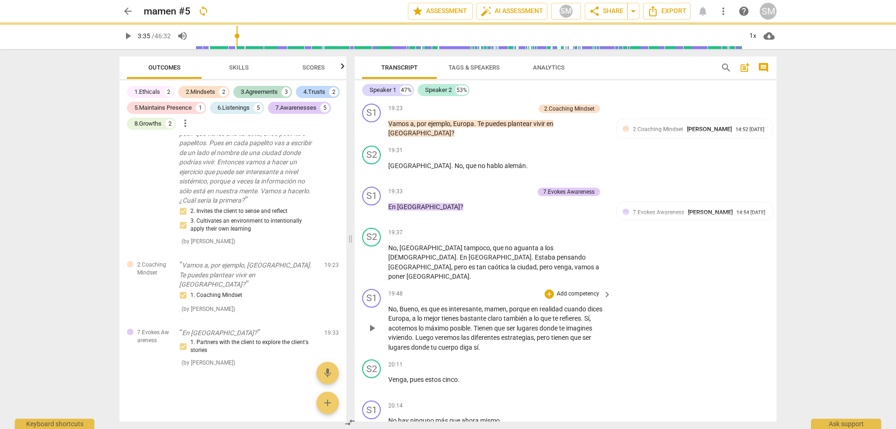
click at [492, 305] on span "mamen" at bounding box center [496, 308] width 22 height 7
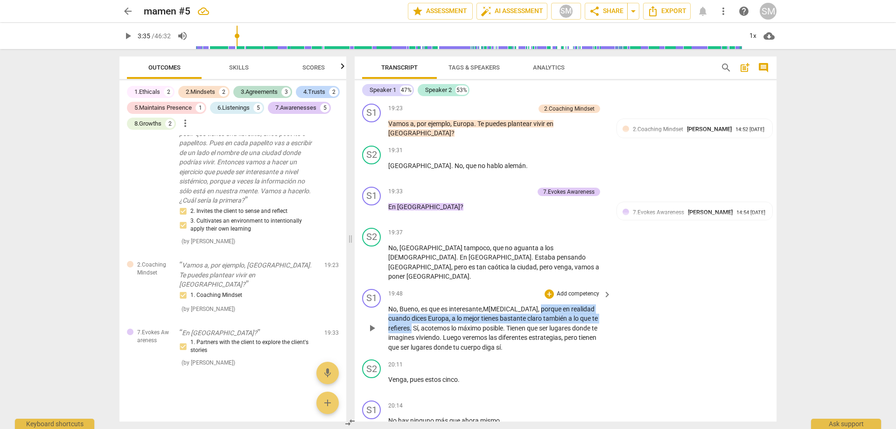
drag, startPoint x: 512, startPoint y: 260, endPoint x: 606, endPoint y: 263, distance: 94.8
click at [606, 304] on div "No , [PERSON_NAME] , es que es interesante , M [MEDICAL_DATA] , porque en reali…" at bounding box center [500, 328] width 224 height 48
click at [602, 289] on span "keyboard_arrow_right" at bounding box center [607, 294] width 11 height 11
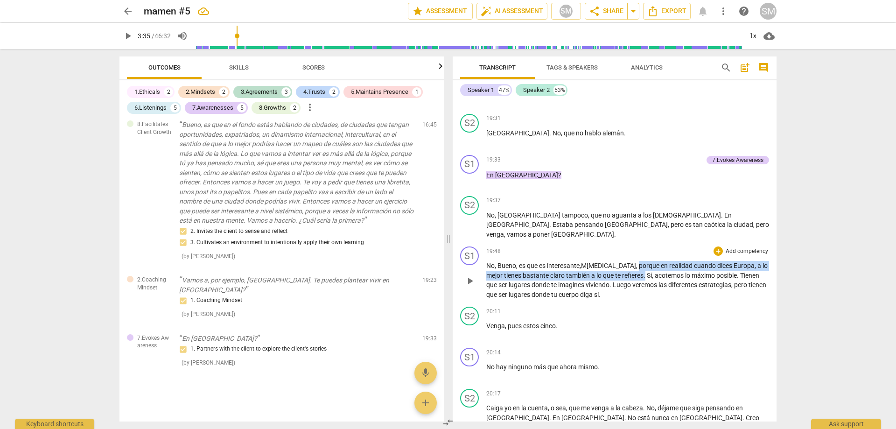
scroll to position [1356, 0]
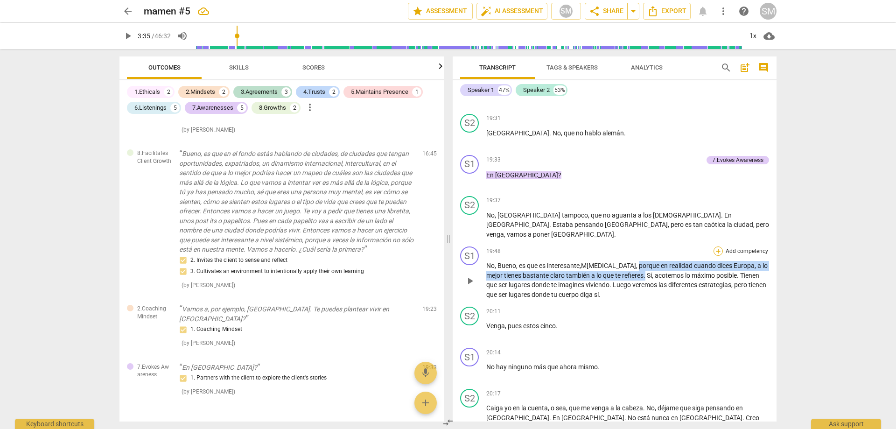
click at [717, 246] on div "+" at bounding box center [718, 250] width 9 height 9
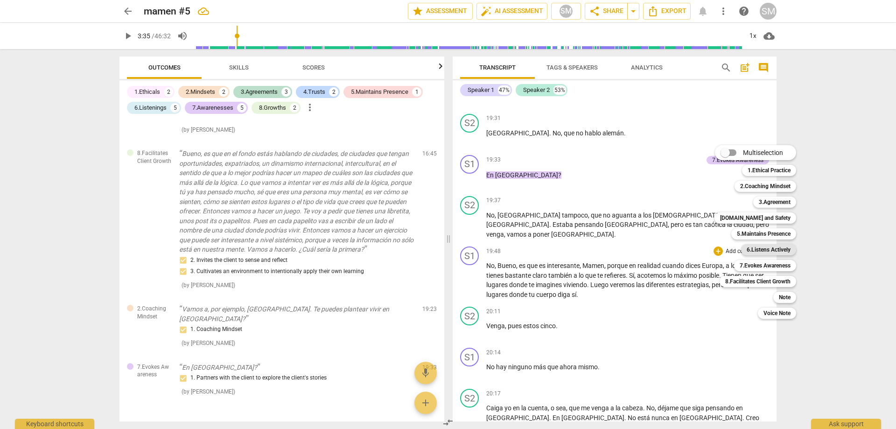
click at [767, 253] on b "6.Listens Actively" at bounding box center [769, 249] width 44 height 11
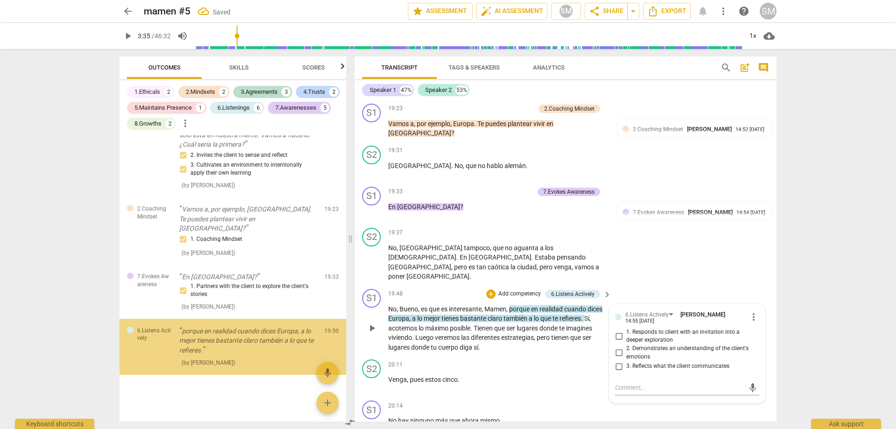
scroll to position [2041, 0]
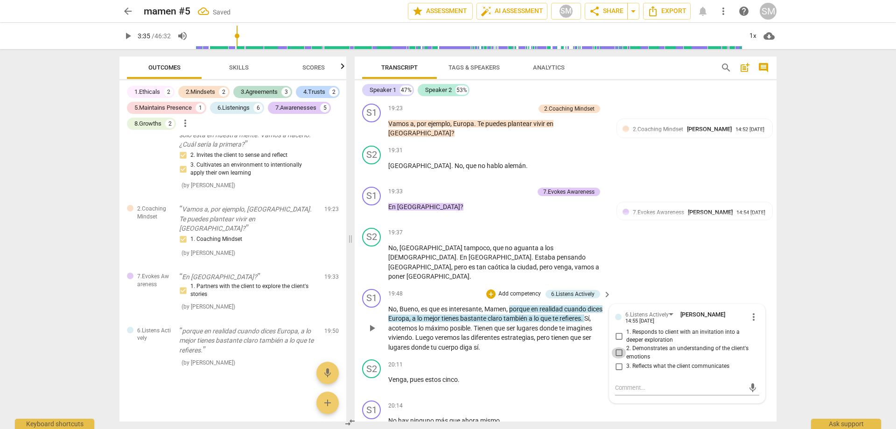
click at [619, 347] on input "2. Demonstrates an understanding of the client's emotions" at bounding box center [619, 352] width 15 height 11
checkbox input "true"
click at [621, 361] on input "3. Reflects what the client communicates" at bounding box center [619, 366] width 15 height 11
checkbox input "true"
click at [619, 347] on input "2. Demonstrates an understanding of the client's emotions" at bounding box center [619, 352] width 15 height 11
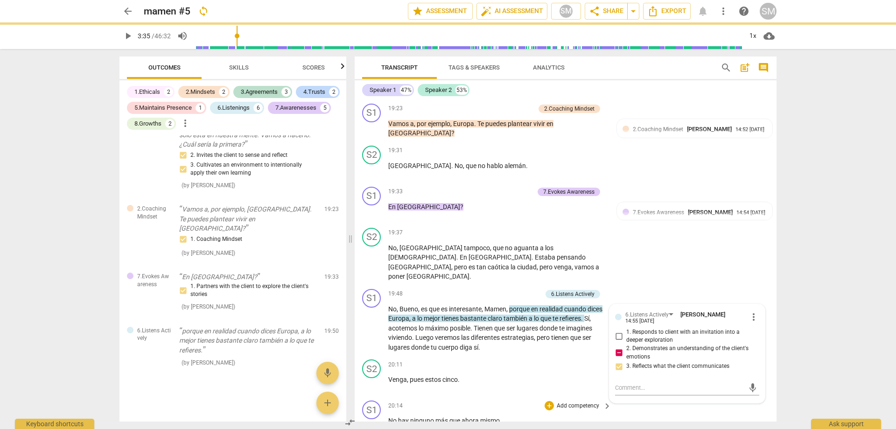
click at [652, 397] on div "S1 play_arrow pause 20:14 + Add competency keyboard_arrow_right No hay ninguno …" at bounding box center [566, 417] width 422 height 41
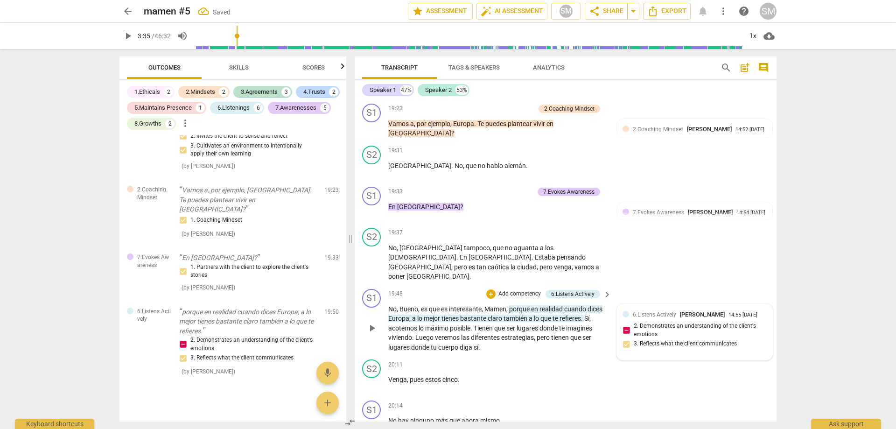
click at [623, 310] on div "6.Listens Actively [PERSON_NAME] 14:55 [DATE] 2. Demonstrates an understanding …" at bounding box center [695, 332] width 144 height 45
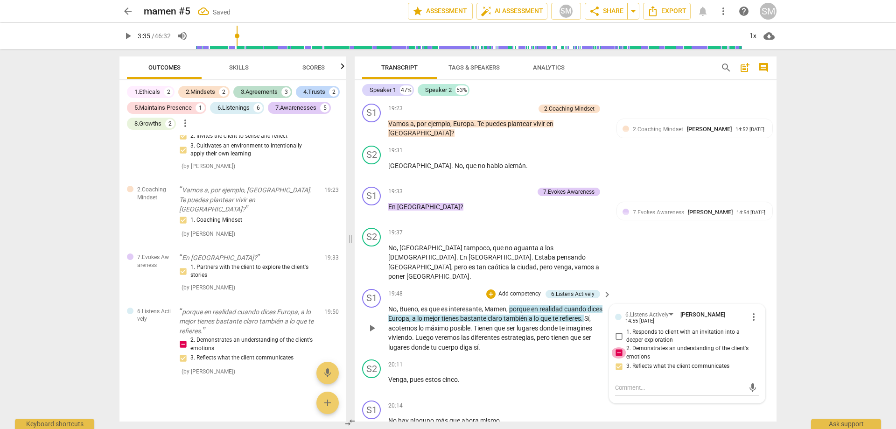
click at [619, 347] on input "2. Demonstrates an understanding of the client's emotions" at bounding box center [619, 352] width 15 height 11
checkbox input "false"
click at [677, 397] on div "S1 play_arrow pause 20:14 + Add competency keyboard_arrow_right No hay ninguno …" at bounding box center [566, 417] width 422 height 41
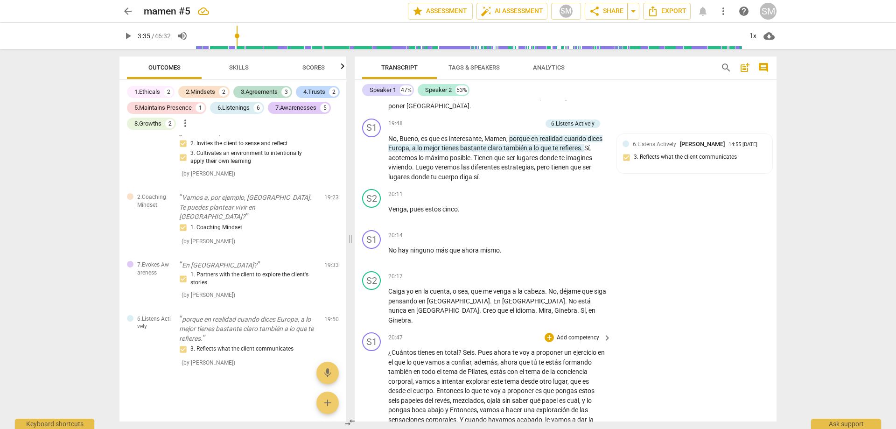
scroll to position [2994, 0]
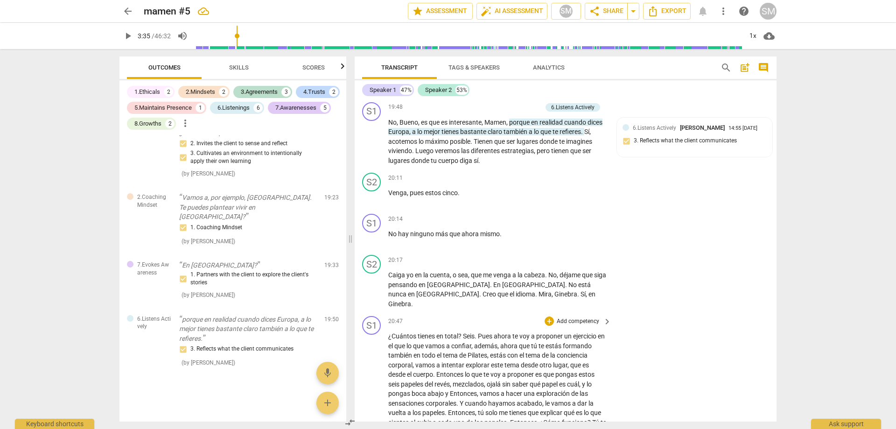
click at [505, 361] on span "tema" at bounding box center [513, 364] width 16 height 7
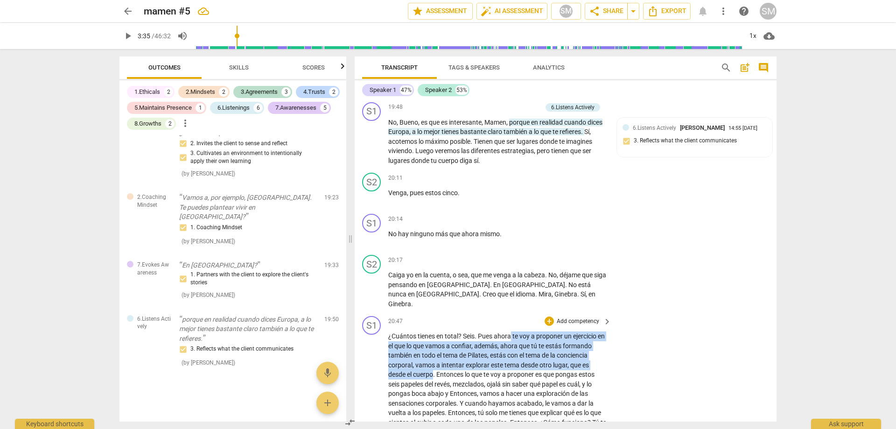
drag, startPoint x: 434, startPoint y: 311, endPoint x: 512, endPoint y: 268, distance: 89.2
click at [548, 316] on div "+" at bounding box center [549, 320] width 9 height 9
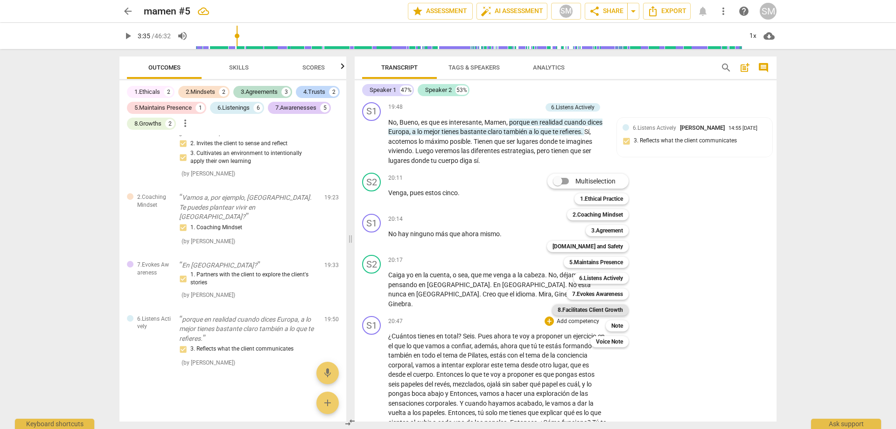
click at [602, 312] on b "8.Facilitates Client Growth" at bounding box center [590, 309] width 65 height 11
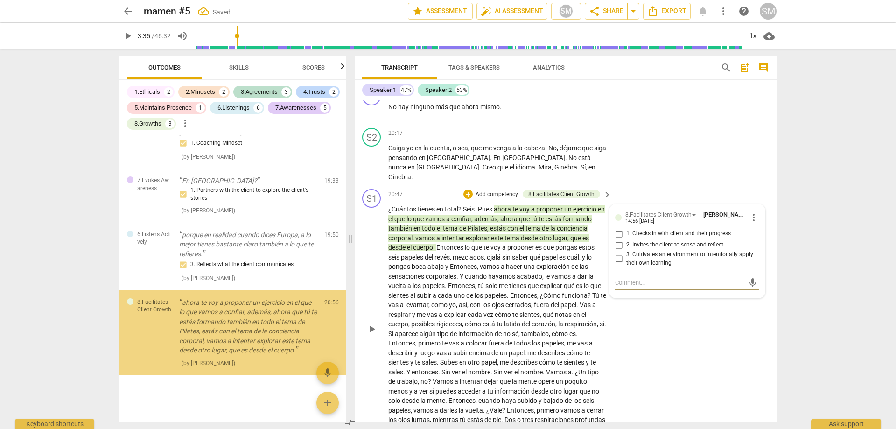
scroll to position [2137, 0]
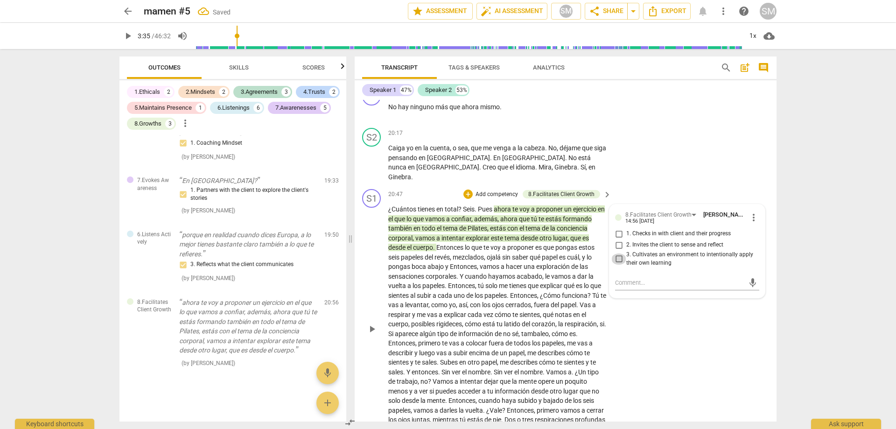
click at [614, 253] on input "3. Cultivates an environment to intentionally apply their own learning" at bounding box center [619, 258] width 15 height 11
checkbox input "true"
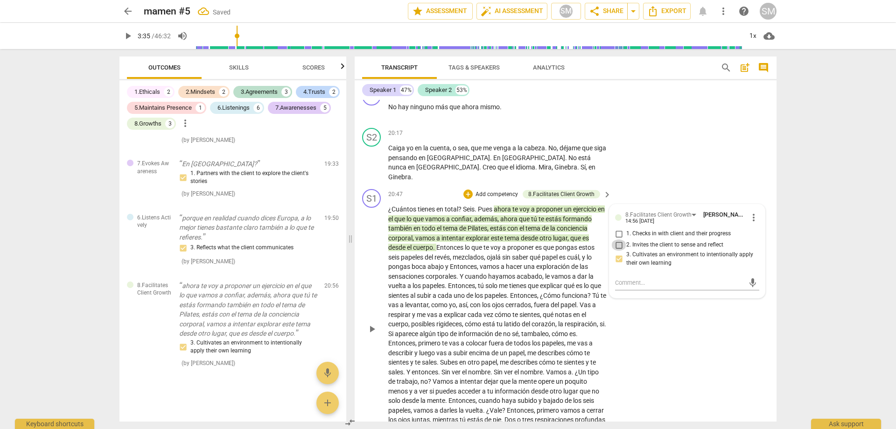
click at [619, 239] on input "2. Invites the client to sense and reflect" at bounding box center [619, 244] width 15 height 11
checkbox input "true"
click at [666, 292] on div "S1 play_arrow pause 20:47 + Add competency 8.Facilitates Client Growth keyboard…" at bounding box center [566, 321] width 422 height 272
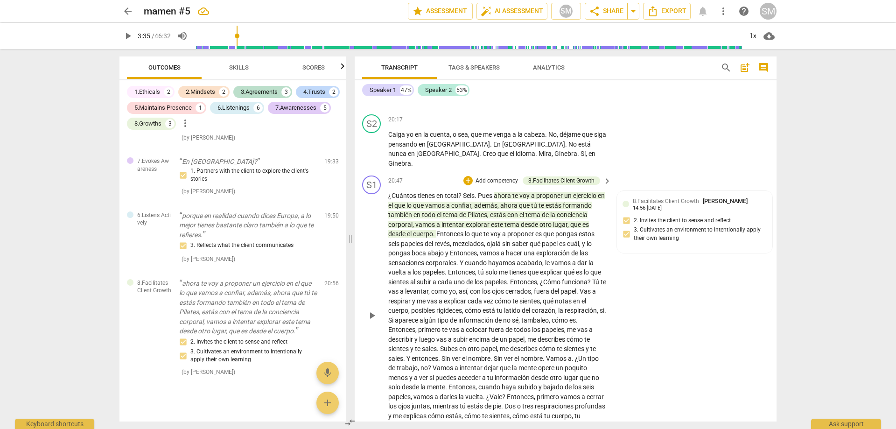
scroll to position [3121, 0]
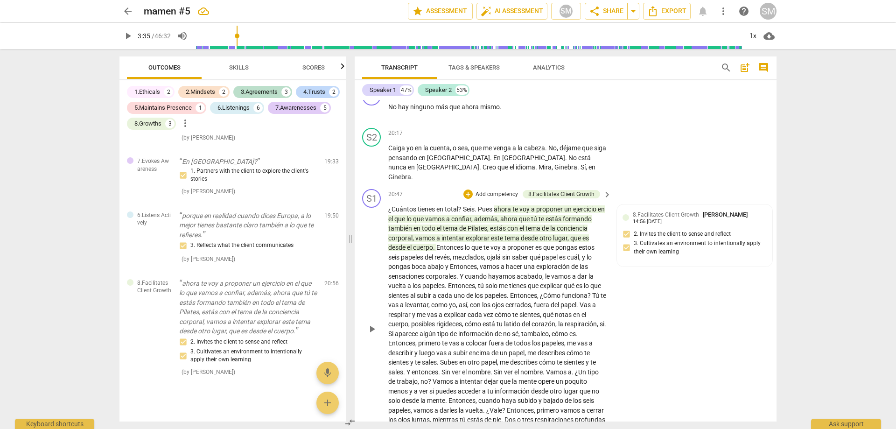
click at [534, 407] on span "Entonces" at bounding box center [520, 410] width 27 height 7
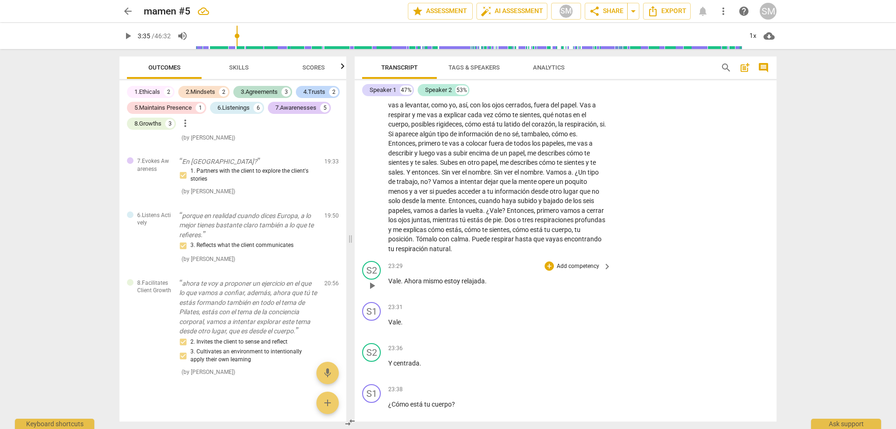
scroll to position [3355, 0]
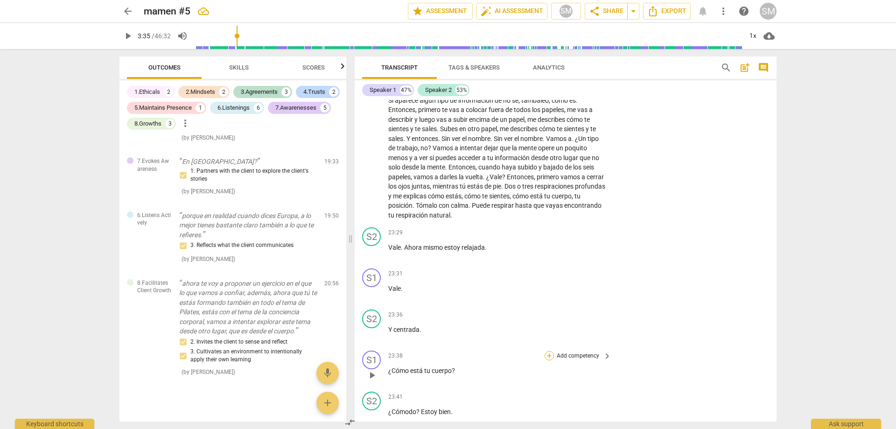
click at [546, 351] on div "+" at bounding box center [549, 355] width 9 height 9
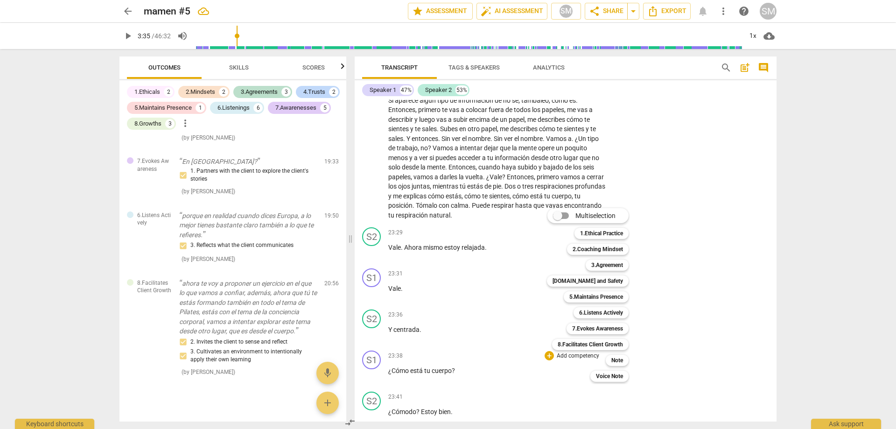
click at [449, 252] on div at bounding box center [448, 214] width 896 height 429
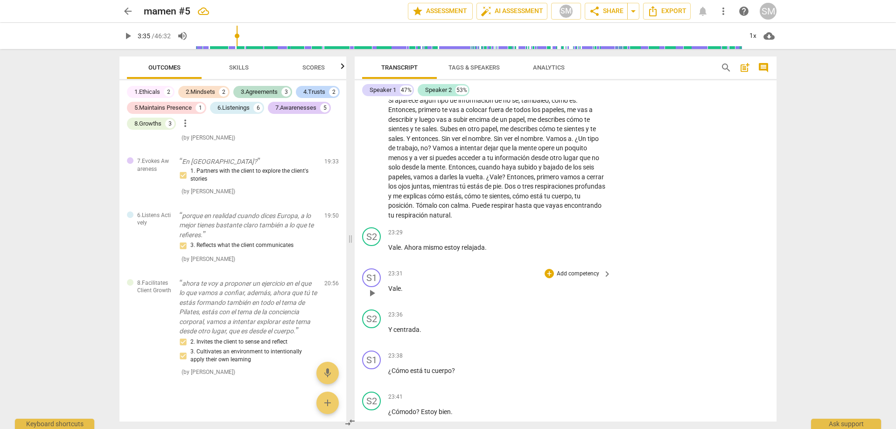
click at [551, 269] on div "+ Add competency" at bounding box center [573, 273] width 56 height 9
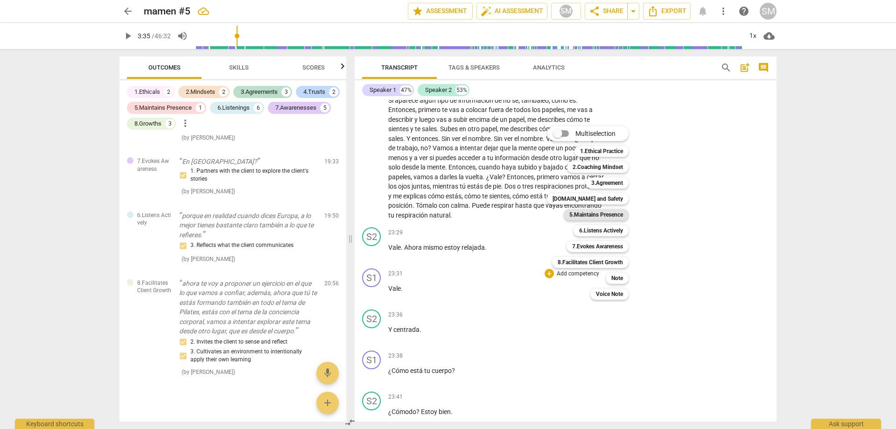
click at [586, 213] on b "5.Maintains Presence" at bounding box center [597, 214] width 54 height 11
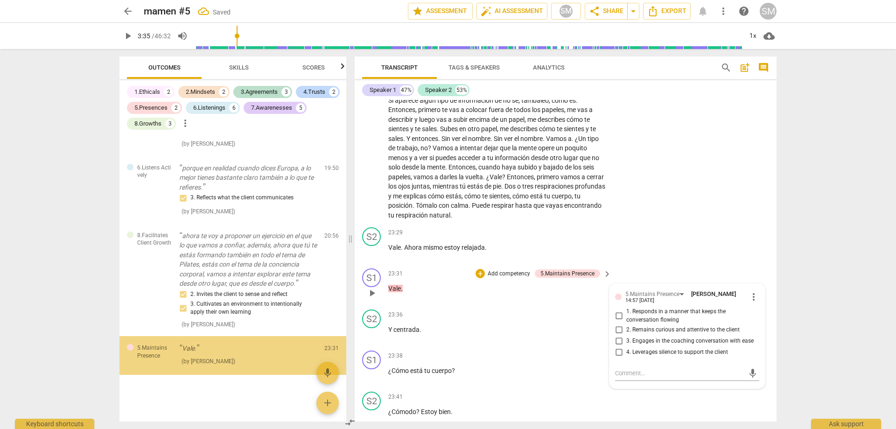
scroll to position [2204, 0]
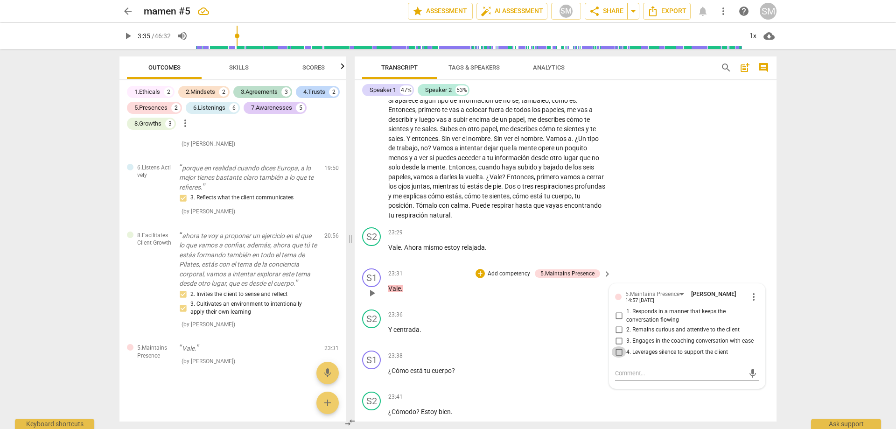
click at [618, 346] on input "4. Leverages silence to support the client" at bounding box center [619, 351] width 15 height 11
checkbox input "true"
click at [562, 351] on div "23:38 + Add competency keyboard_arrow_right ¿Cómo está tu cuerpo ?" at bounding box center [500, 368] width 224 height 34
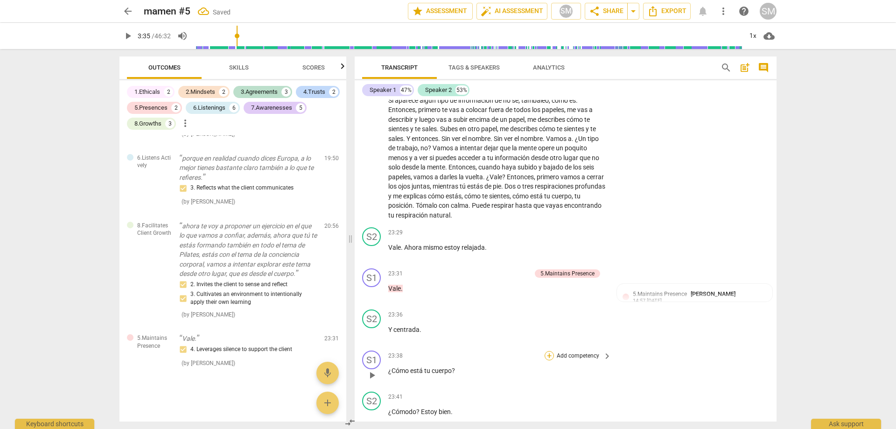
click at [547, 351] on div "+" at bounding box center [549, 355] width 9 height 9
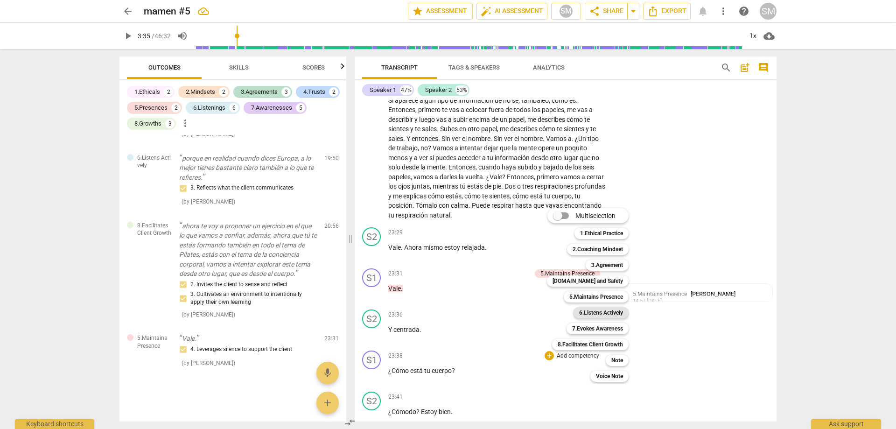
click at [593, 315] on b "6.Listens Actively" at bounding box center [601, 312] width 44 height 11
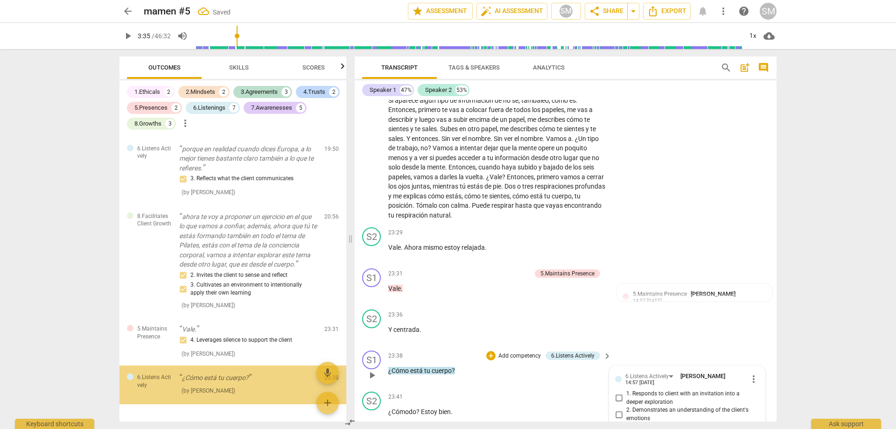
scroll to position [2252, 0]
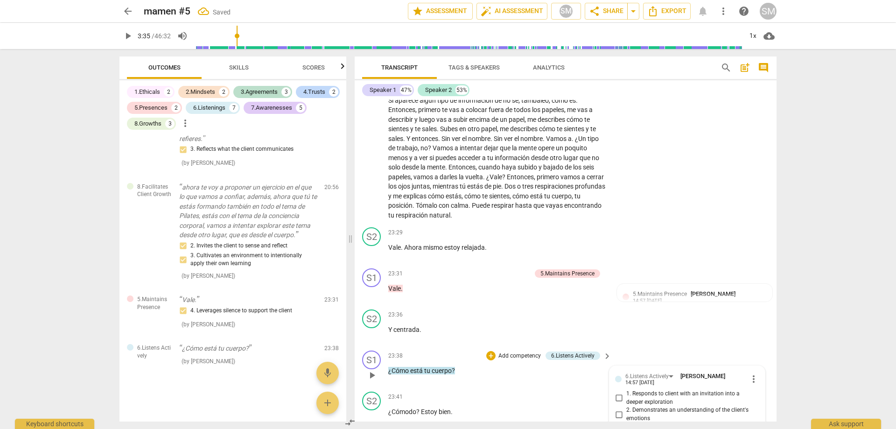
click at [751, 373] on span "more_vert" at bounding box center [753, 378] width 11 height 11
click at [759, 339] on li "Delete" at bounding box center [761, 336] width 32 height 18
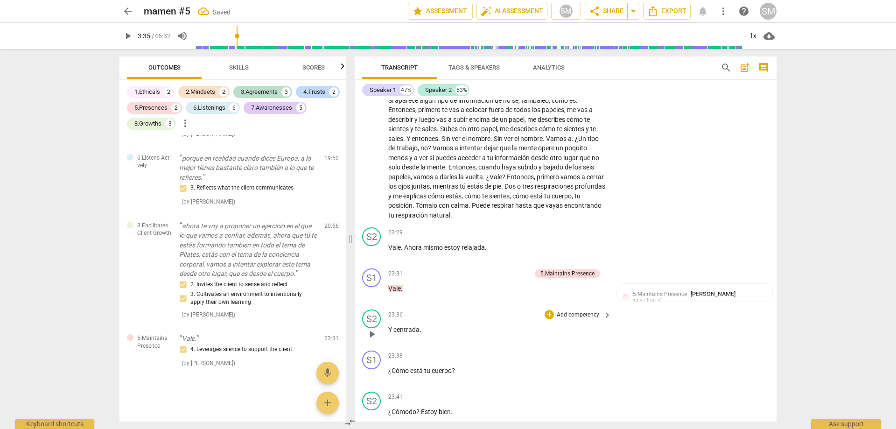
scroll to position [2214, 0]
click at [598, 352] on p "Add competency" at bounding box center [578, 356] width 44 height 8
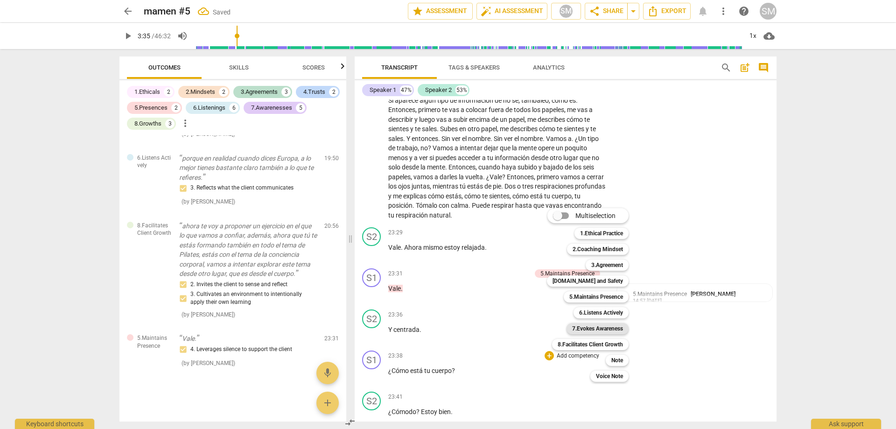
click at [596, 327] on b "7.Evokes Awareness" at bounding box center [597, 328] width 51 height 11
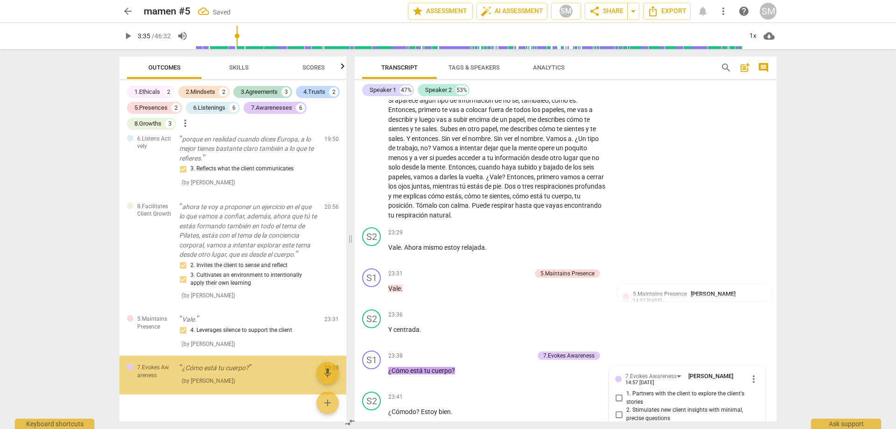
scroll to position [2252, 0]
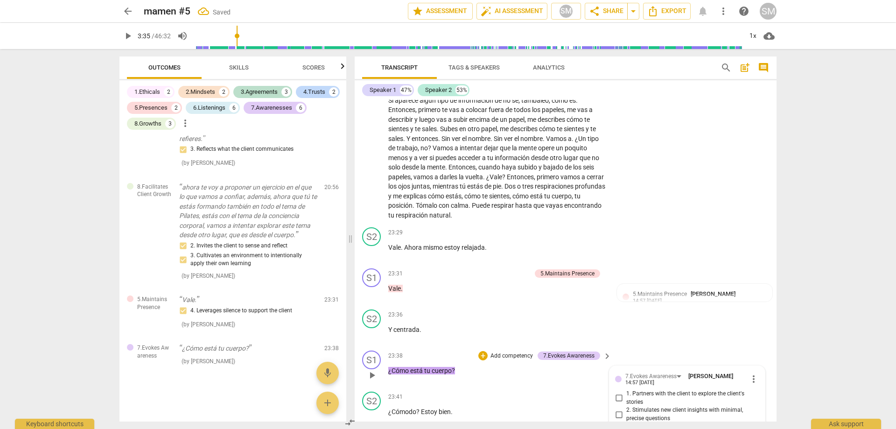
click at [619, 409] on input "2. Stimulates new client insights with minimal, precise questions" at bounding box center [619, 414] width 15 height 11
checkbox input "true"
click at [724, 306] on div "S2 play_arrow pause 23:36 + Add competency keyboard_arrow_right Y centrada ." at bounding box center [566, 326] width 422 height 41
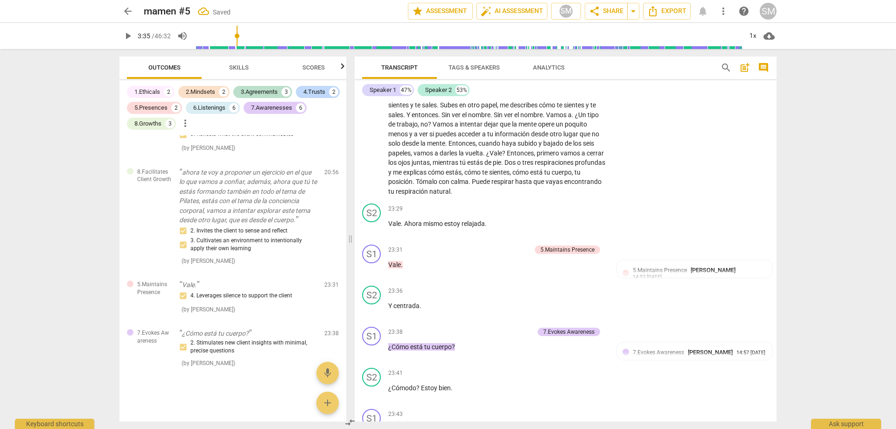
scroll to position [3401, 0]
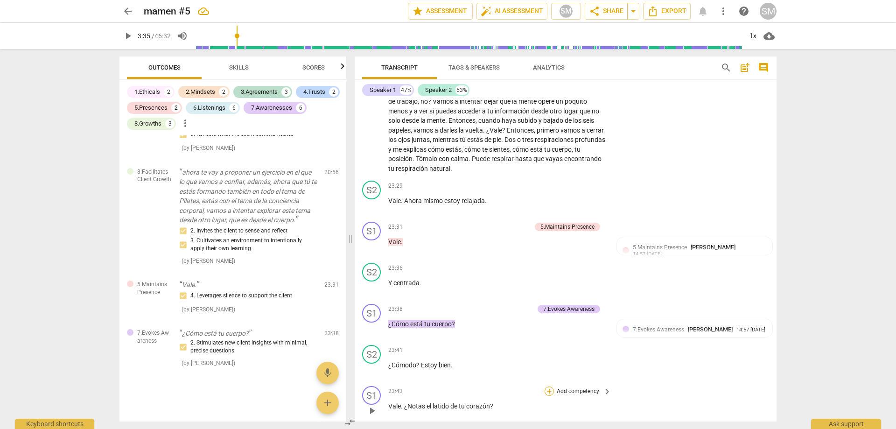
click at [550, 387] on div "+" at bounding box center [549, 391] width 9 height 9
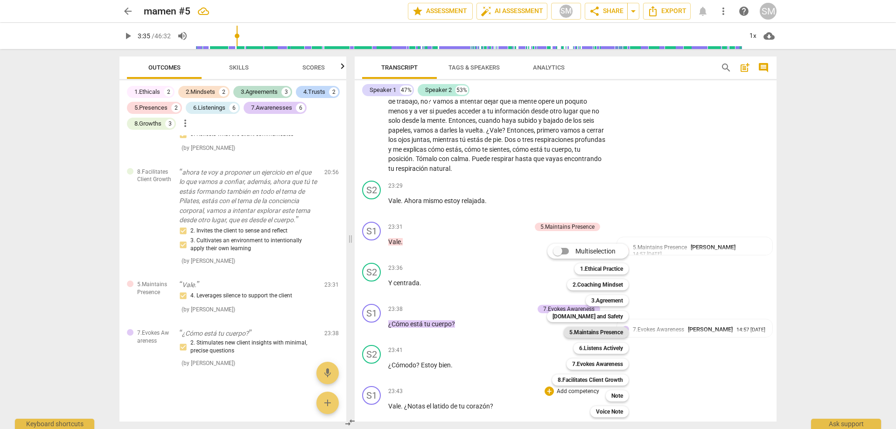
click at [618, 329] on b "5.Maintains Presence" at bounding box center [597, 332] width 54 height 11
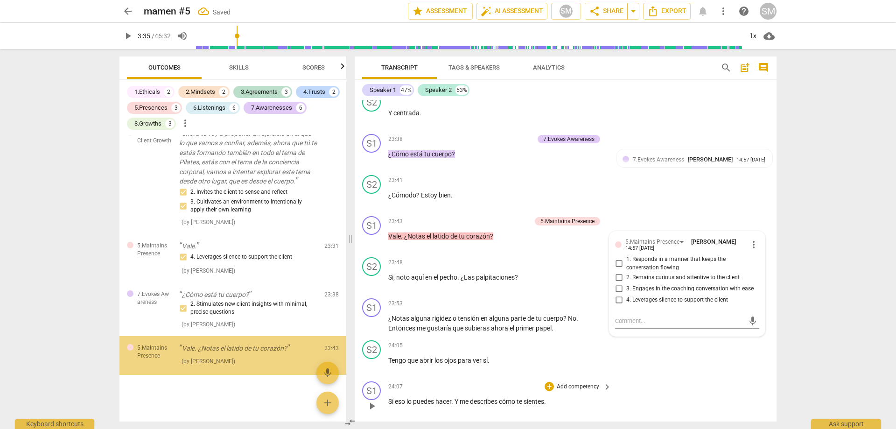
scroll to position [2306, 0]
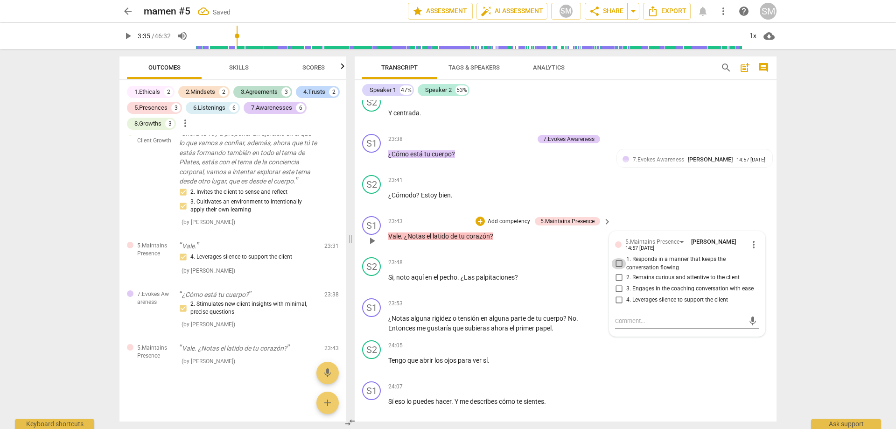
click at [619, 258] on input "1. Responds in a manner that keeps the conversation flowing" at bounding box center [619, 263] width 15 height 11
checkbox input "true"
click at [666, 378] on div "S1 play_arrow pause 24:07 + Add competency keyboard_arrow_right Sí eso lo puede…" at bounding box center [566, 398] width 422 height 41
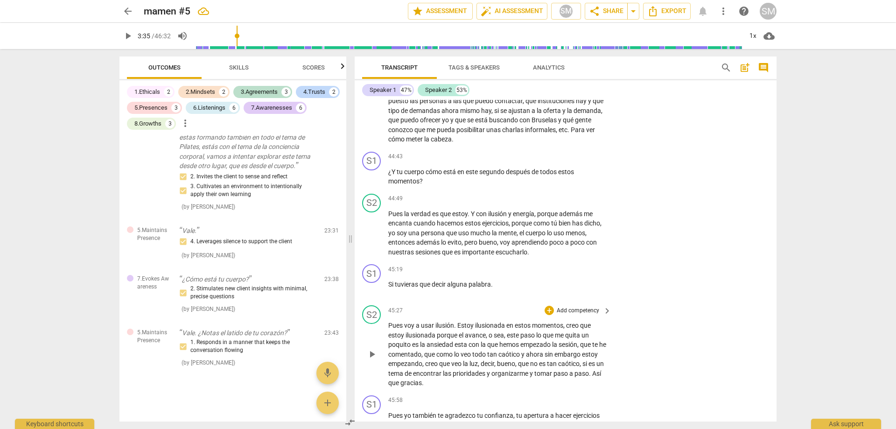
scroll to position [7587, 0]
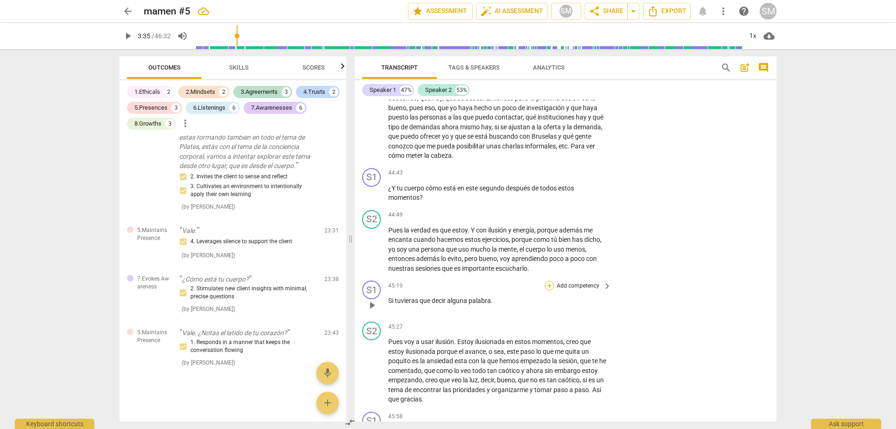
click at [550, 281] on div "+" at bounding box center [549, 285] width 9 height 9
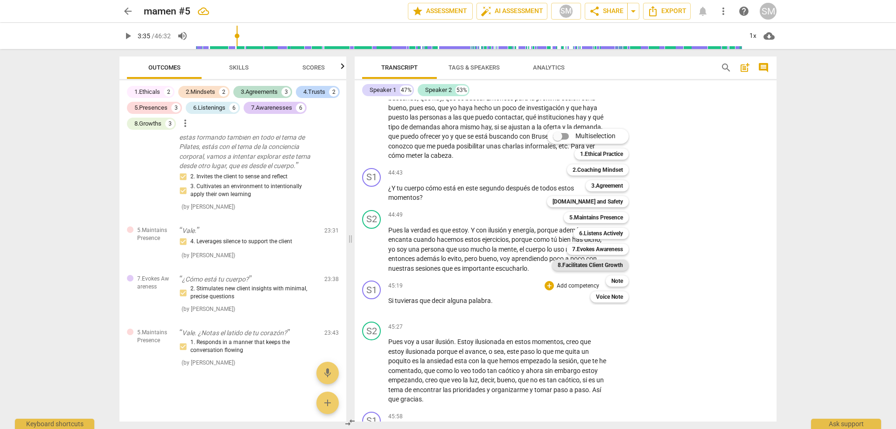
click at [600, 264] on b "8.Facilitates Client Growth" at bounding box center [590, 265] width 65 height 11
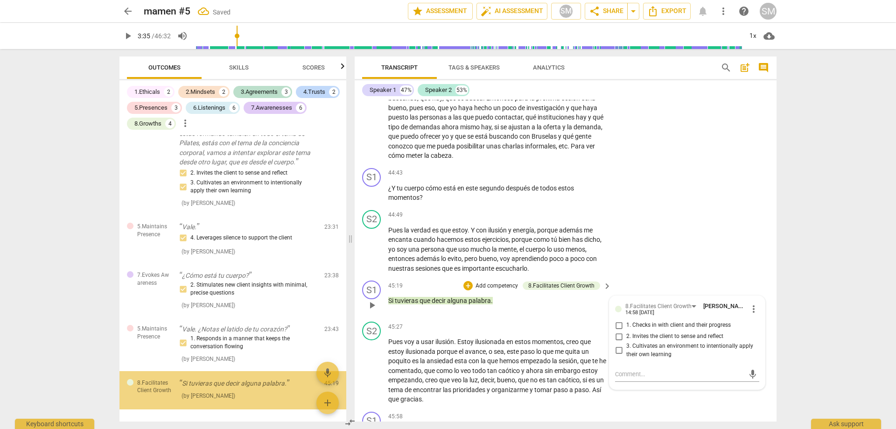
scroll to position [2360, 0]
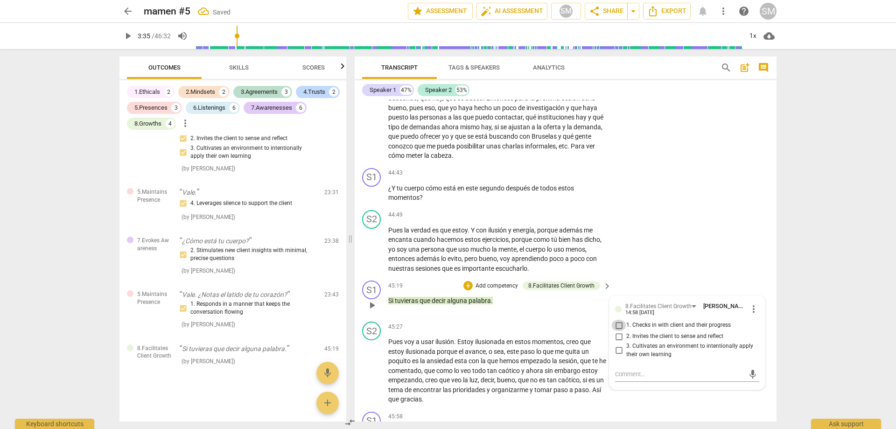
click at [619, 320] on input "1. Checks in with client and their progress" at bounding box center [619, 325] width 15 height 11
checkbox input "true"
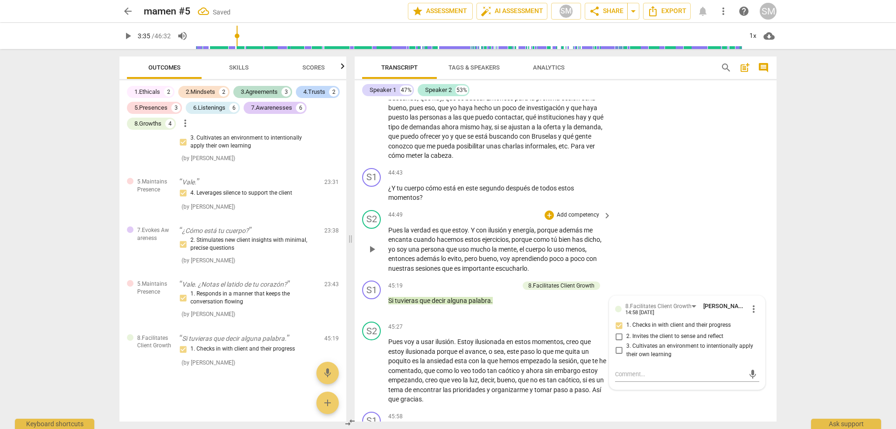
scroll to position [7540, 0]
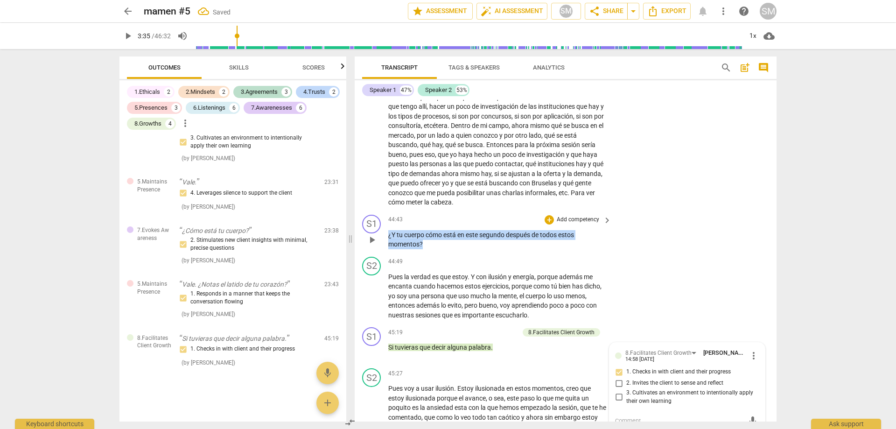
drag, startPoint x: 435, startPoint y: 173, endPoint x: 387, endPoint y: 161, distance: 49.6
click at [387, 211] on div "S1 play_arrow pause 44:43 + Add competency keyboard_arrow_right ¿Y tu cuerpo có…" at bounding box center [566, 232] width 422 height 42
click at [618, 378] on input "2. Invites the client to sense and reflect" at bounding box center [619, 383] width 15 height 11
checkbox input "true"
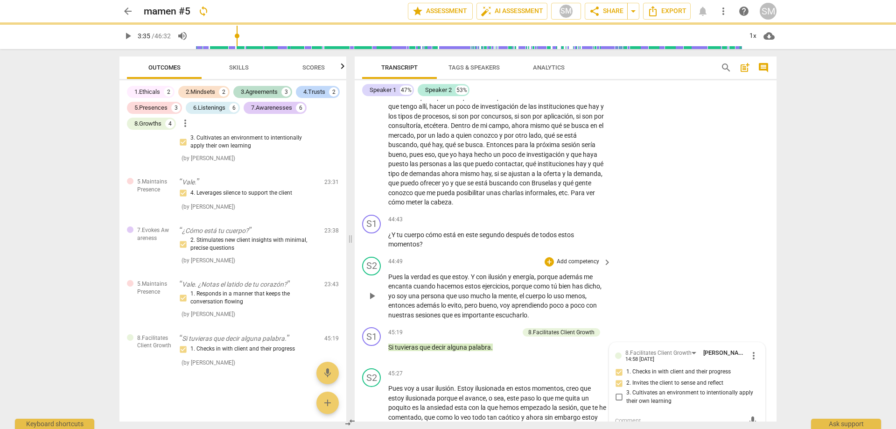
click at [717, 253] on div "S2 play_arrow pause 44:49 + Add competency keyboard_arrow_right Pues la verdad …" at bounding box center [566, 288] width 422 height 71
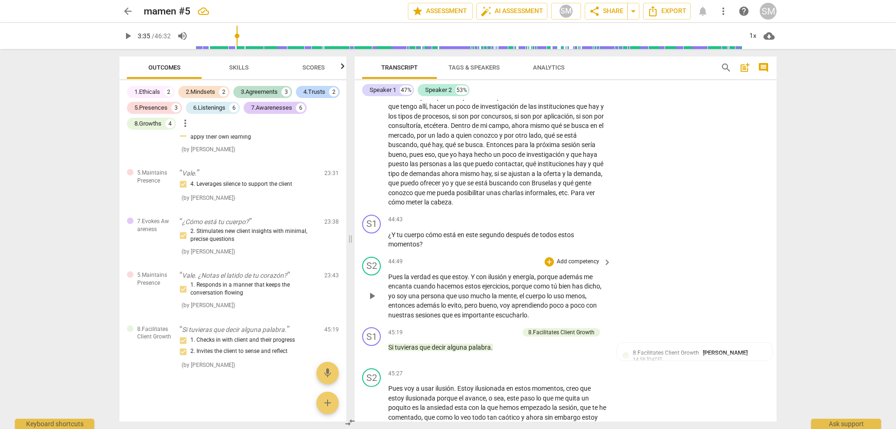
scroll to position [7493, 0]
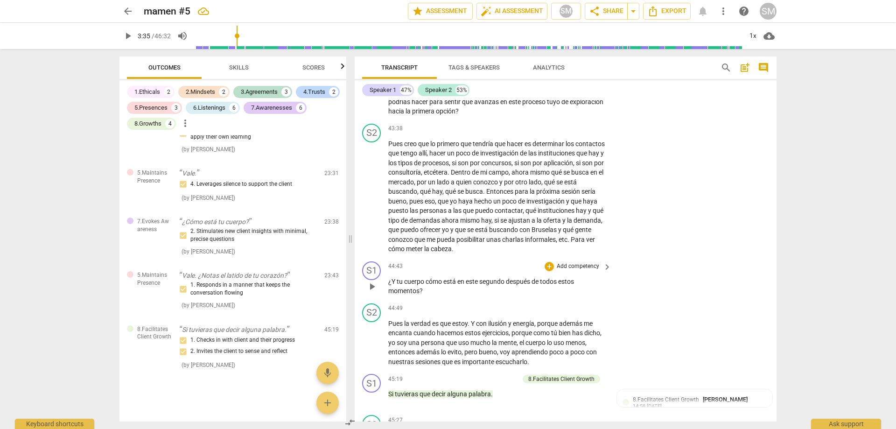
click at [553, 262] on div "+ Add competency" at bounding box center [573, 266] width 56 height 9
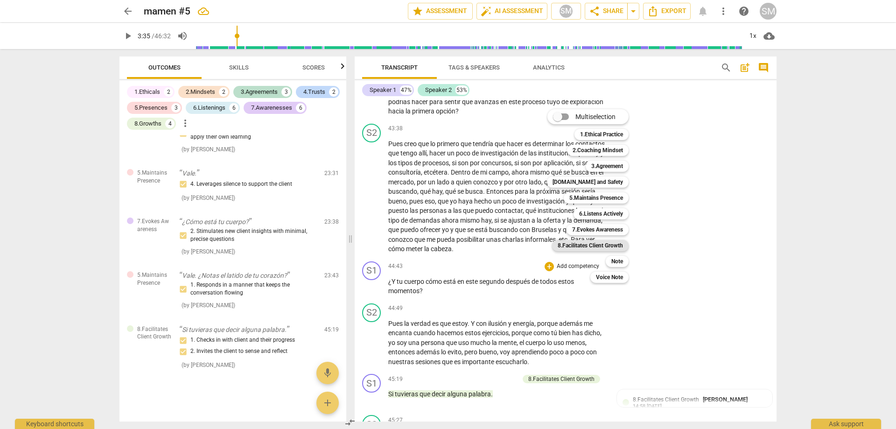
click at [605, 249] on b "8.Facilitates Client Growth" at bounding box center [590, 245] width 65 height 11
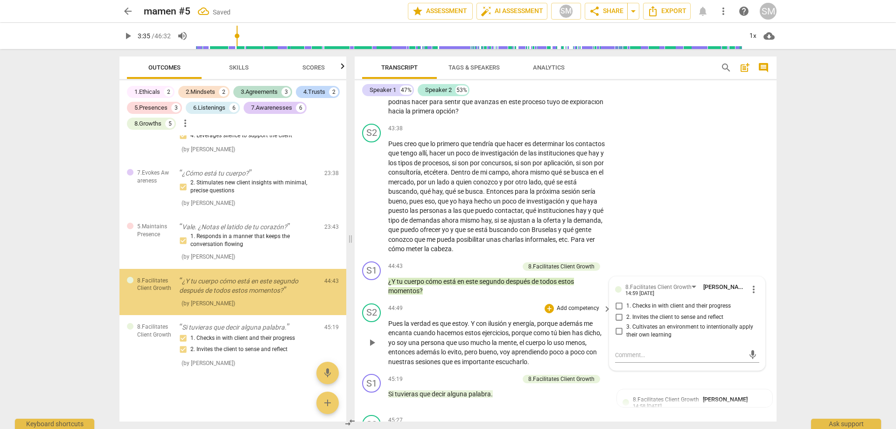
scroll to position [2427, 0]
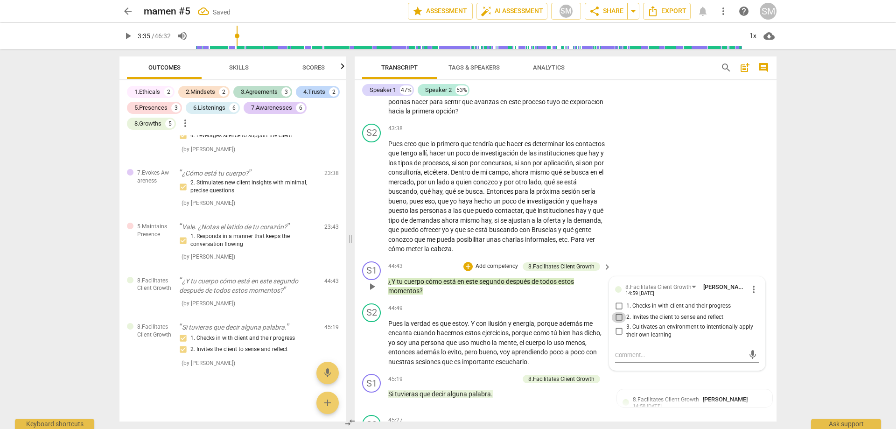
click at [620, 312] on input "2. Invites the client to sense and reflect" at bounding box center [619, 317] width 15 height 11
checkbox input "true"
click at [684, 140] on div "S2 play_arrow pause 43:38 + Add competency keyboard_arrow_right Pues creo que l…" at bounding box center [566, 189] width 422 height 138
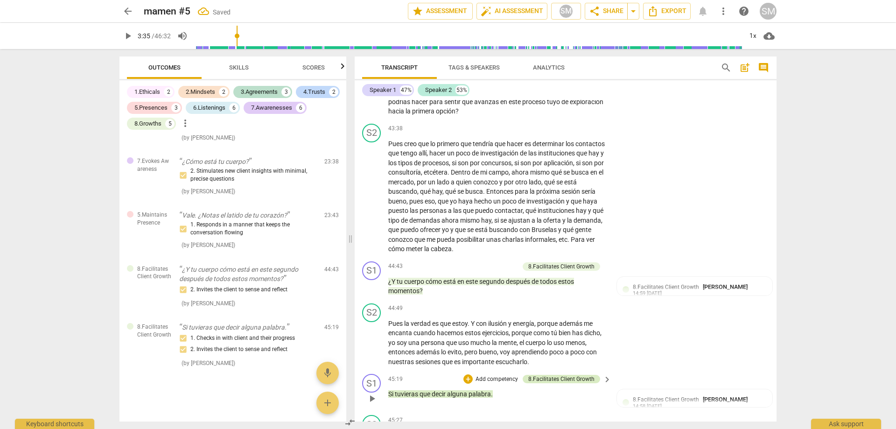
click at [552, 375] on div "8.Facilitates Client Growth" at bounding box center [561, 379] width 66 height 8
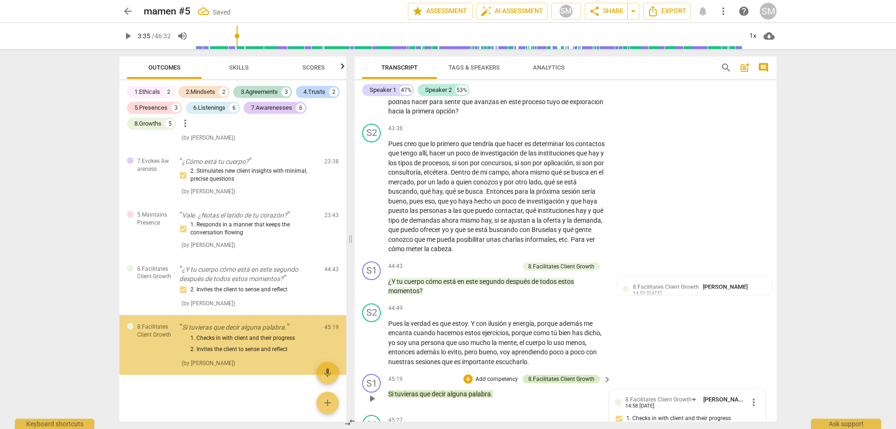
scroll to position [2439, 0]
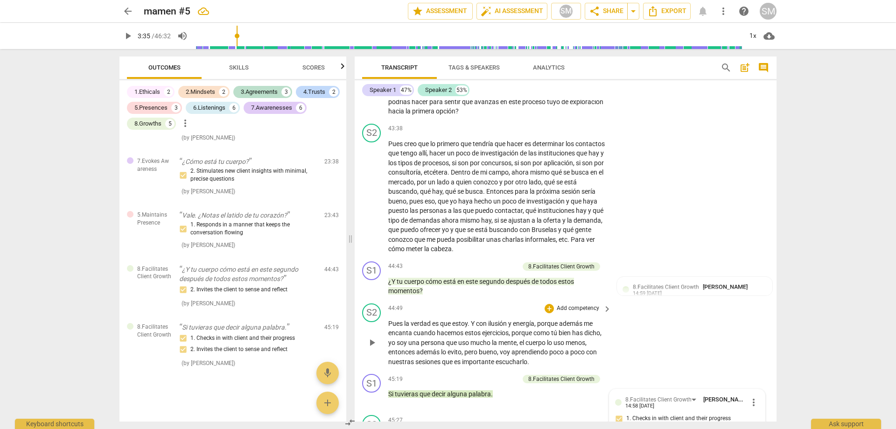
click at [648, 300] on div "S2 play_arrow pause 44:49 + Add competency keyboard_arrow_right Pues la verdad …" at bounding box center [566, 335] width 422 height 71
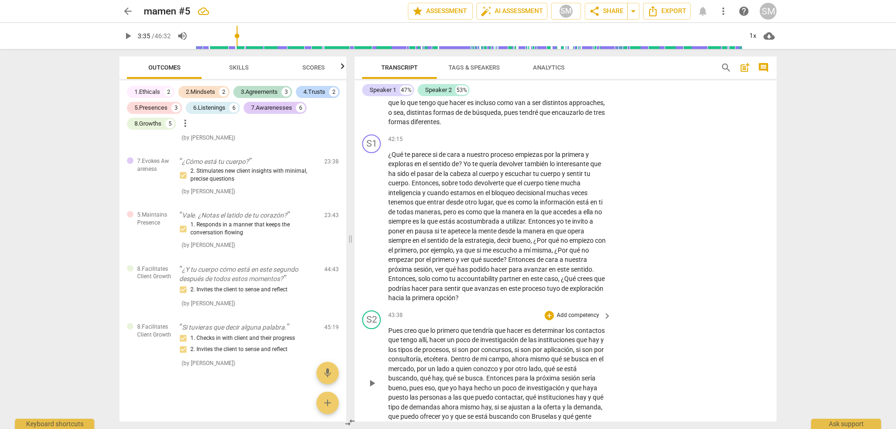
scroll to position [7213, 0]
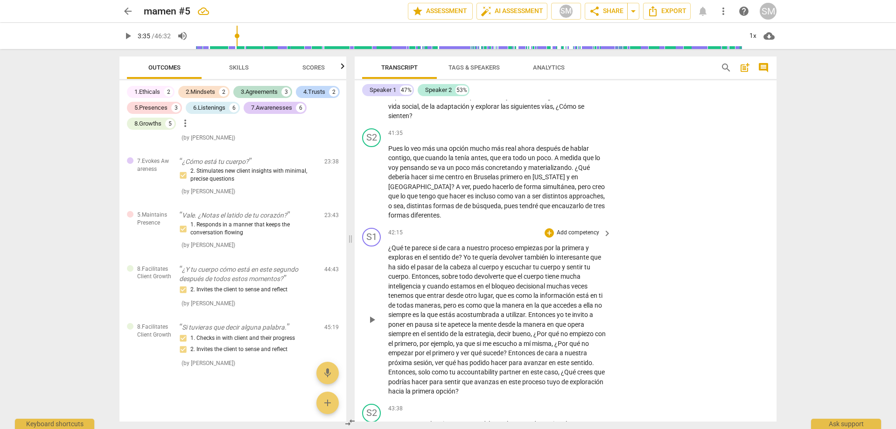
click at [462, 253] on span "?" at bounding box center [461, 256] width 5 height 7
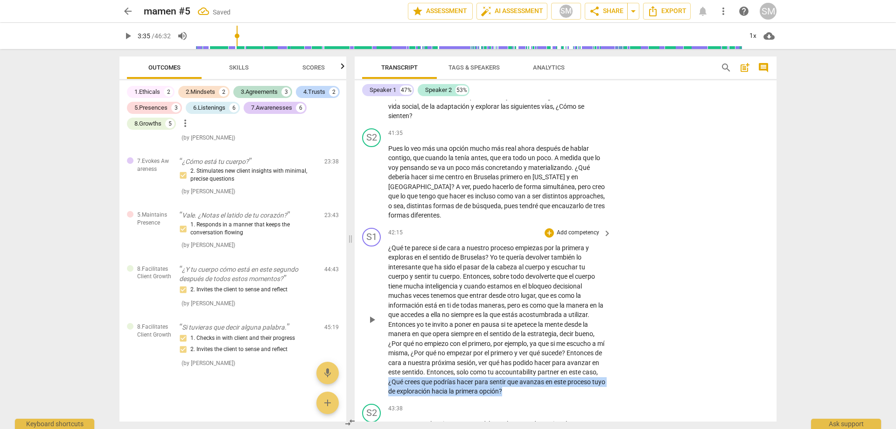
drag, startPoint x: 420, startPoint y: 311, endPoint x: 561, endPoint y: 321, distance: 141.3
click at [561, 321] on p "¿Qué te parece si de cara a nuestro proceso empiezas por la primera y exploras …" at bounding box center [497, 319] width 218 height 153
click at [551, 228] on div "+" at bounding box center [549, 232] width 9 height 9
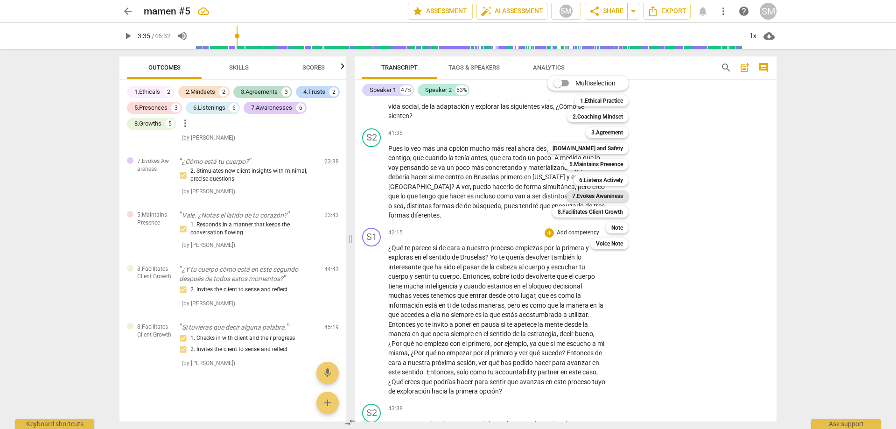
click at [602, 194] on b "7.Evokes Awareness" at bounding box center [597, 195] width 51 height 11
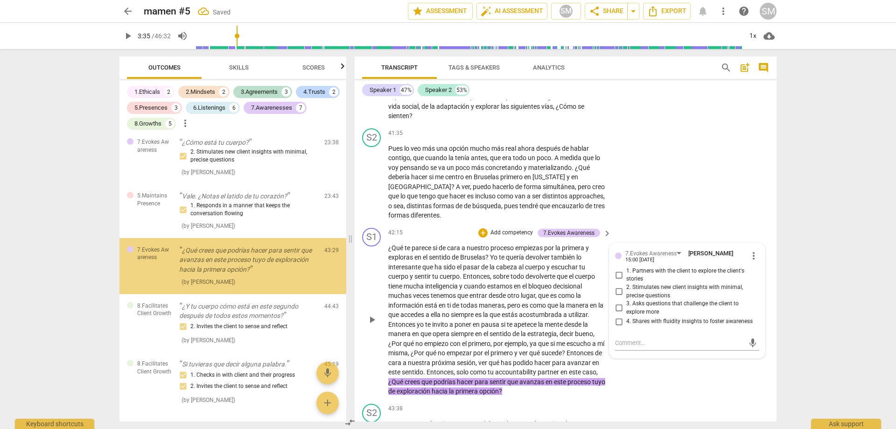
scroll to position [2446, 0]
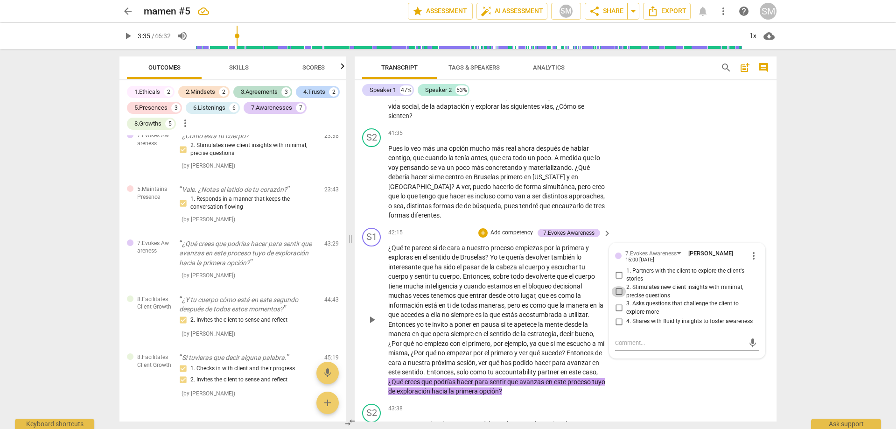
click at [615, 286] on input "2. Stimulates new client insights with minimal, precise questions" at bounding box center [619, 291] width 15 height 11
checkbox input "true"
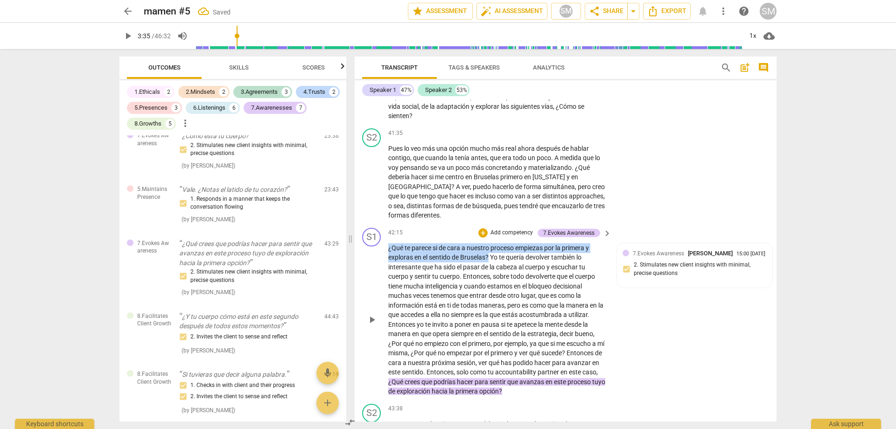
drag, startPoint x: 491, startPoint y: 188, endPoint x: 385, endPoint y: 176, distance: 107.1
click at [385, 224] on div "S1 play_arrow pause 42:15 + Add competency 7.Evokes Awareness keyboard_arrow_ri…" at bounding box center [566, 312] width 422 height 176
click at [484, 228] on div "+" at bounding box center [482, 232] width 9 height 9
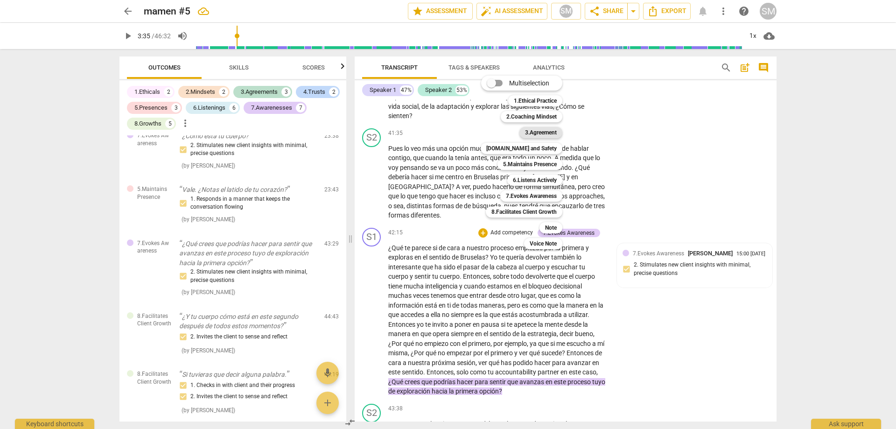
click at [542, 131] on b "3.Agreement" at bounding box center [541, 132] width 32 height 11
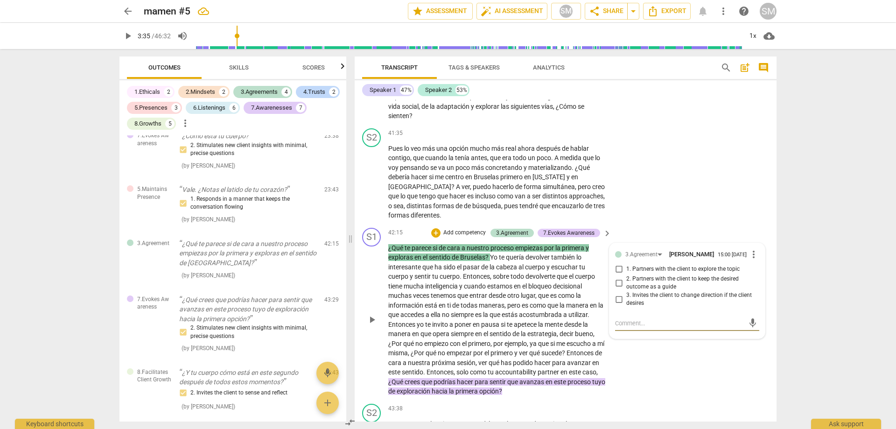
click at [616, 277] on input "2. Partners with the client to keep the desired outcome as a guide" at bounding box center [619, 282] width 15 height 11
checkbox input "true"
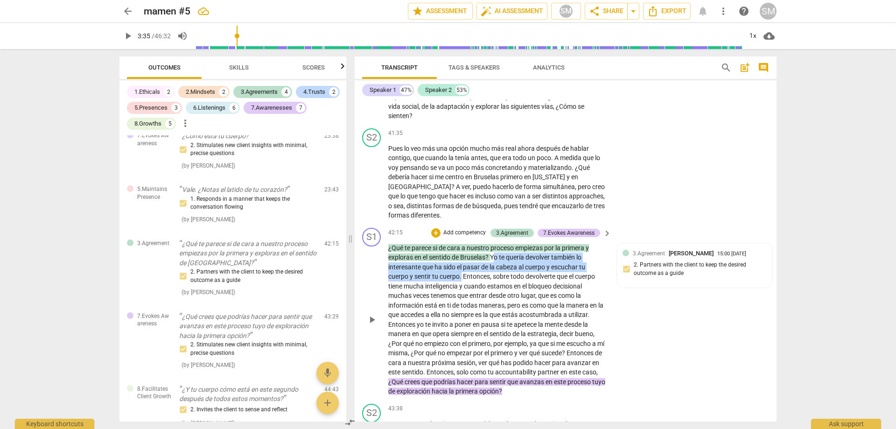
drag, startPoint x: 496, startPoint y: 188, endPoint x: 461, endPoint y: 207, distance: 39.5
click at [461, 243] on p "¿Qué te parece si de cara a nuestro proceso empiezas por la primera y exploras …" at bounding box center [497, 319] width 218 height 153
click at [436, 228] on div "+" at bounding box center [435, 232] width 9 height 9
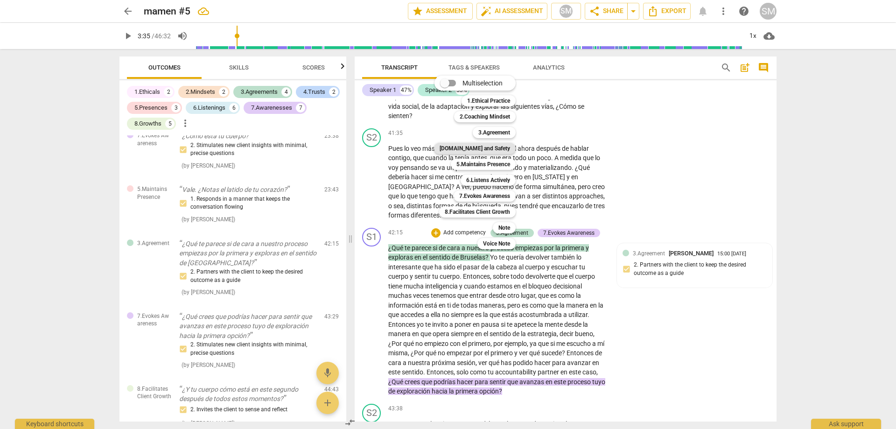
click at [490, 148] on b "[DOMAIN_NAME] and Safety" at bounding box center [475, 148] width 70 height 11
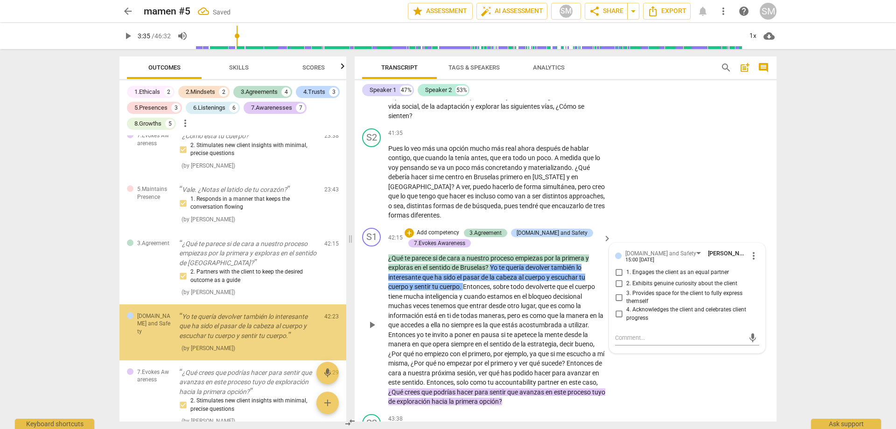
scroll to position [2518, 0]
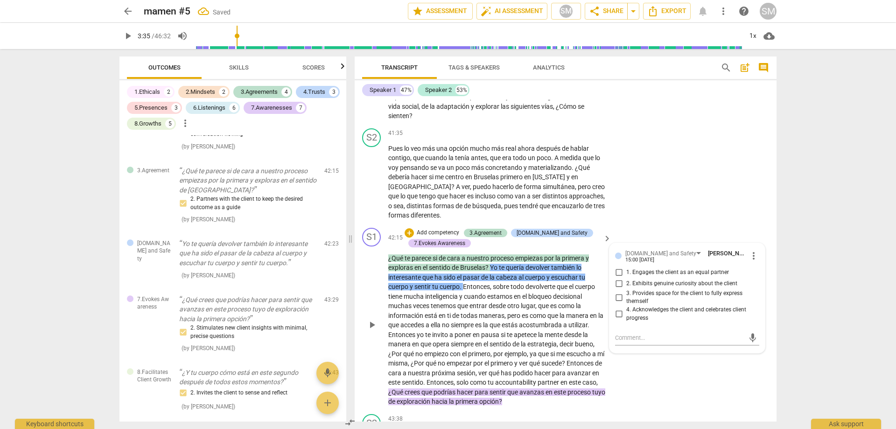
click at [634, 306] on span "4. Acknowledges the client and celebrates client progress" at bounding box center [690, 314] width 129 height 16
click at [626, 309] on input "4. Acknowledges the client and celebrates client progress" at bounding box center [619, 314] width 15 height 11
checkbox input "true"
click at [647, 334] on div "S1 play_arrow pause 42:15 + Add competency 3.Agreement [DOMAIN_NAME] and Safety…" at bounding box center [566, 317] width 422 height 186
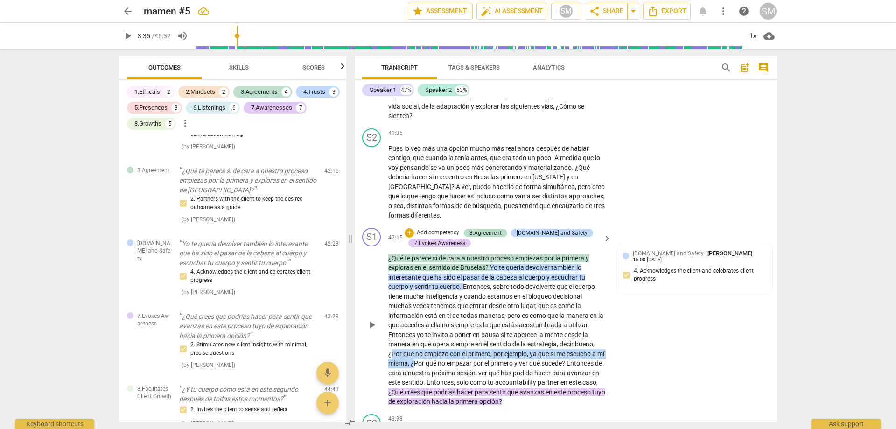
drag, startPoint x: 390, startPoint y: 282, endPoint x: 422, endPoint y: 297, distance: 35.5
click at [422, 297] on p "¿Qué te parece si de cara a nuestro proceso empiezas por la primera y exploras …" at bounding box center [497, 329] width 218 height 153
click at [451, 306] on p "¿Qué te parece si de cara a nuestro proceso empiezas por la primera y exploras …" at bounding box center [497, 329] width 218 height 153
drag, startPoint x: 595, startPoint y: 292, endPoint x: 385, endPoint y: 283, distance: 210.3
click at [385, 283] on div "S1 play_arrow pause 42:15 + Add competency 3.Agreement [DOMAIN_NAME] and Safety…" at bounding box center [566, 317] width 422 height 186
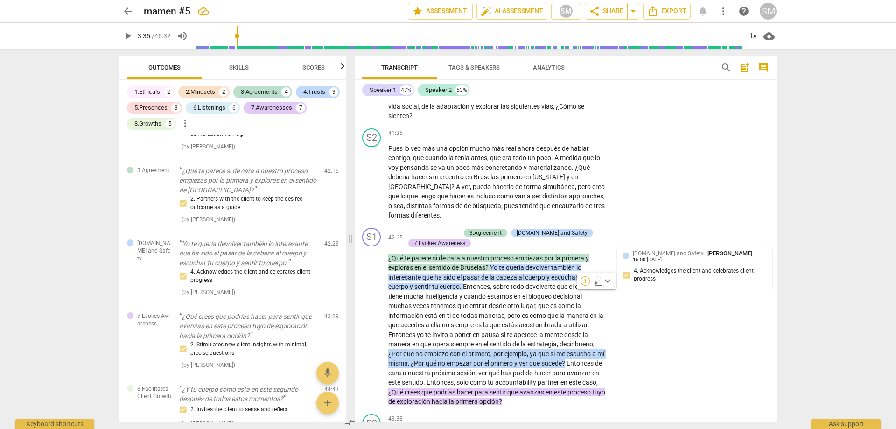
click at [586, 278] on div "+" at bounding box center [585, 280] width 9 height 9
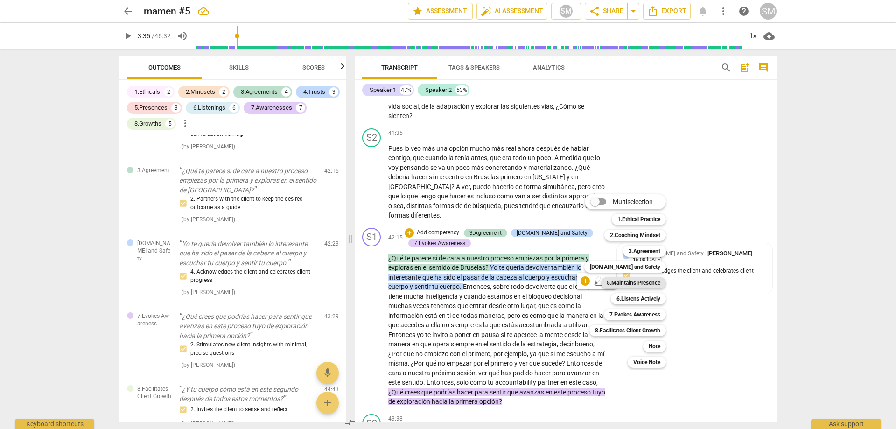
click at [641, 286] on b "5.Maintains Presence" at bounding box center [634, 282] width 54 height 11
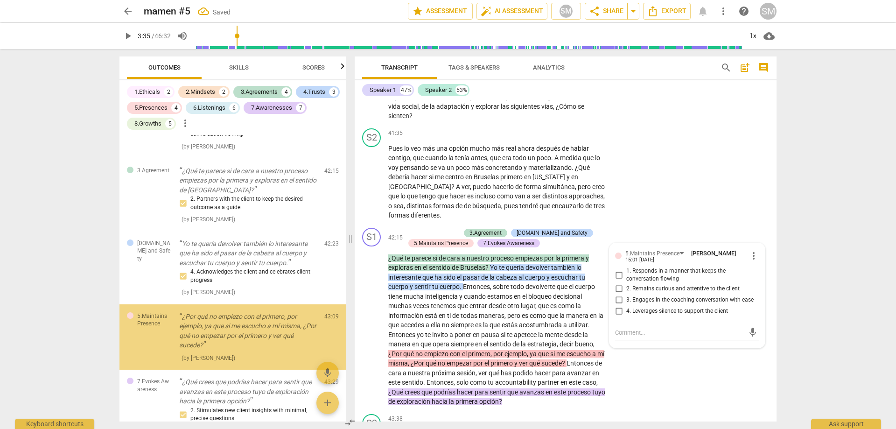
scroll to position [2596, 0]
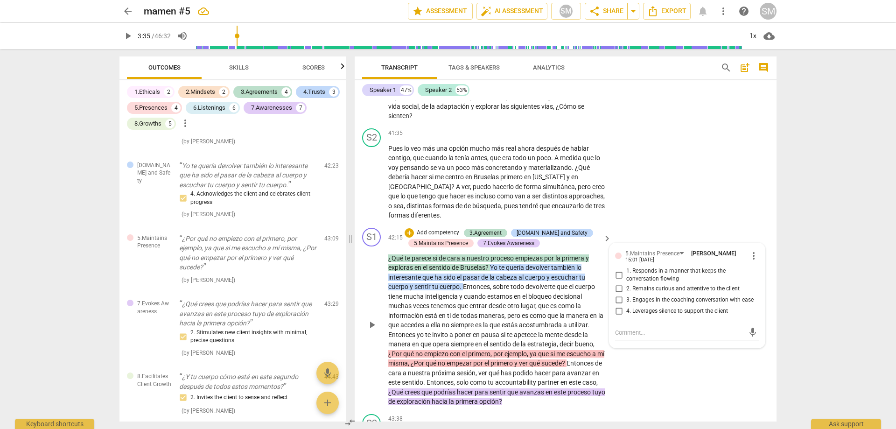
click at [669, 296] on span "3. Engages in the coaching conversation with ease" at bounding box center [689, 300] width 127 height 8
click at [626, 295] on input "3. Engages in the coaching conversation with ease" at bounding box center [619, 300] width 15 height 11
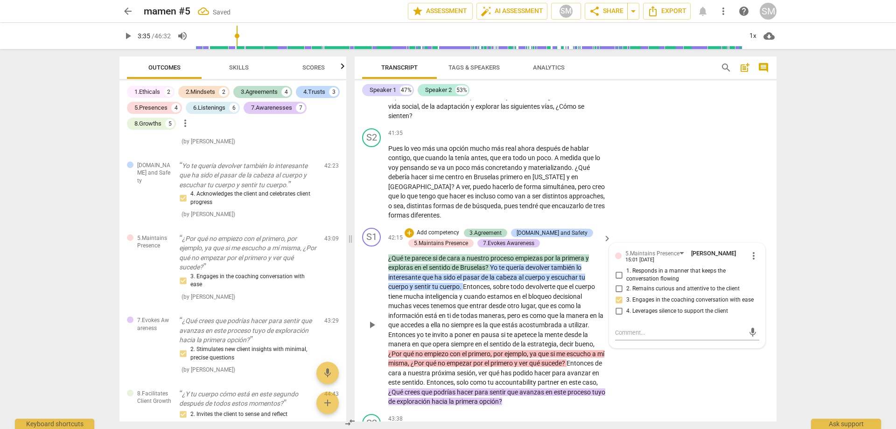
click at [615, 295] on input "3. Engages in the coaching conversation with ease" at bounding box center [619, 300] width 15 height 11
checkbox input "true"
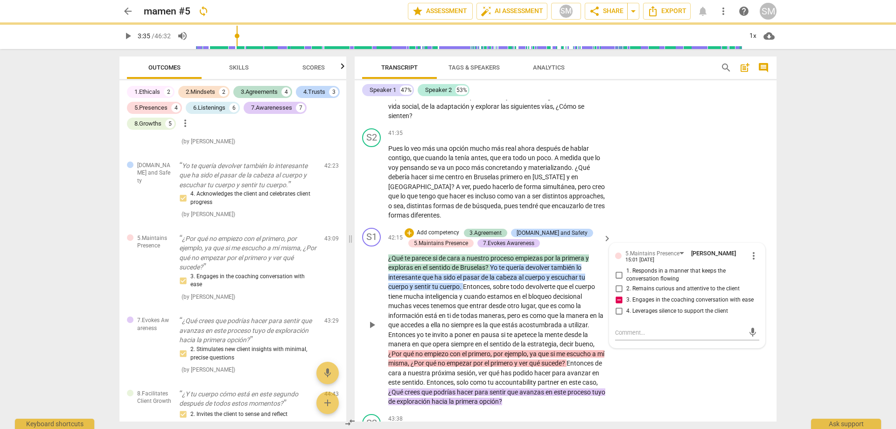
click at [619, 283] on input "2. Remains curious and attentive to the client" at bounding box center [619, 288] width 15 height 11
checkbox input "true"
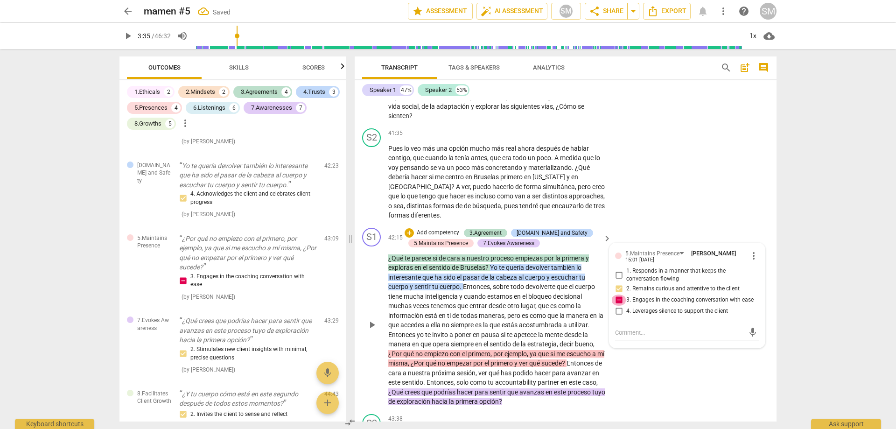
click at [616, 295] on input "3. Engages in the coaching conversation with ease" at bounding box center [619, 300] width 15 height 11
checkbox input "false"
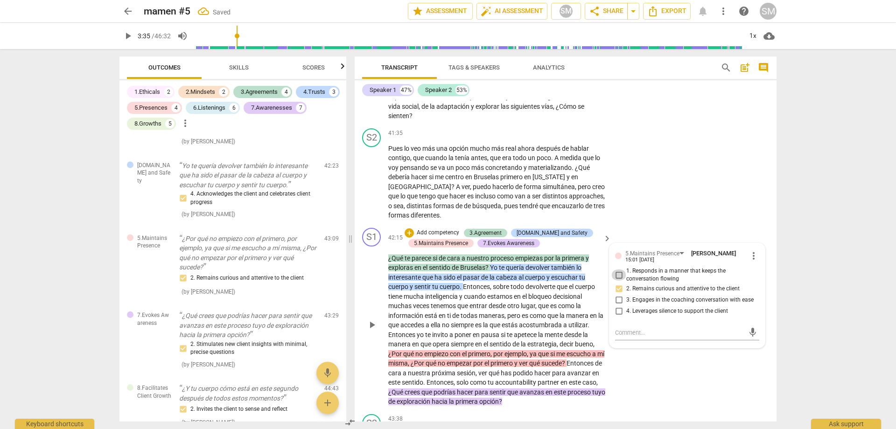
click at [619, 269] on input "1. Responds in a manner that keeps the conversation flowing" at bounding box center [619, 274] width 15 height 11
checkbox input "true"
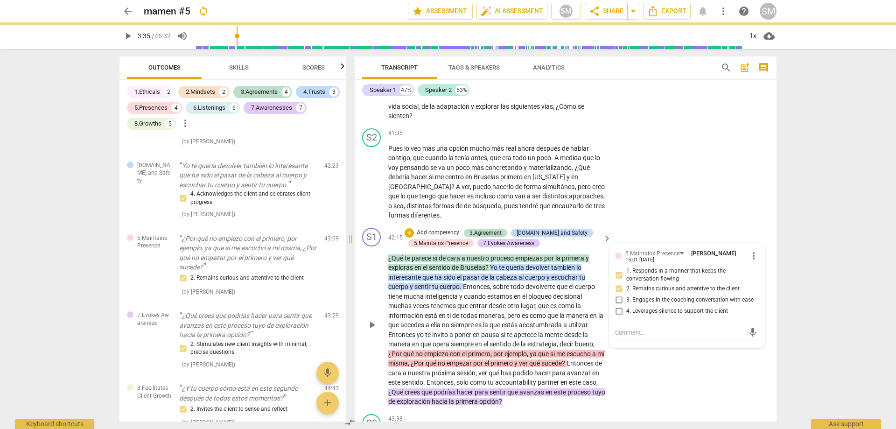
click at [653, 310] on div "S1 play_arrow pause 42:15 + Add competency 3.Agreement [DOMAIN_NAME] and Safety…" at bounding box center [566, 317] width 422 height 186
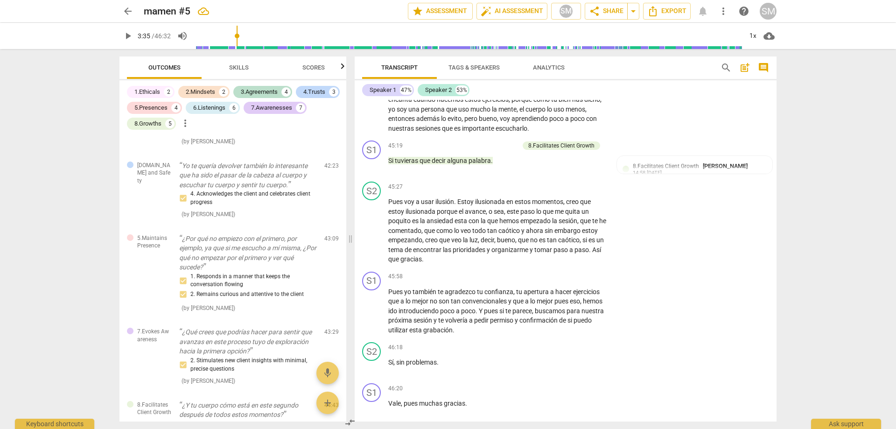
scroll to position [7784, 0]
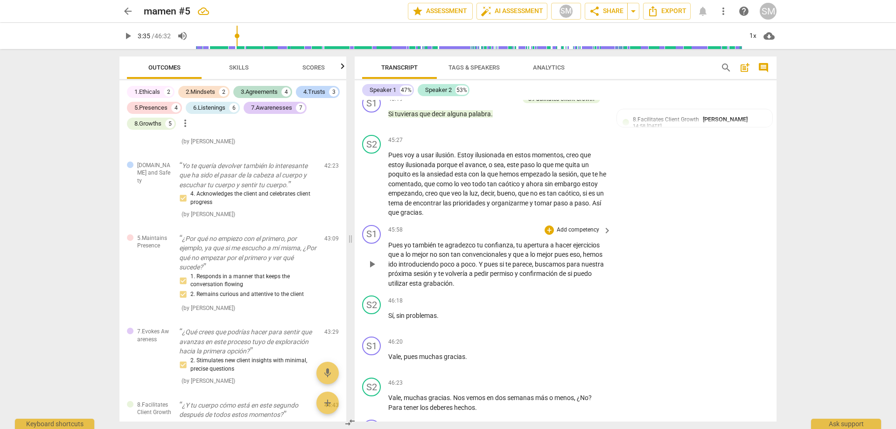
click at [479, 260] on span "." at bounding box center [477, 263] width 3 height 7
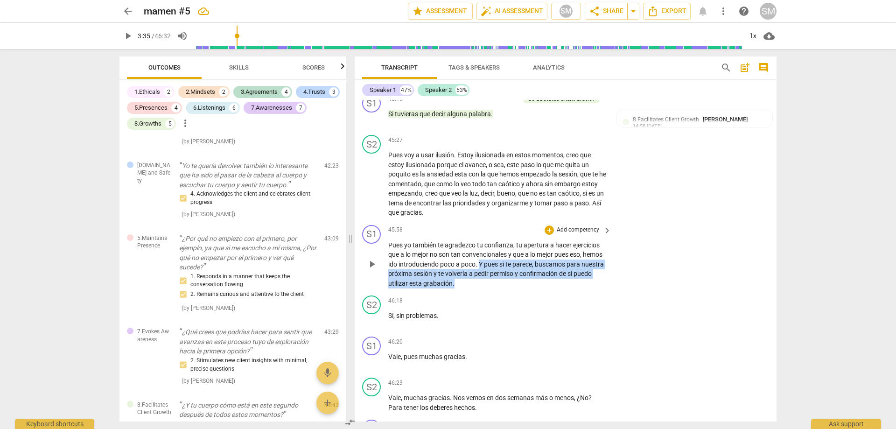
drag, startPoint x: 502, startPoint y: 192, endPoint x: 503, endPoint y: 218, distance: 26.6
click at [503, 221] on div "S1 play_arrow pause 45:58 + Add competency keyboard_arrow_right Pues yo también…" at bounding box center [566, 256] width 422 height 71
click at [551, 225] on div "+ Add competency keyboard_arrow_right" at bounding box center [578, 230] width 70 height 10
click at [545, 225] on div "+" at bounding box center [549, 229] width 9 height 9
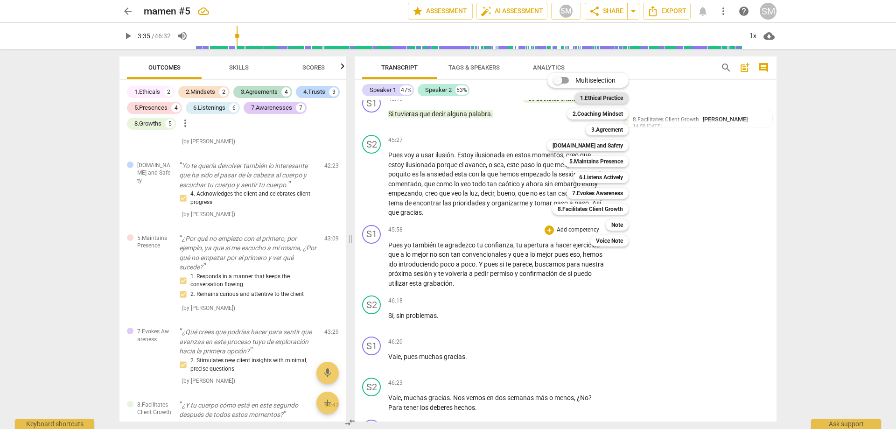
click at [595, 97] on b "1.Ethical Practice" at bounding box center [601, 97] width 43 height 11
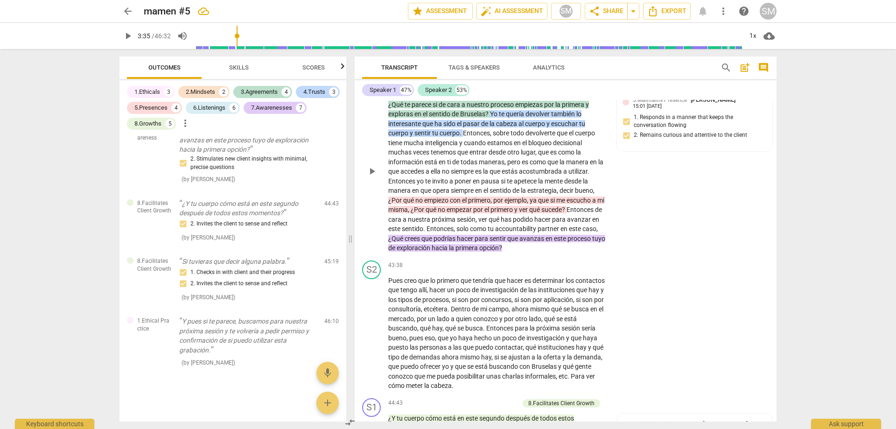
scroll to position [7363, 0]
